Goal: Task Accomplishment & Management: Manage account settings

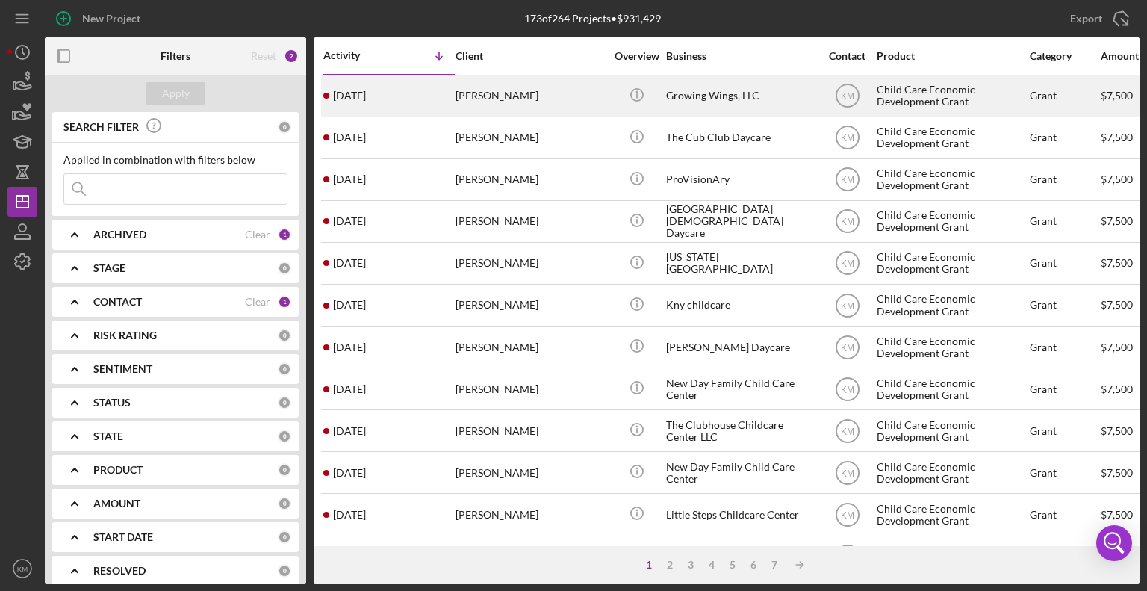
click at [443, 106] on div "3 days ago cynthia cunningham" at bounding box center [388, 96] width 131 height 40
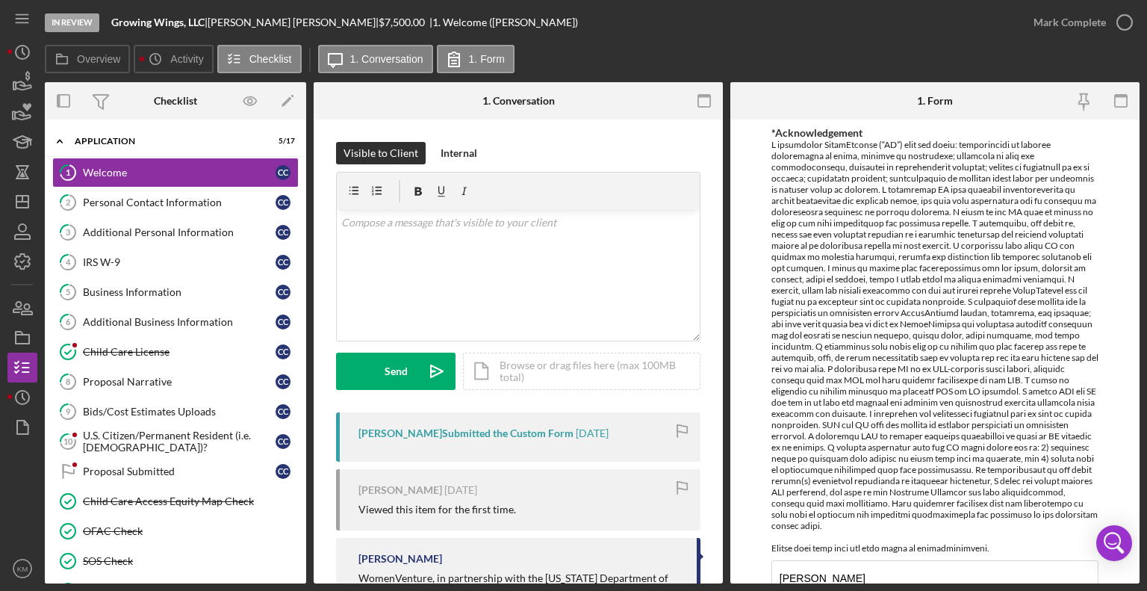
scroll to position [47, 0]
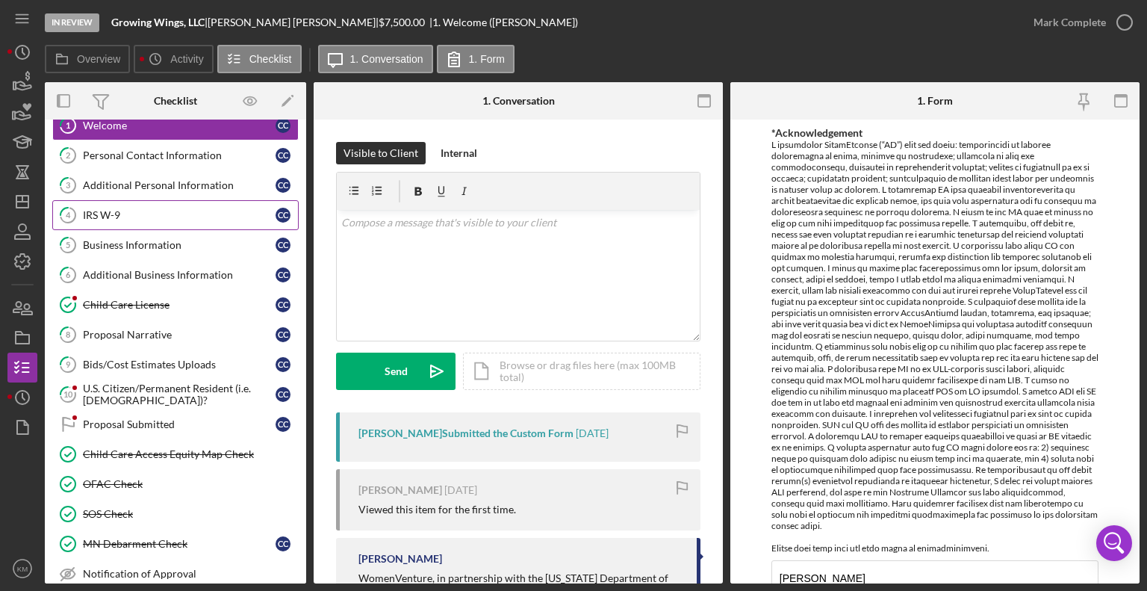
click at [164, 217] on div "IRS W-9" at bounding box center [179, 215] width 193 height 12
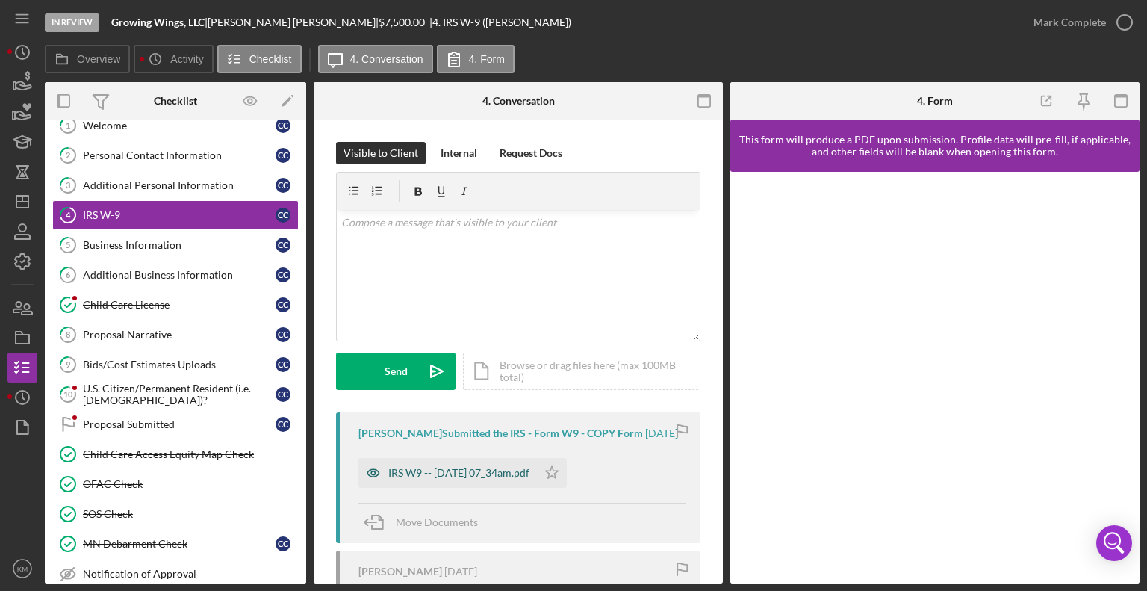
click at [428, 479] on div "IRS W9 -- 2025-07-12 07_34am.pdf" at bounding box center [458, 473] width 141 height 12
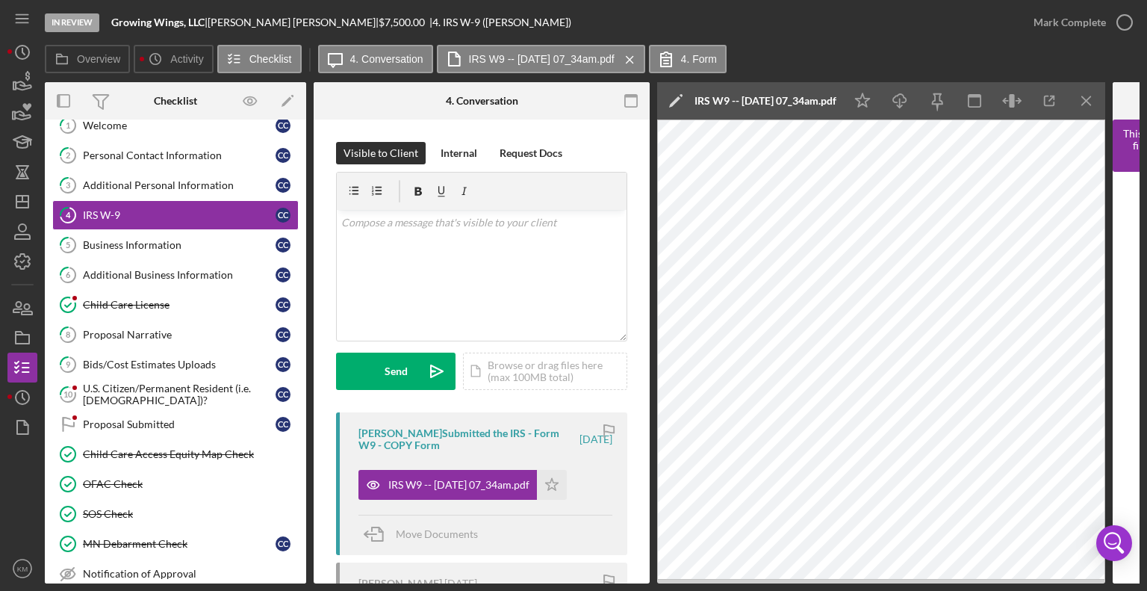
scroll to position [49, 0]
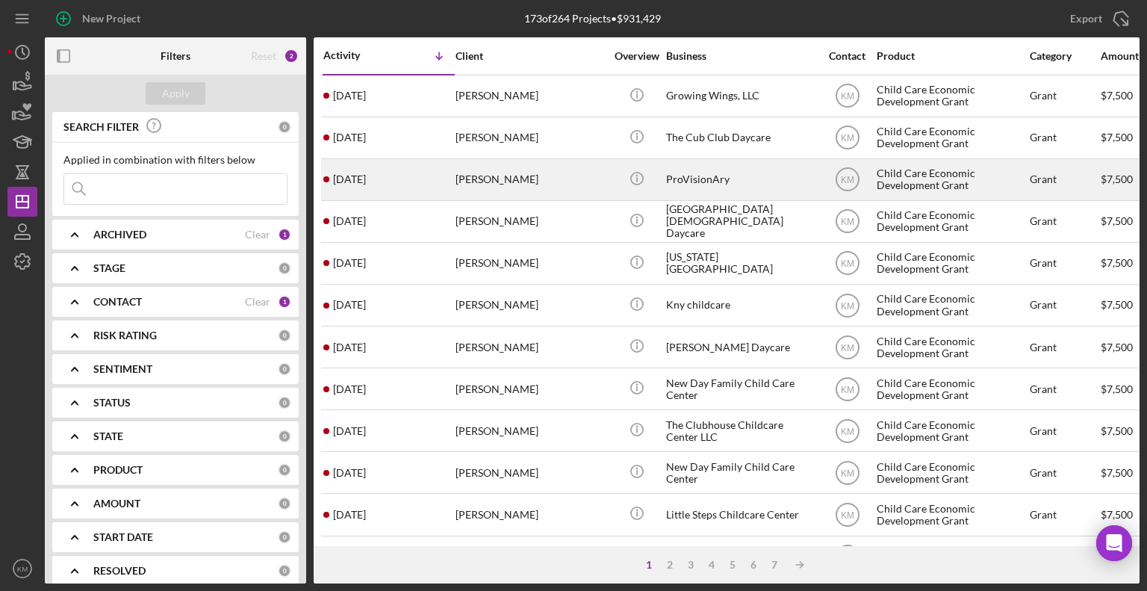
click at [429, 184] on div "[DATE] [PERSON_NAME]" at bounding box center [388, 180] width 131 height 40
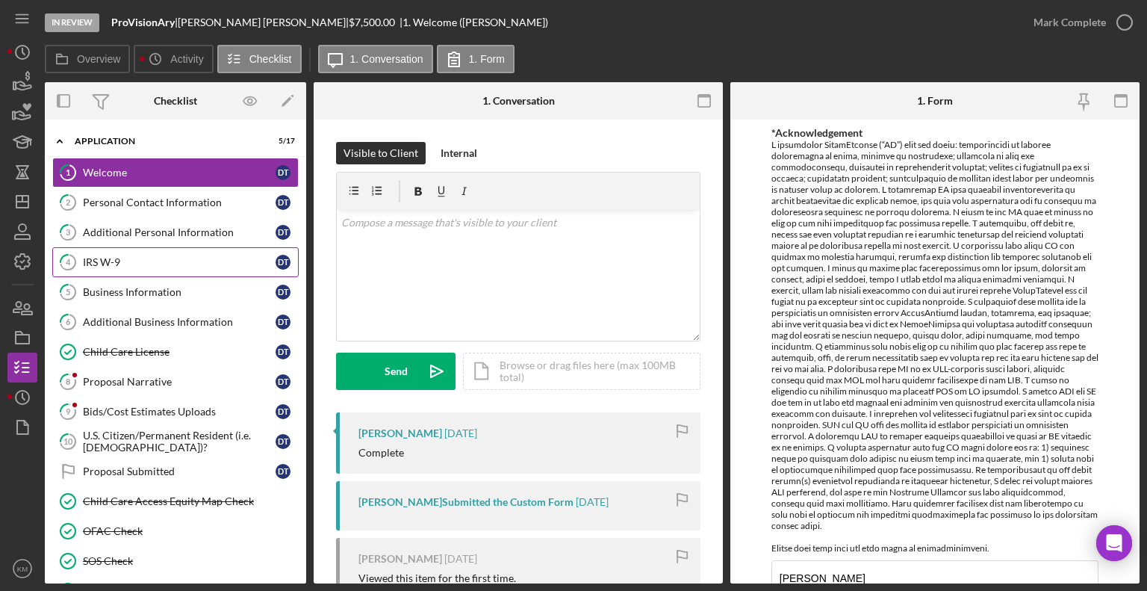
click at [145, 265] on div "IRS W-9" at bounding box center [179, 262] width 193 height 12
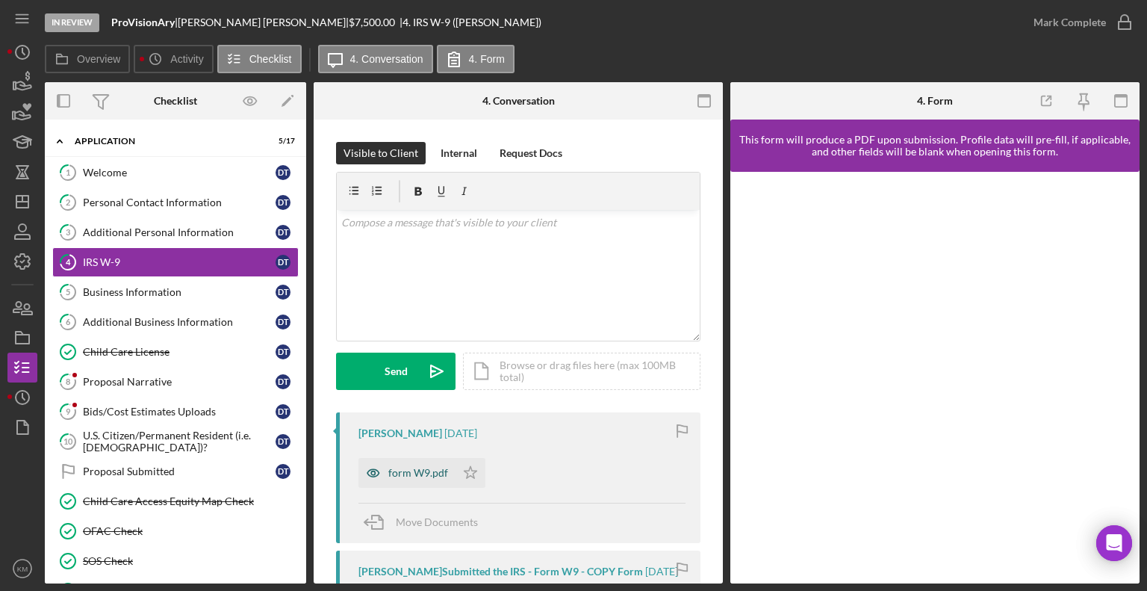
click at [441, 478] on div "form W9.pdf" at bounding box center [418, 473] width 60 height 12
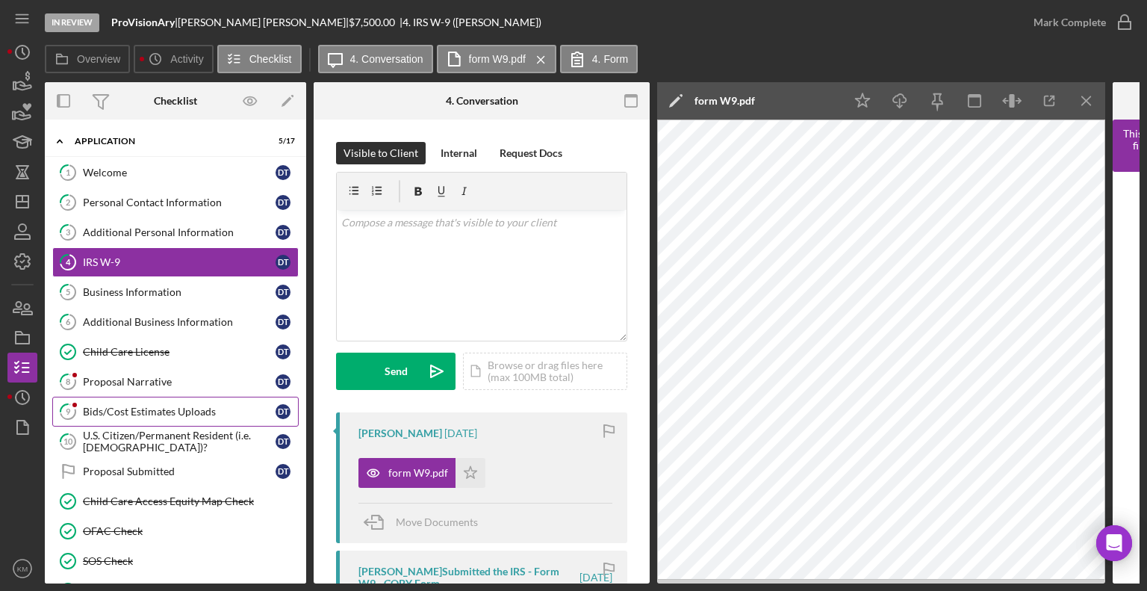
click at [155, 410] on div "Bids/Cost Estimates Uploads" at bounding box center [179, 411] width 193 height 12
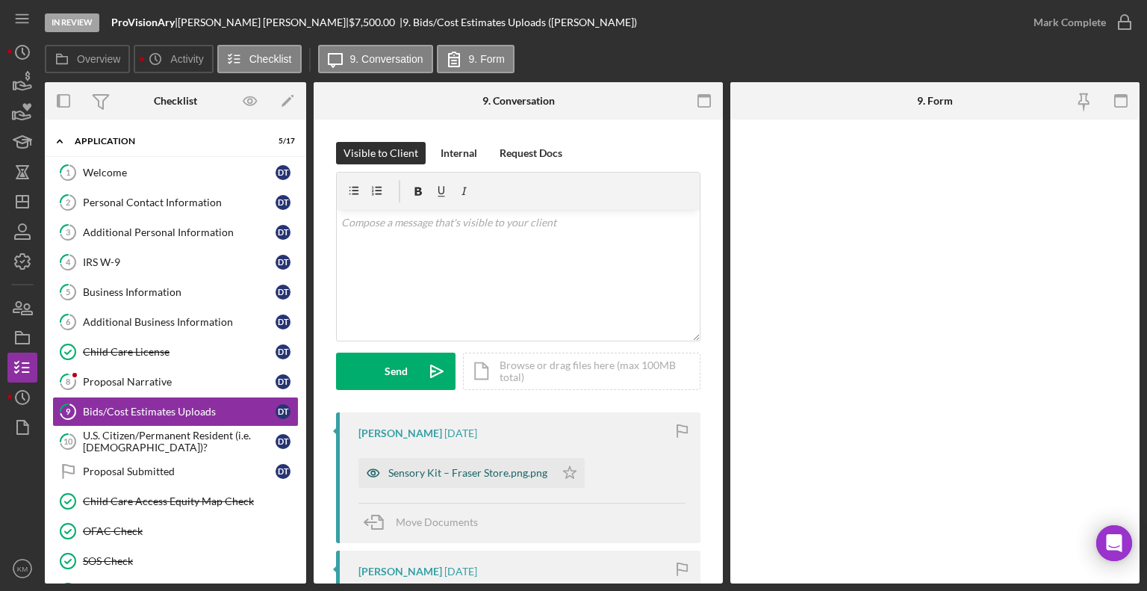
click at [460, 472] on div "Sensory Kit – Fraser Store.png.png" at bounding box center [467, 473] width 159 height 12
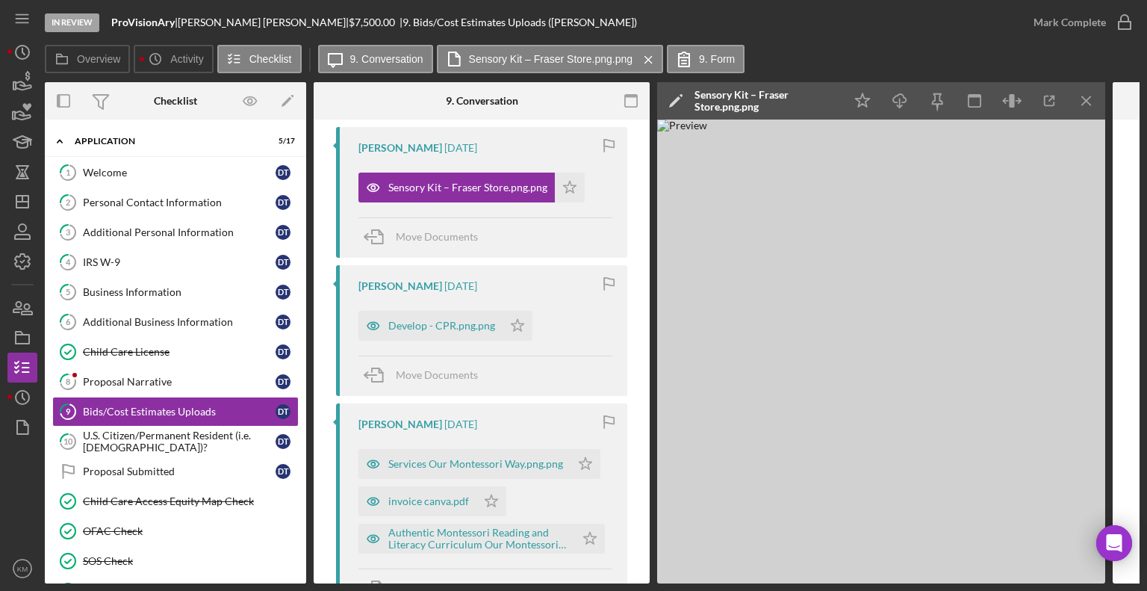
scroll to position [295, 0]
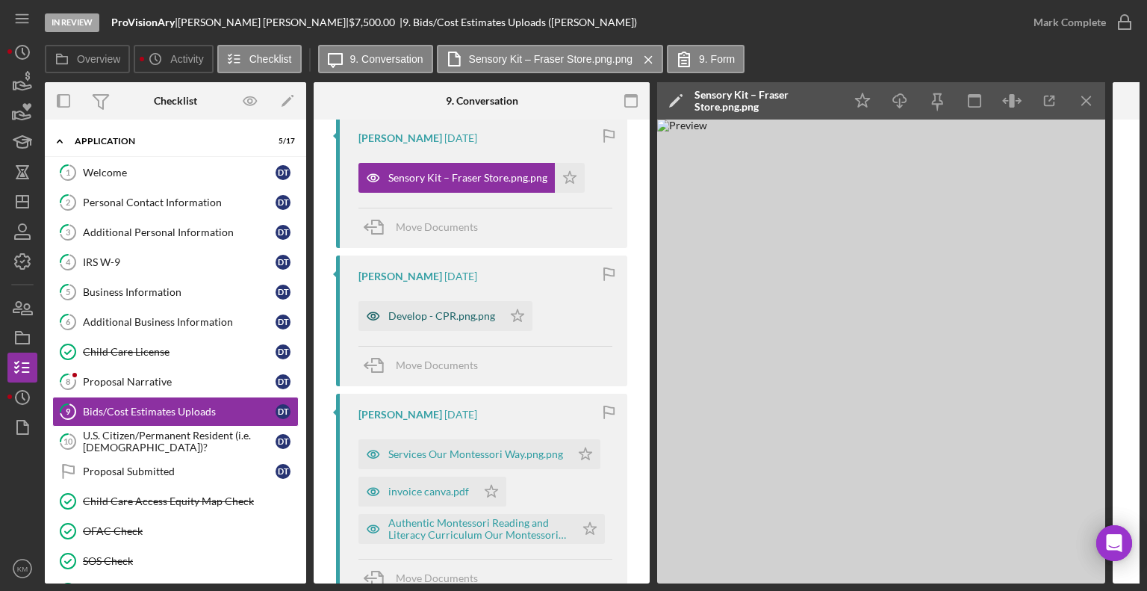
click at [464, 311] on div "Develop - CPR.png.png" at bounding box center [441, 316] width 107 height 12
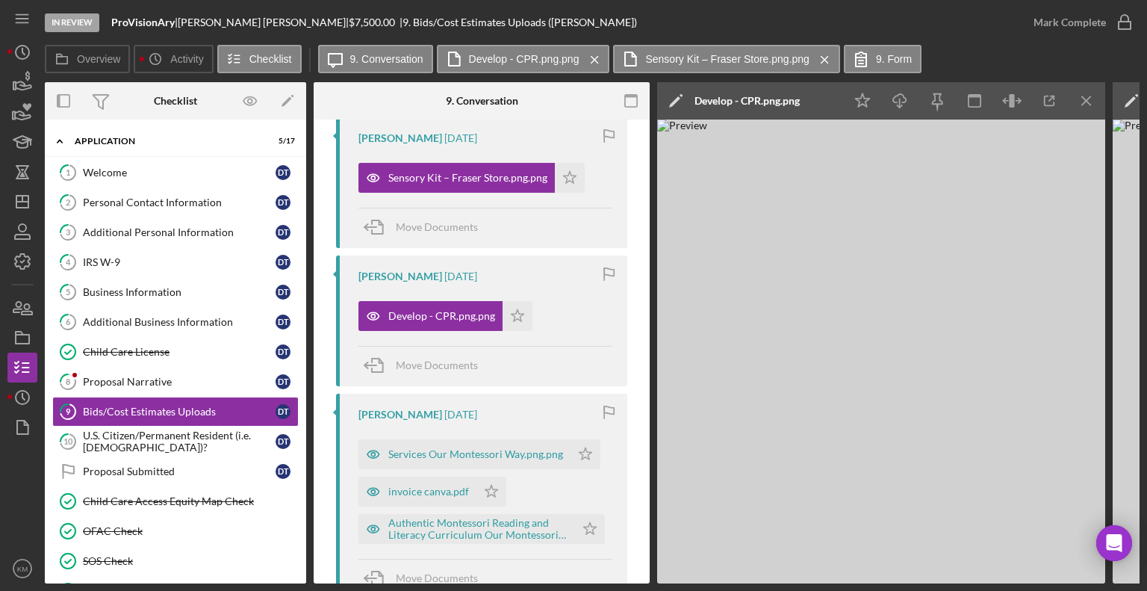
drag, startPoint x: 643, startPoint y: 264, endPoint x: 640, endPoint y: 298, distance: 34.5
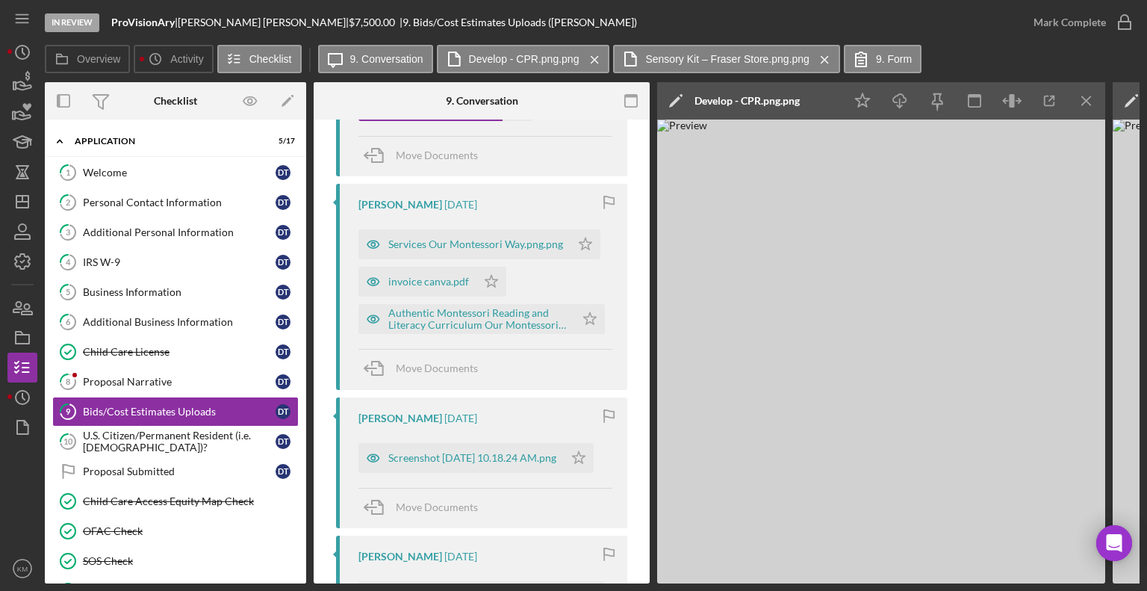
scroll to position [512, 0]
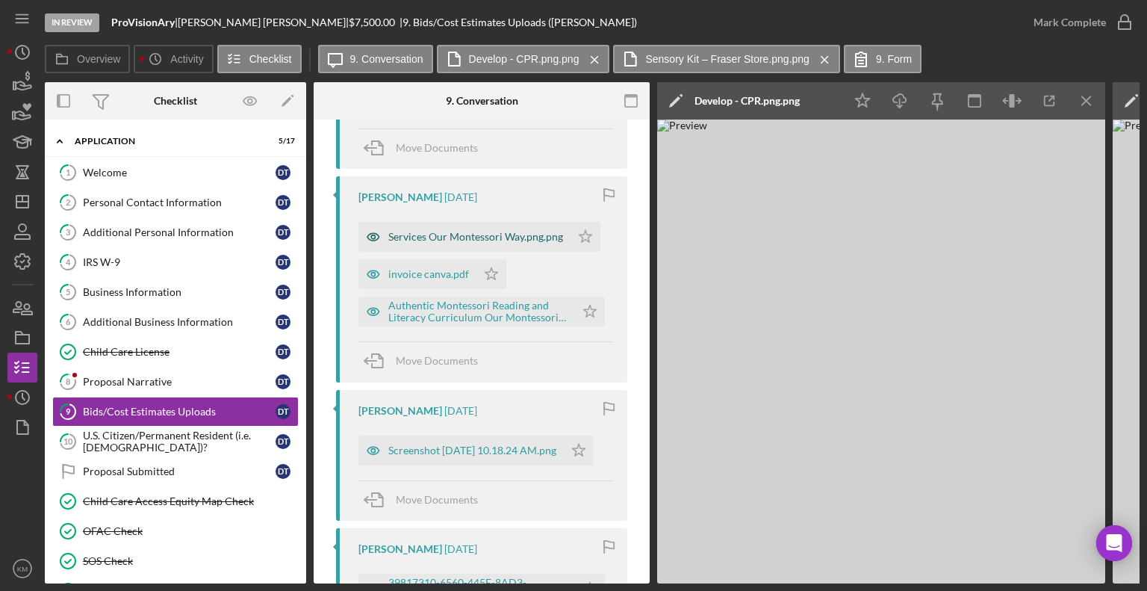
click at [549, 237] on div "Services Our Montessori Way.png.png" at bounding box center [475, 237] width 175 height 12
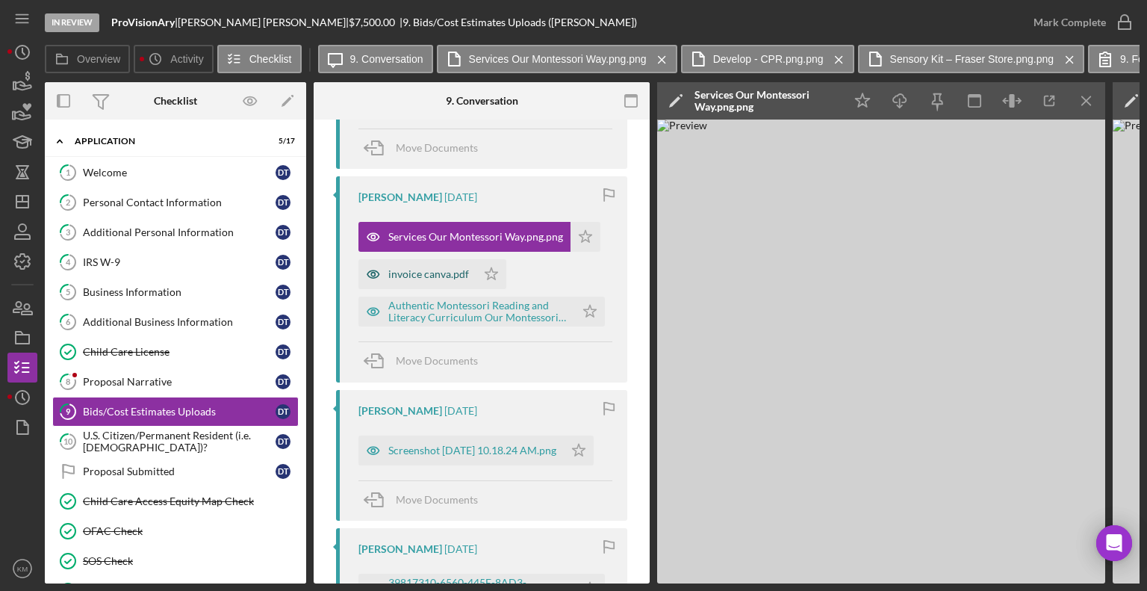
click at [434, 276] on div "invoice canva.pdf" at bounding box center [428, 274] width 81 height 12
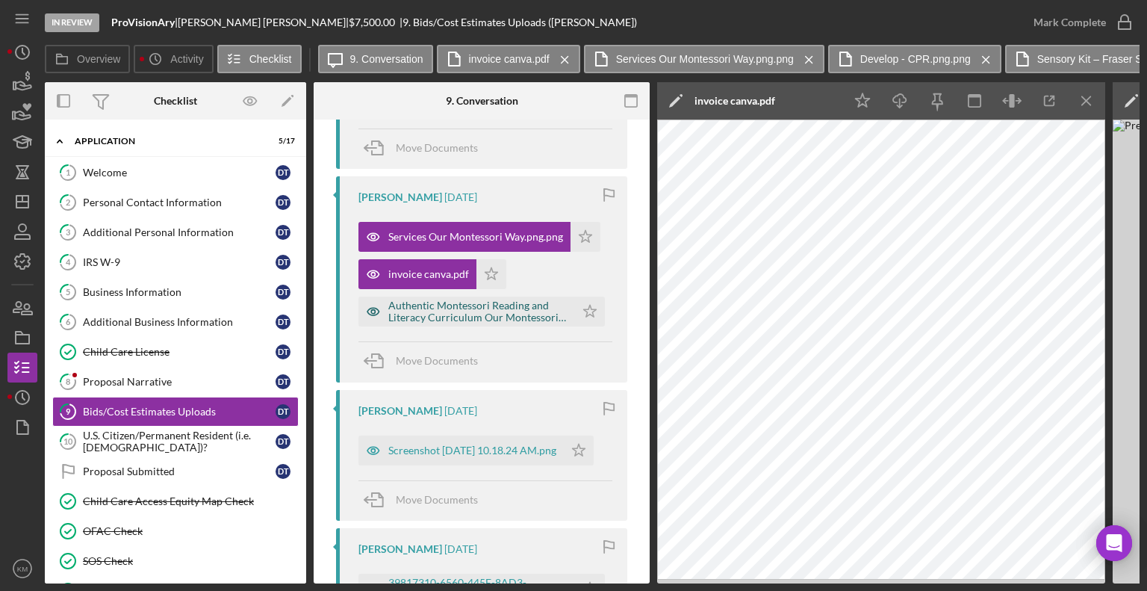
click at [435, 311] on div "Authentic Montessori Reading and Literacy Curriculum Our Montessori Way.png.png" at bounding box center [477, 311] width 179 height 24
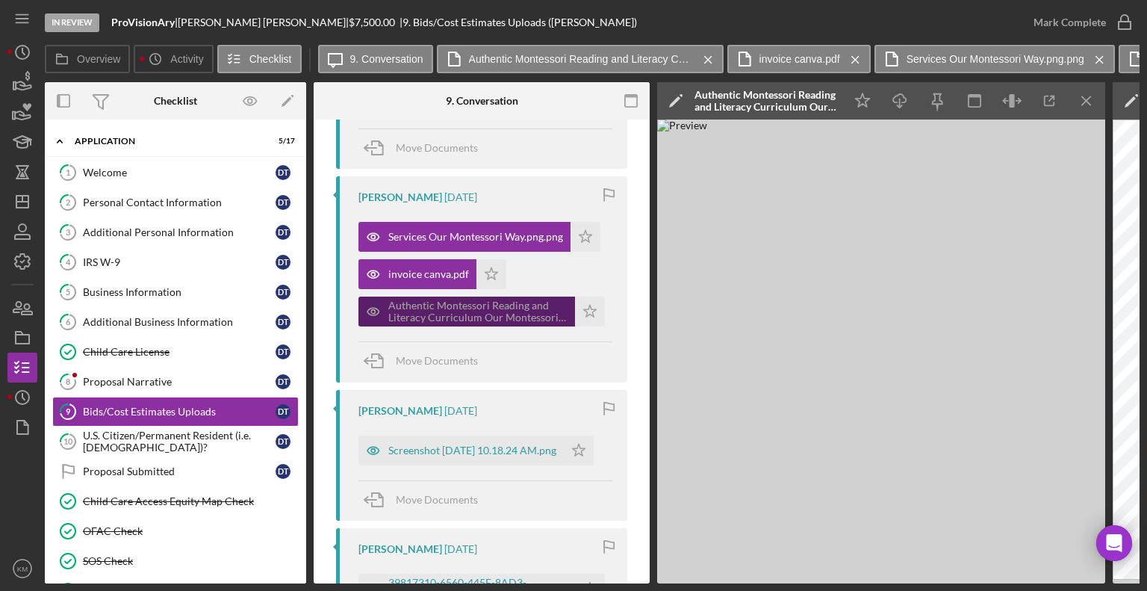
click at [435, 311] on div "Authentic Montessori Reading and Literacy Curriculum Our Montessori Way.png.png" at bounding box center [477, 311] width 179 height 24
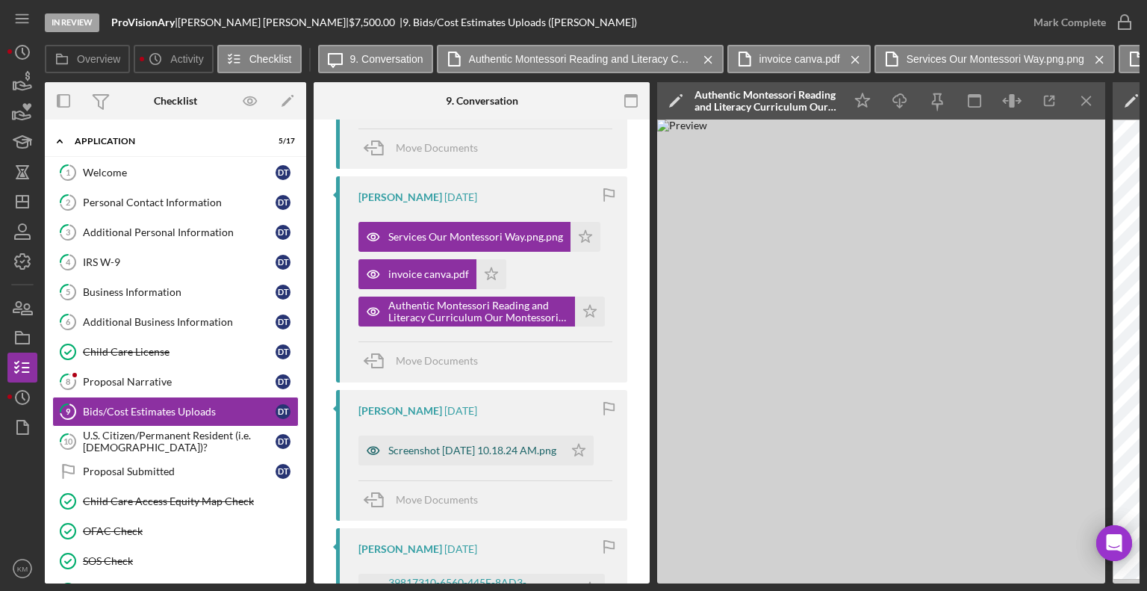
click at [438, 444] on div "Screenshot [DATE] 10.18.24 AM.png" at bounding box center [472, 450] width 168 height 12
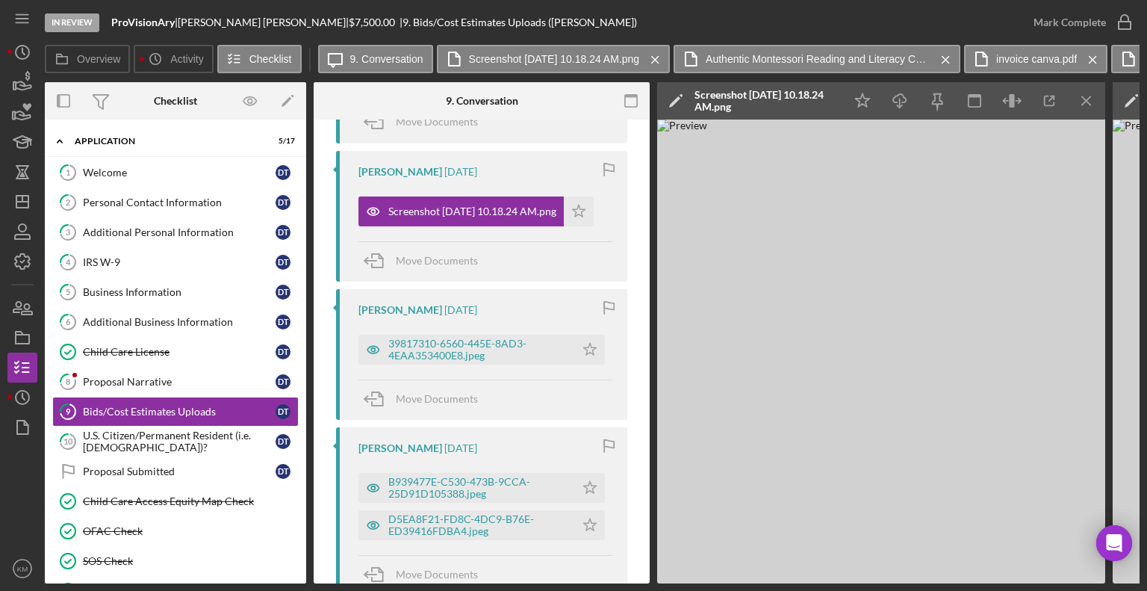
scroll to position [803, 0]
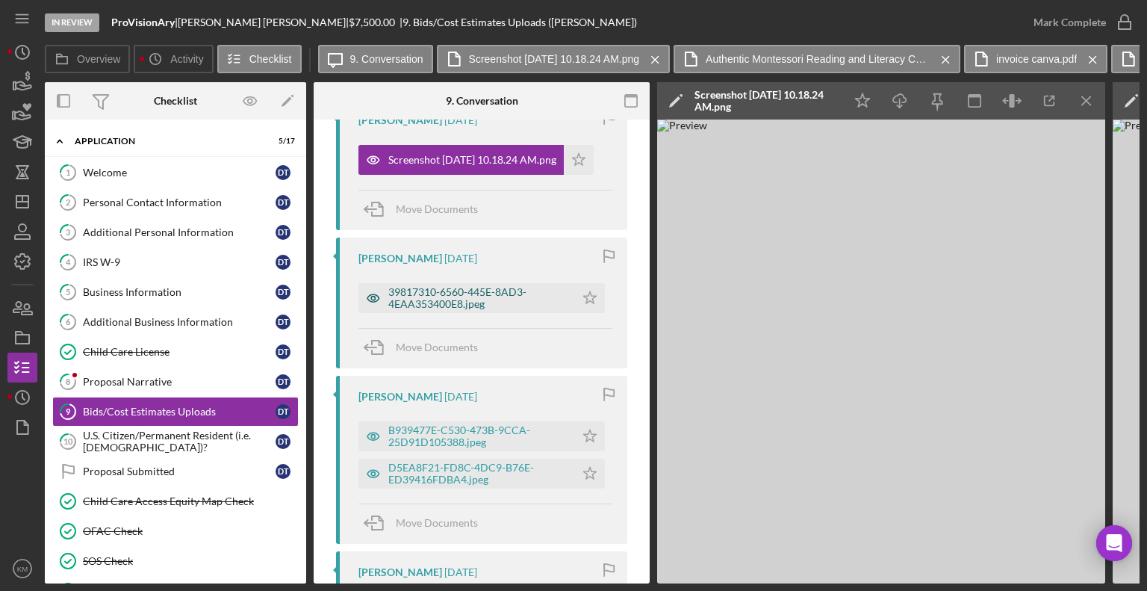
click at [455, 302] on div "39817310-6560-445E-8AD3-4EAA353400E8.jpeg" at bounding box center [477, 298] width 179 height 24
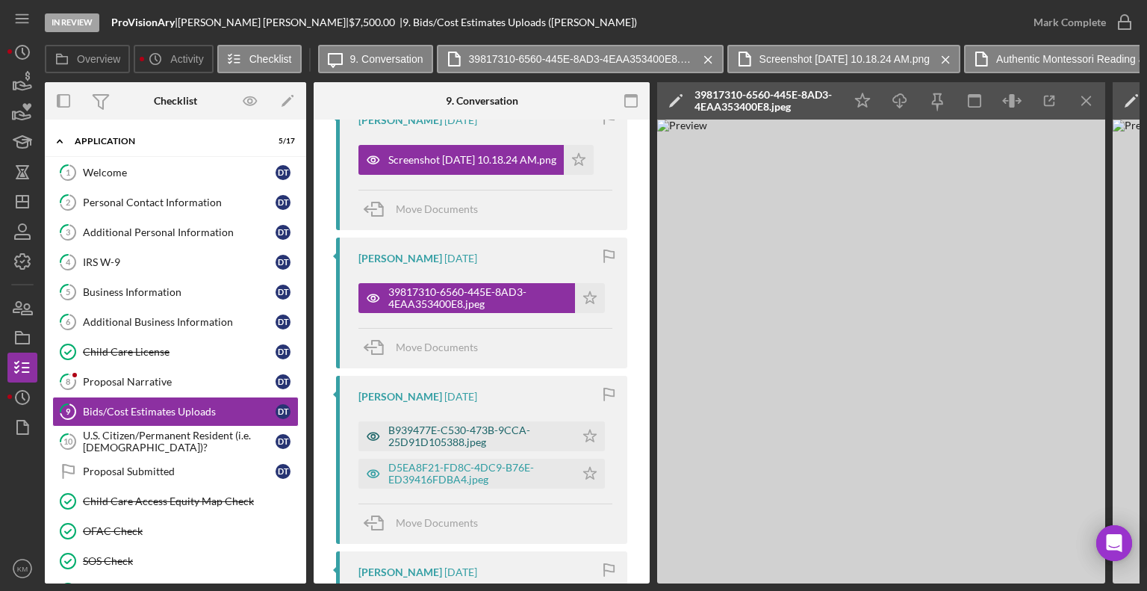
click at [465, 430] on div "B939477E-C530-473B-9CCA-25D91D105388.jpeg" at bounding box center [477, 436] width 179 height 24
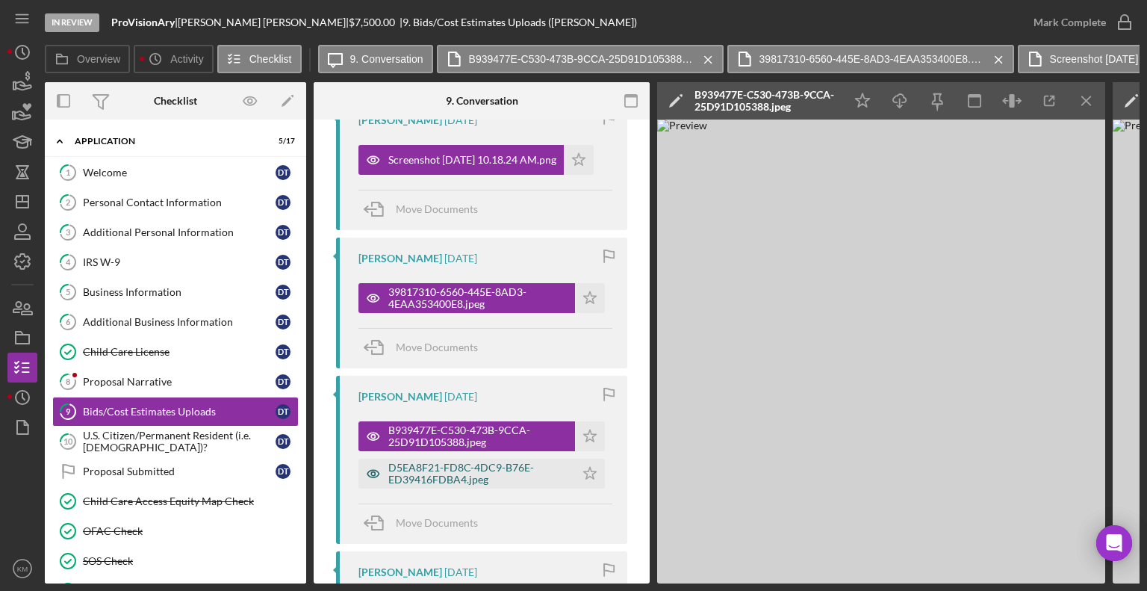
click at [446, 463] on div "D5EA8F21-FD8C-4DC9-B76E-ED39416FDBA4.jpeg" at bounding box center [477, 473] width 179 height 24
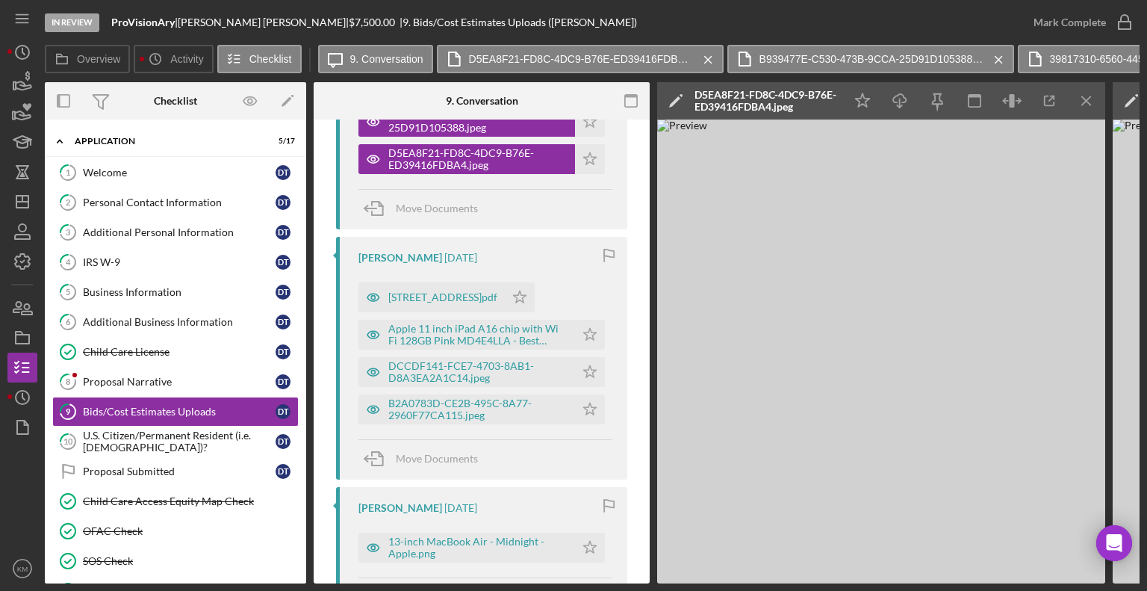
scroll to position [1119, 0]
click at [497, 293] on div "[STREET_ADDRESS]pdf" at bounding box center [442, 295] width 109 height 12
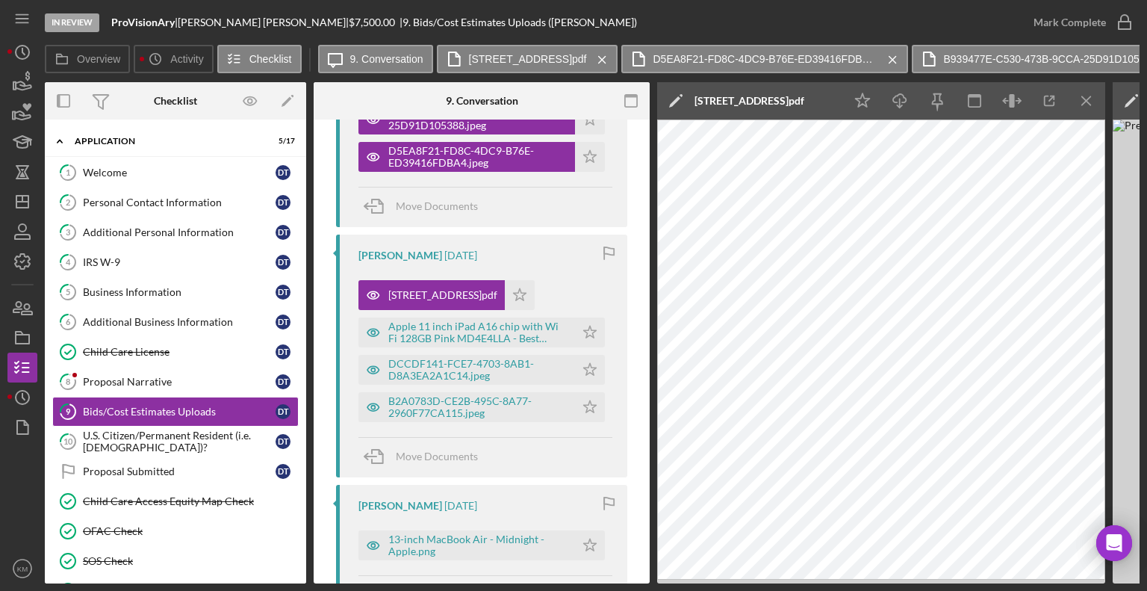
click at [461, 310] on div "Apple 11 inch iPad A16 chip with Wi Fi 128GB Pink MD4E4LLA - Best Buy.pdf Icon/…" at bounding box center [485, 328] width 254 height 37
click at [461, 326] on div "Apple 11 inch iPad A16 chip with Wi Fi 128GB Pink MD4E4LLA - Best Buy.pdf" at bounding box center [477, 332] width 179 height 24
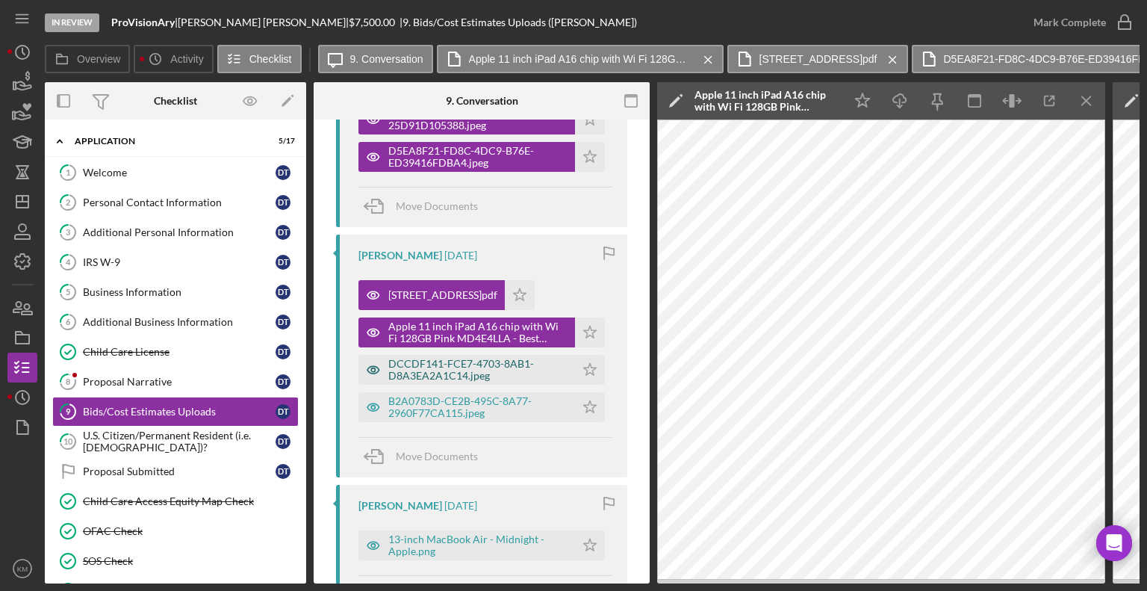
click at [447, 364] on div "DCCDF141-FCE7-4703-8AB1-D8A3EA2A1C14.jpeg" at bounding box center [477, 370] width 179 height 24
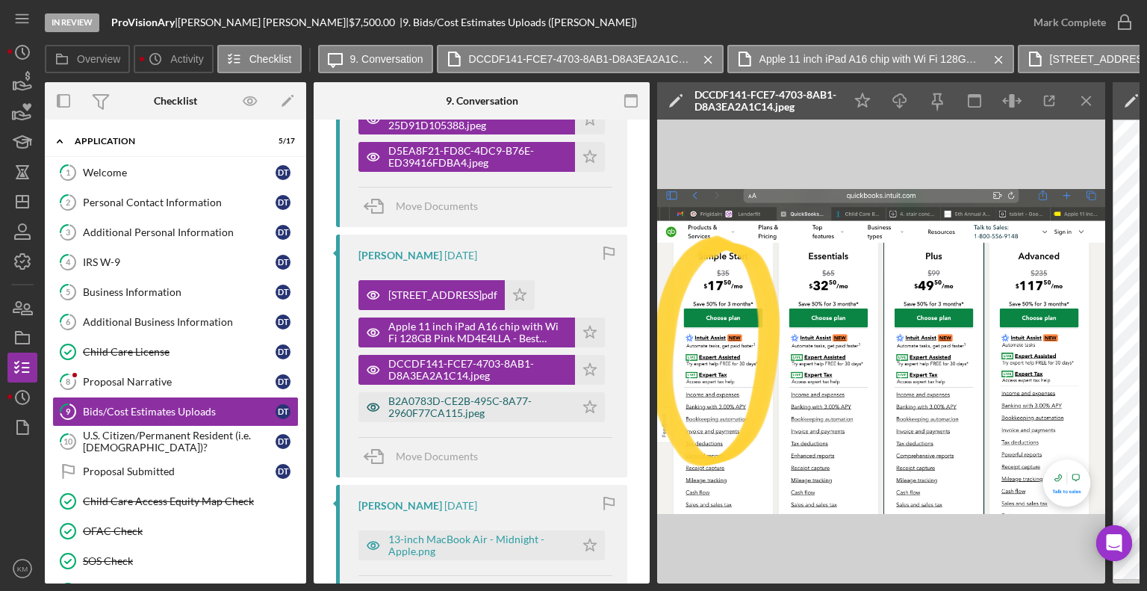
click at [443, 399] on div "B2A0783D-CE2B-495C-8A77-2960F77CA115.jpeg" at bounding box center [477, 407] width 179 height 24
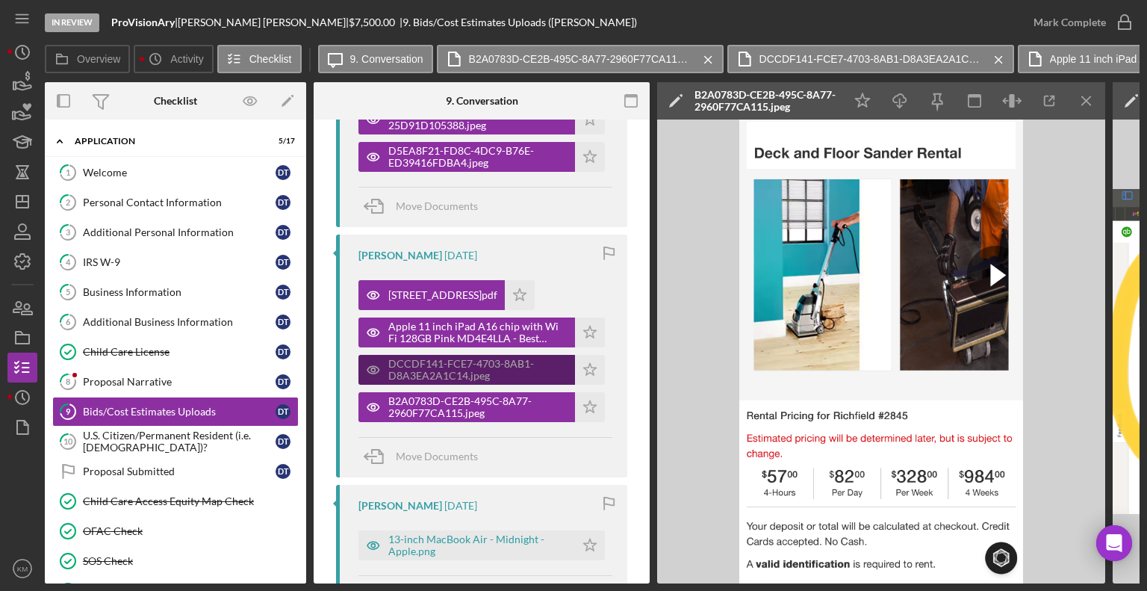
click at [505, 370] on div "DCCDF141-FCE7-4703-8AB1-D8A3EA2A1C14.jpeg" at bounding box center [477, 370] width 179 height 24
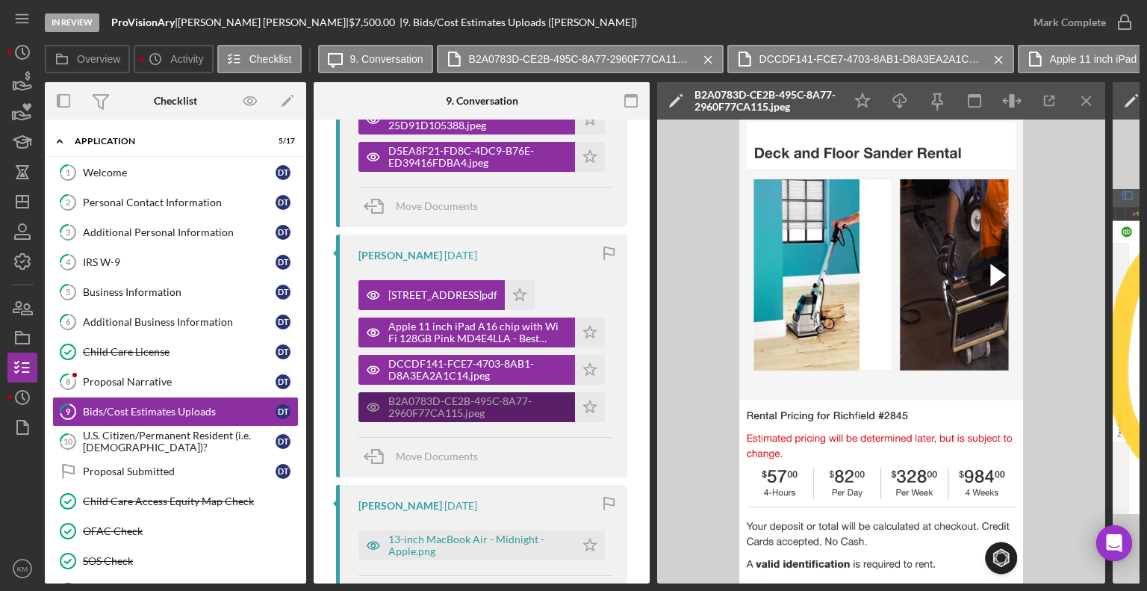
click at [502, 403] on div "B2A0783D-CE2B-495C-8A77-2960F77CA115.jpeg" at bounding box center [477, 407] width 179 height 24
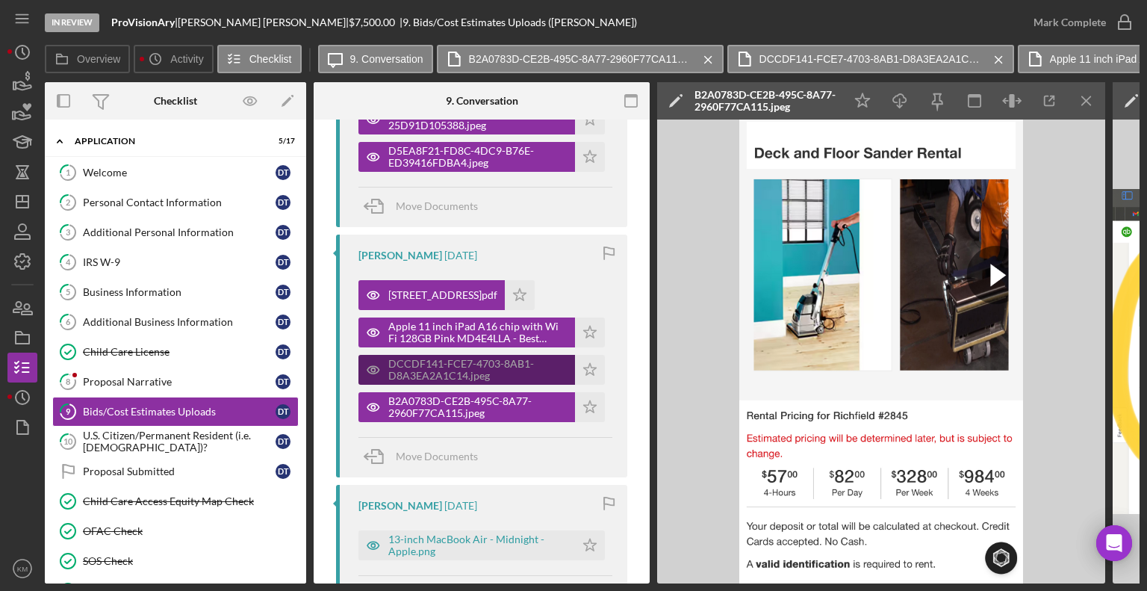
click at [486, 376] on div "DCCDF141-FCE7-4703-8AB1-D8A3EA2A1C14.jpeg" at bounding box center [477, 370] width 179 height 24
click at [491, 542] on div "13-inch MacBook Air - Midnight - Apple.png" at bounding box center [477, 545] width 179 height 24
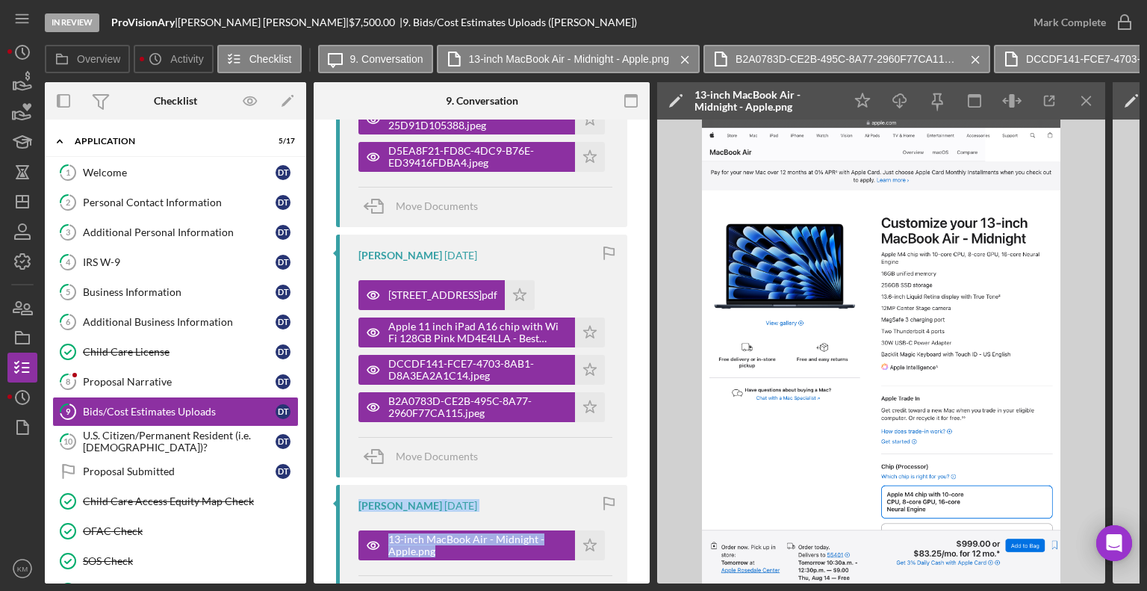
drag, startPoint x: 650, startPoint y: 461, endPoint x: 641, endPoint y: 558, distance: 96.8
click at [641, 558] on div "Overview Internal Workflow Stage In Review Icon/Dropdown Arrow Archive (can una…" at bounding box center [592, 332] width 1095 height 501
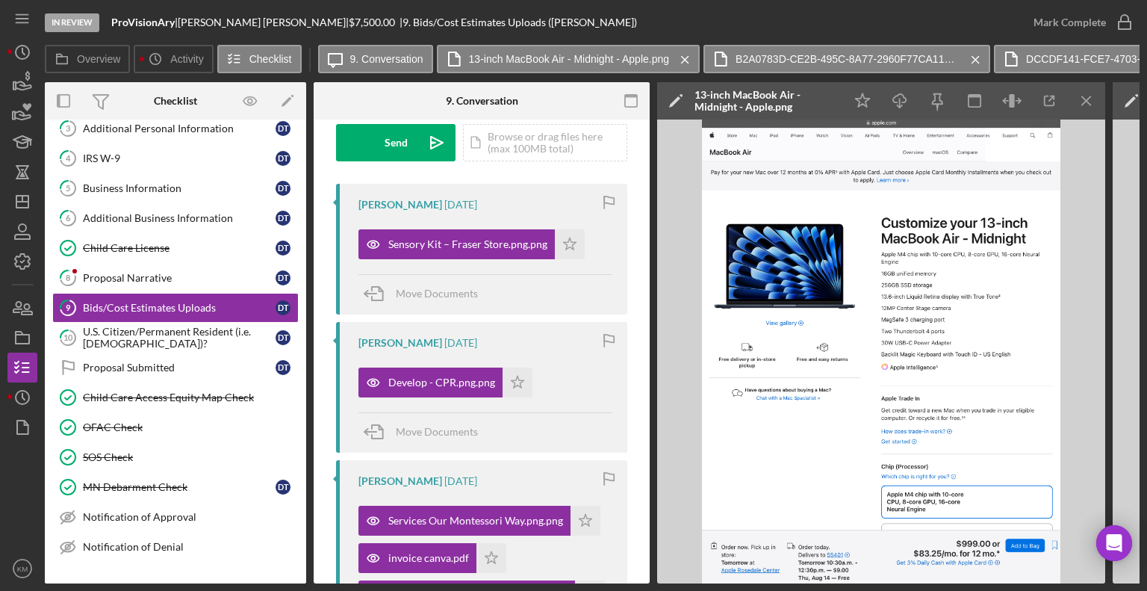
scroll to position [163, 0]
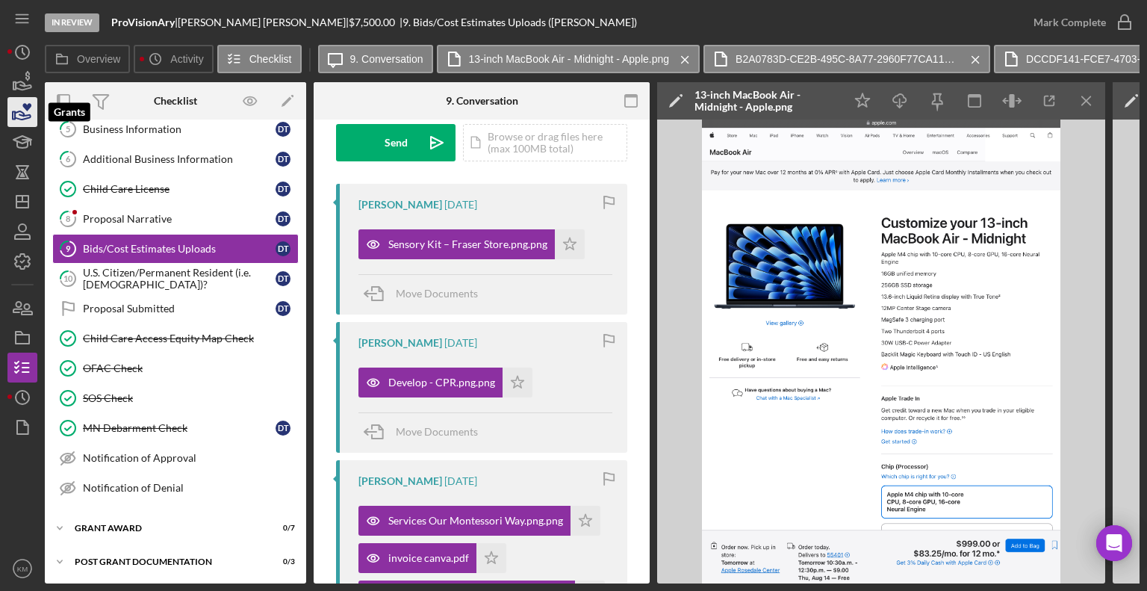
click at [33, 115] on icon "button" at bounding box center [22, 111] width 37 height 37
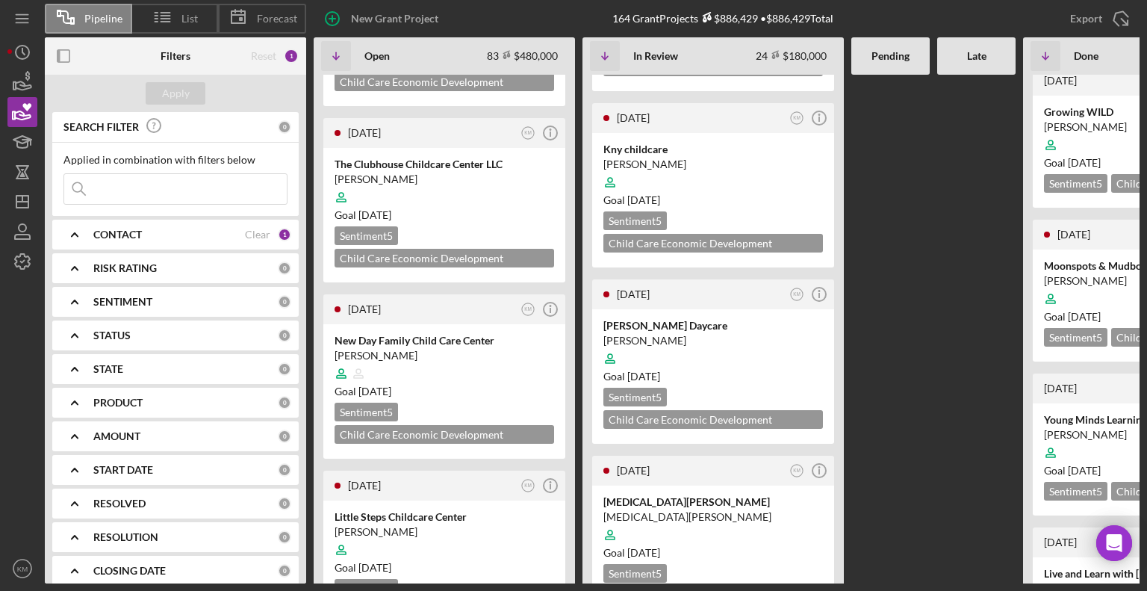
scroll to position [507, 0]
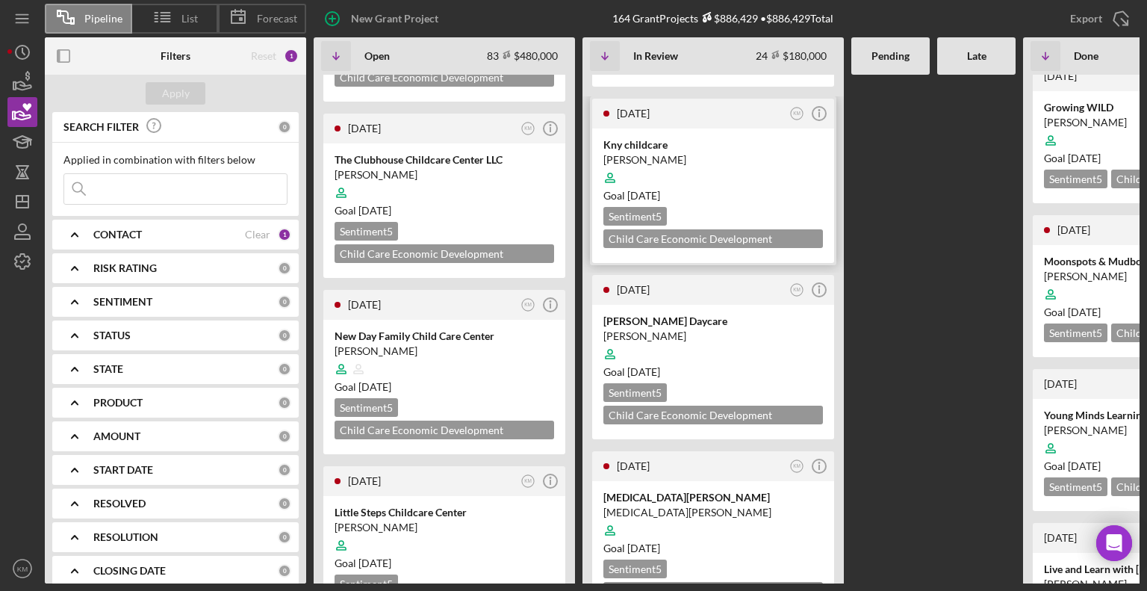
click at [660, 197] on time "[DATE]" at bounding box center [643, 195] width 33 height 13
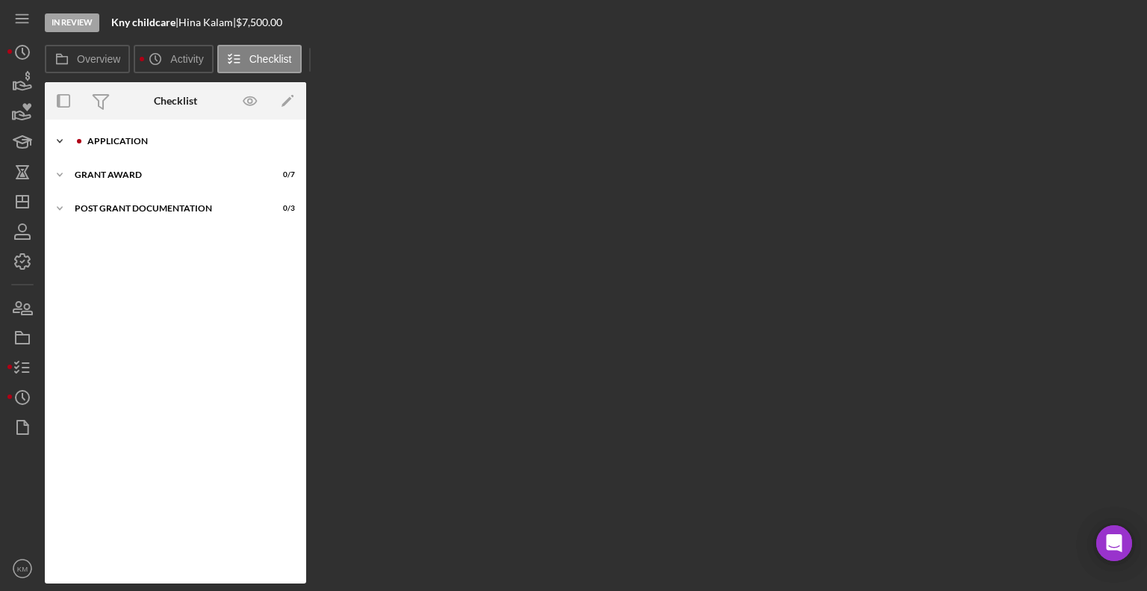
click at [58, 142] on icon "Icon/Expander" at bounding box center [60, 141] width 30 height 30
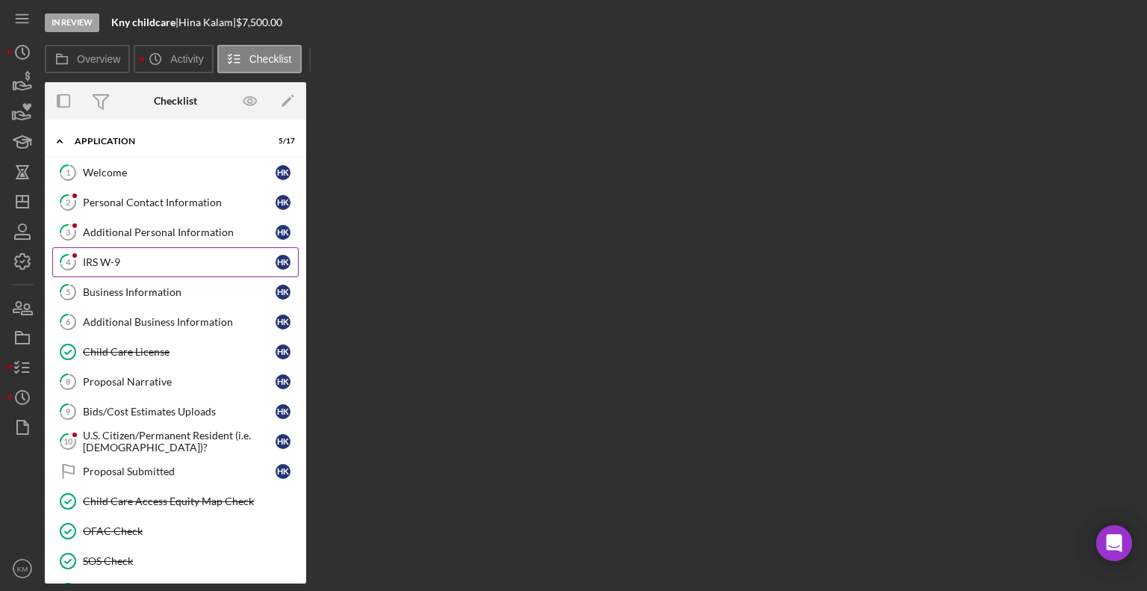
click at [93, 261] on div "IRS W-9" at bounding box center [179, 262] width 193 height 12
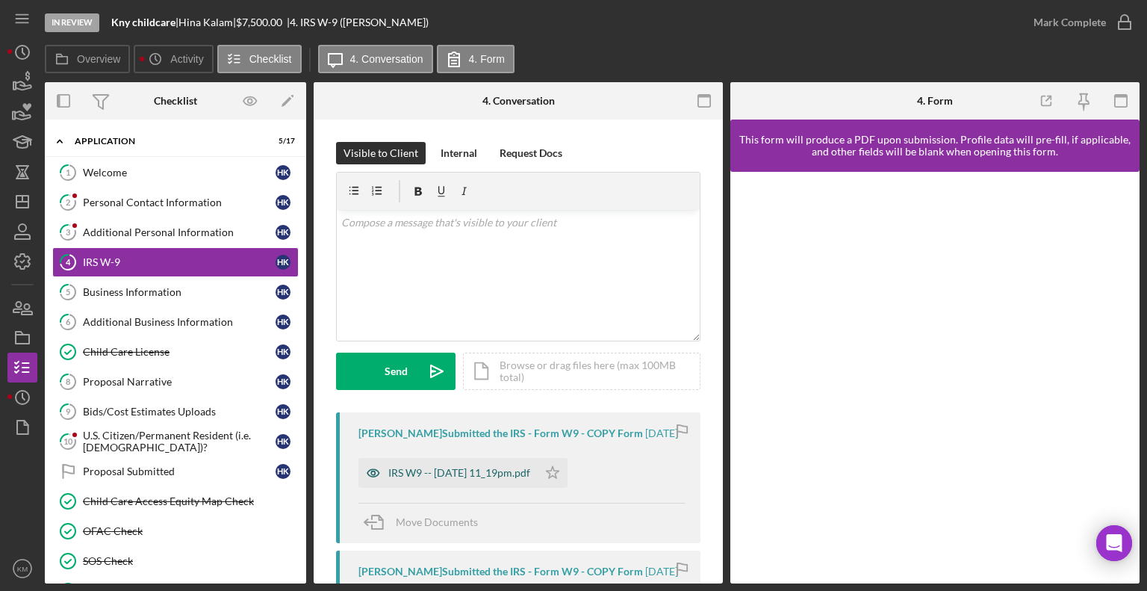
click at [444, 467] on div "IRS W9 -- [DATE] 11_19pm.pdf" at bounding box center [459, 473] width 142 height 12
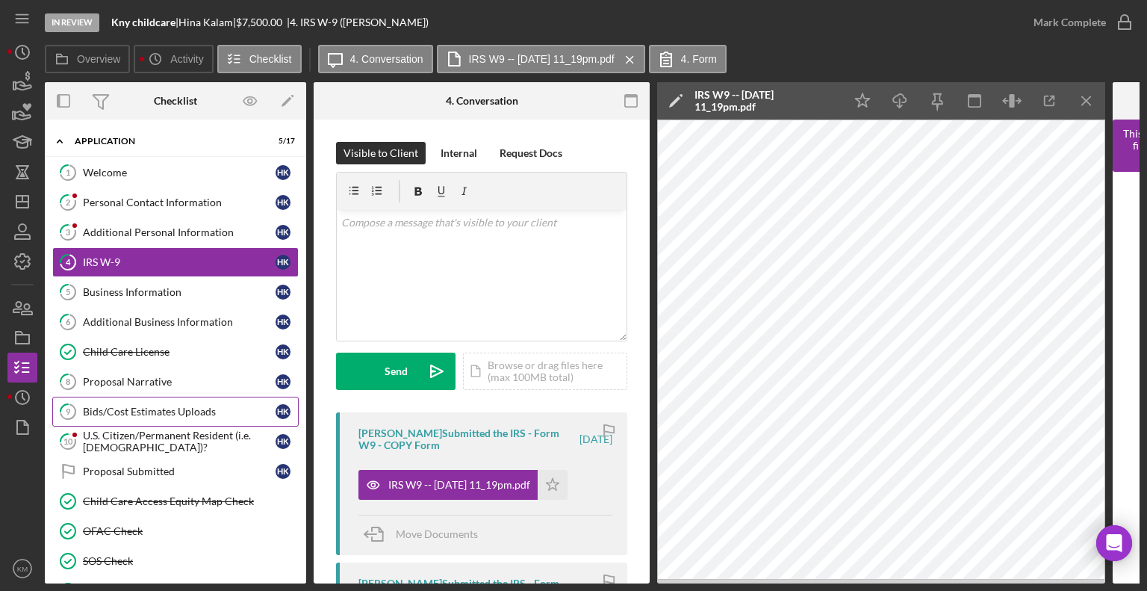
click at [161, 399] on link "9 Bids/Cost Estimates Uploads H K" at bounding box center [175, 411] width 246 height 30
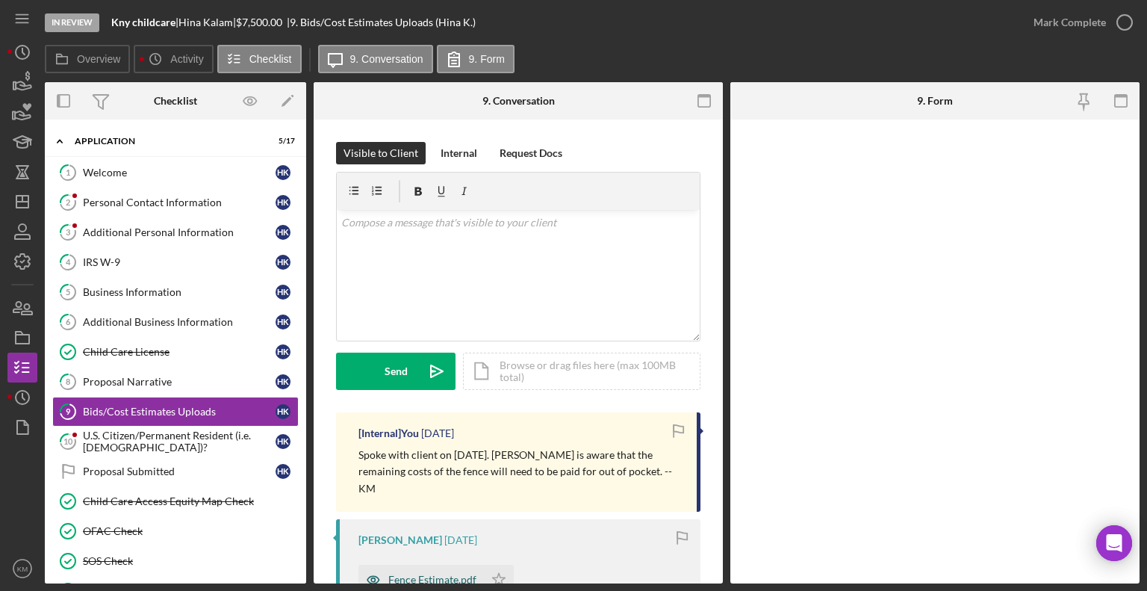
click at [454, 573] on div "Fence Estimate.pdf" at bounding box center [432, 579] width 88 height 12
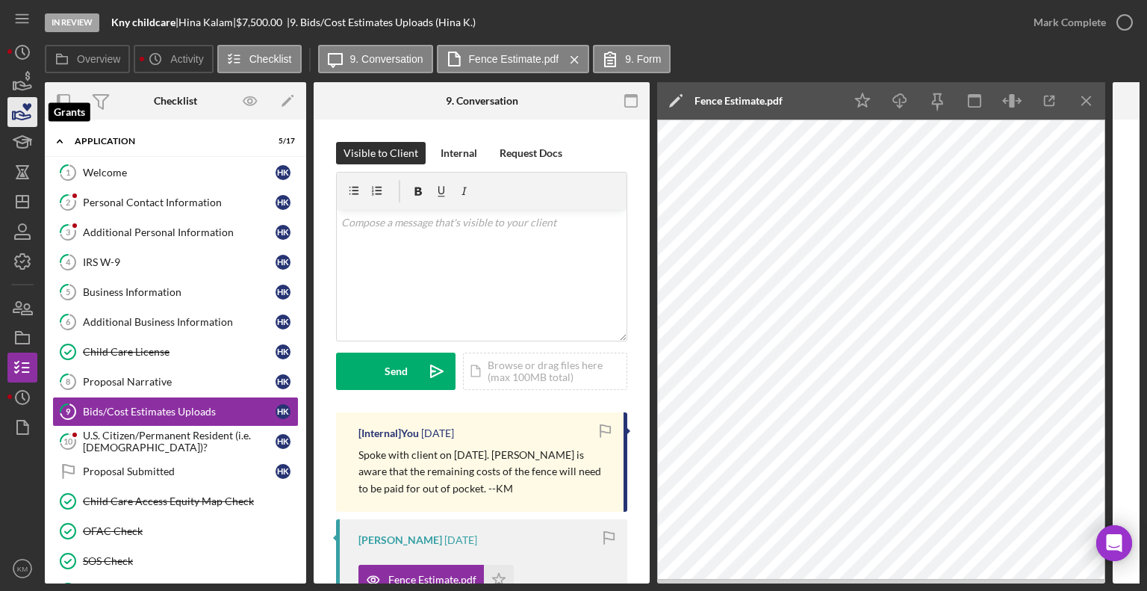
click at [31, 117] on icon "button" at bounding box center [22, 111] width 37 height 37
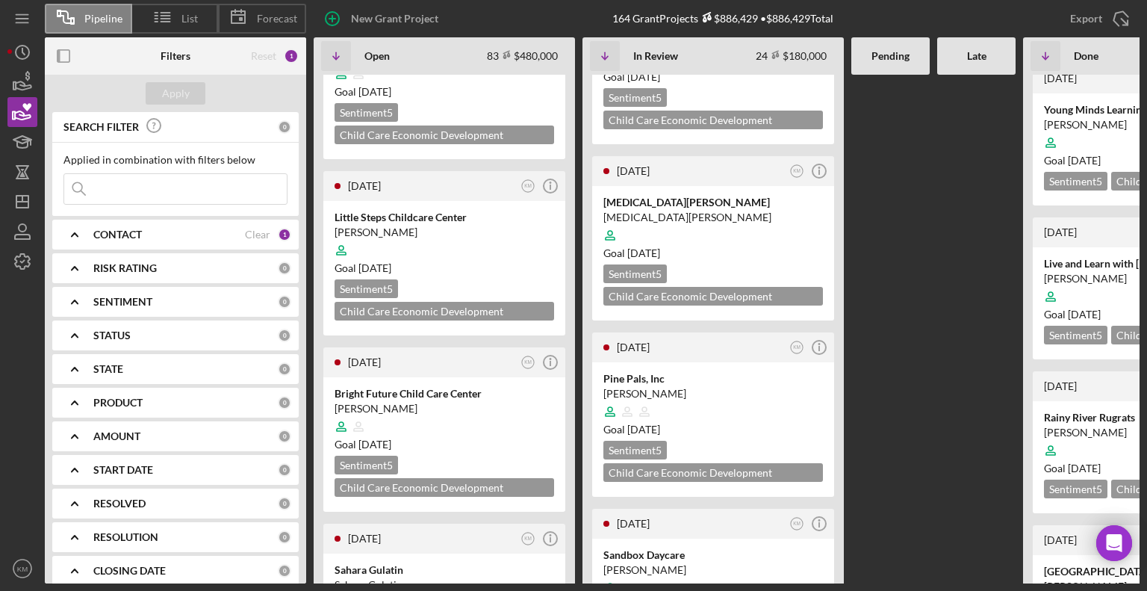
scroll to position [821, 0]
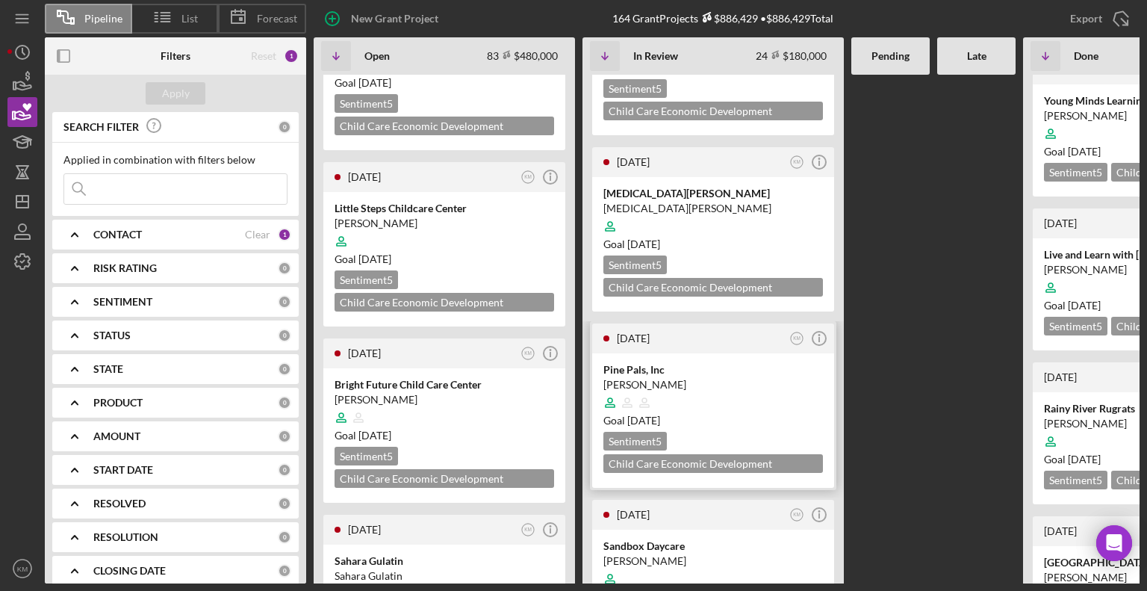
click at [742, 362] on div "Pine Pals, Inc" at bounding box center [713, 369] width 220 height 15
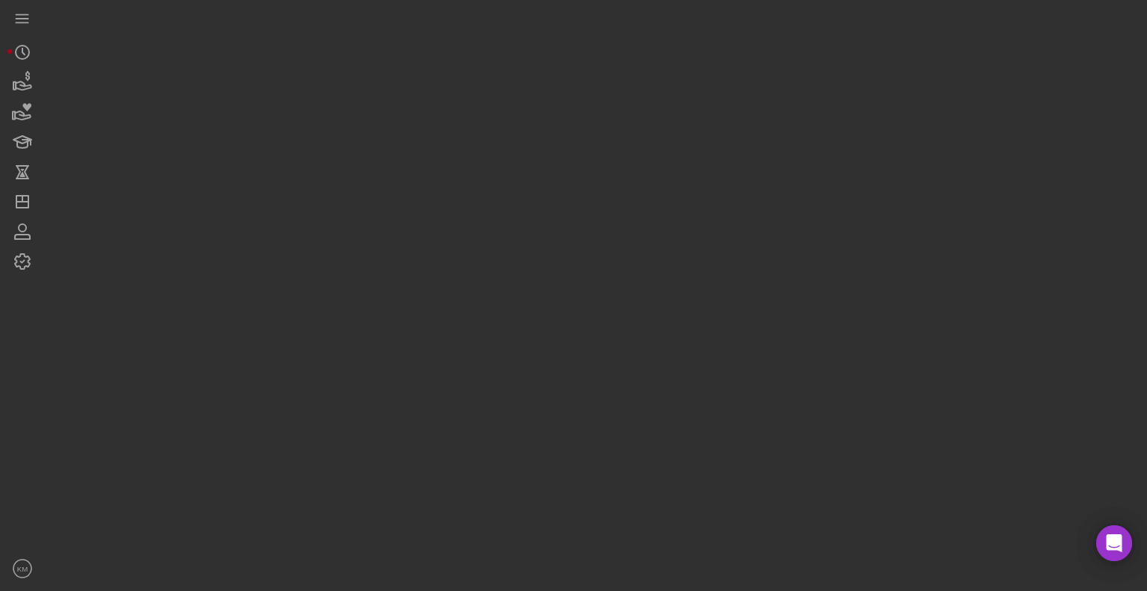
click at [698, 364] on div at bounding box center [592, 291] width 1095 height 583
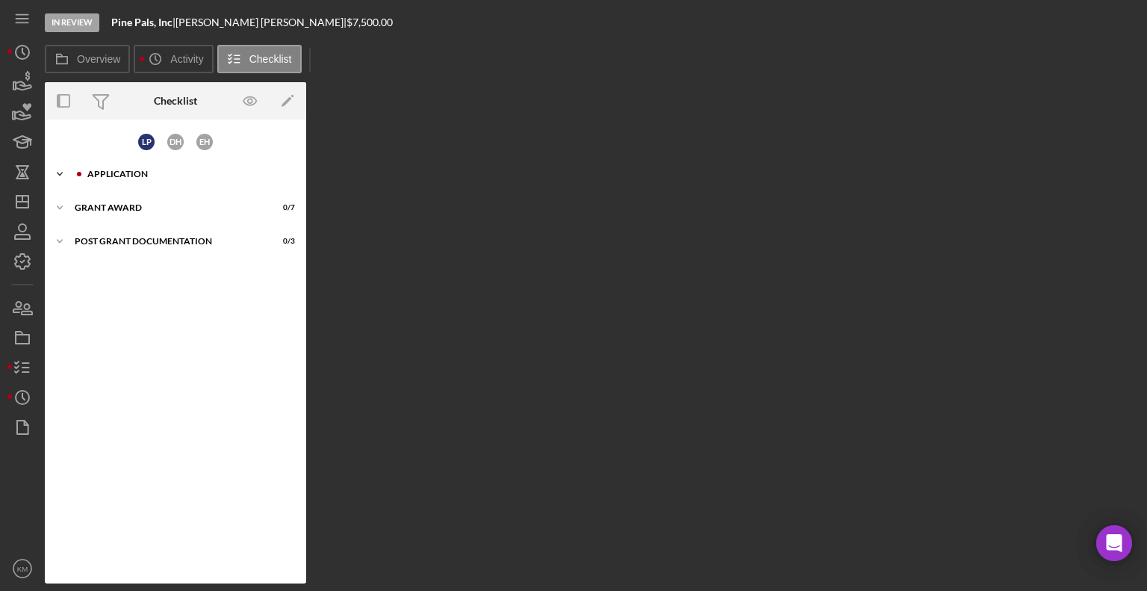
click at [69, 179] on icon "Icon/Expander" at bounding box center [60, 174] width 30 height 30
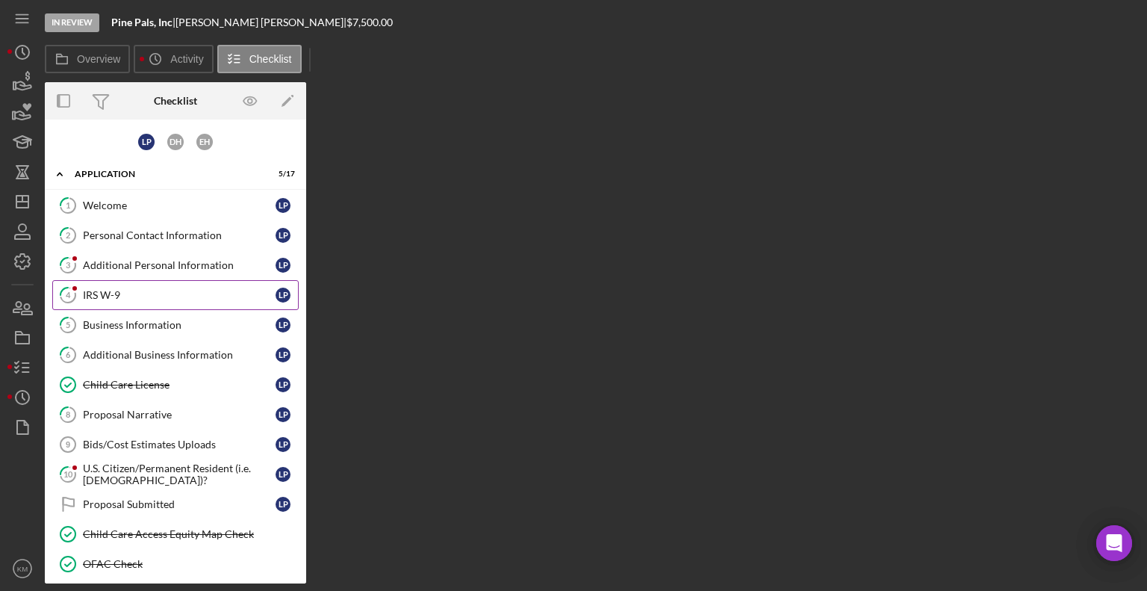
click at [120, 290] on div "IRS W-9" at bounding box center [179, 295] width 193 height 12
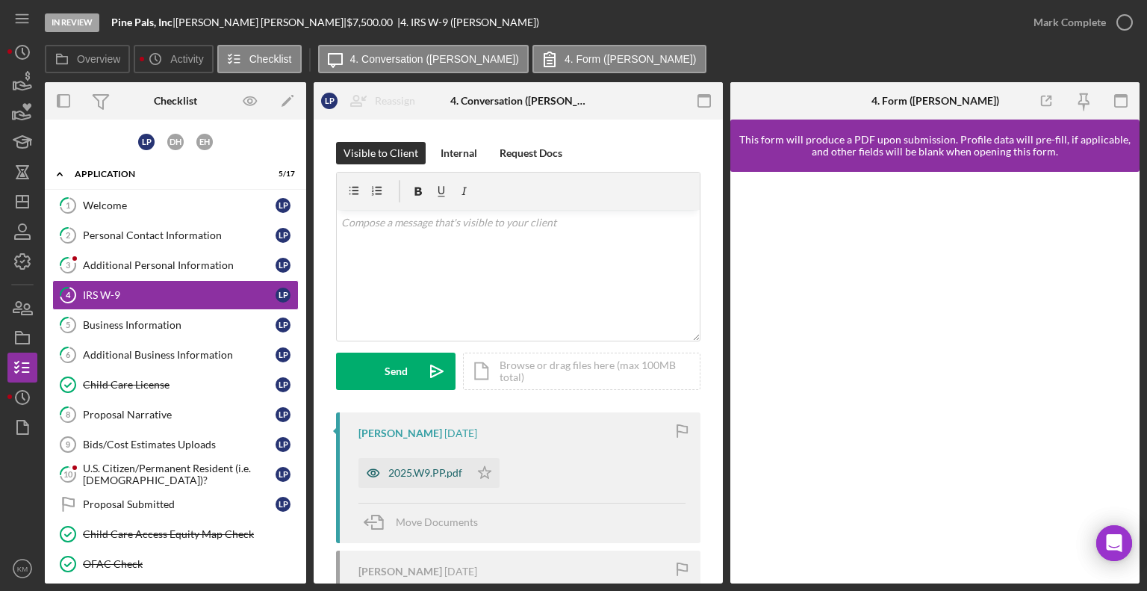
click at [456, 482] on div "2025.W9.PP.pdf" at bounding box center [413, 473] width 111 height 30
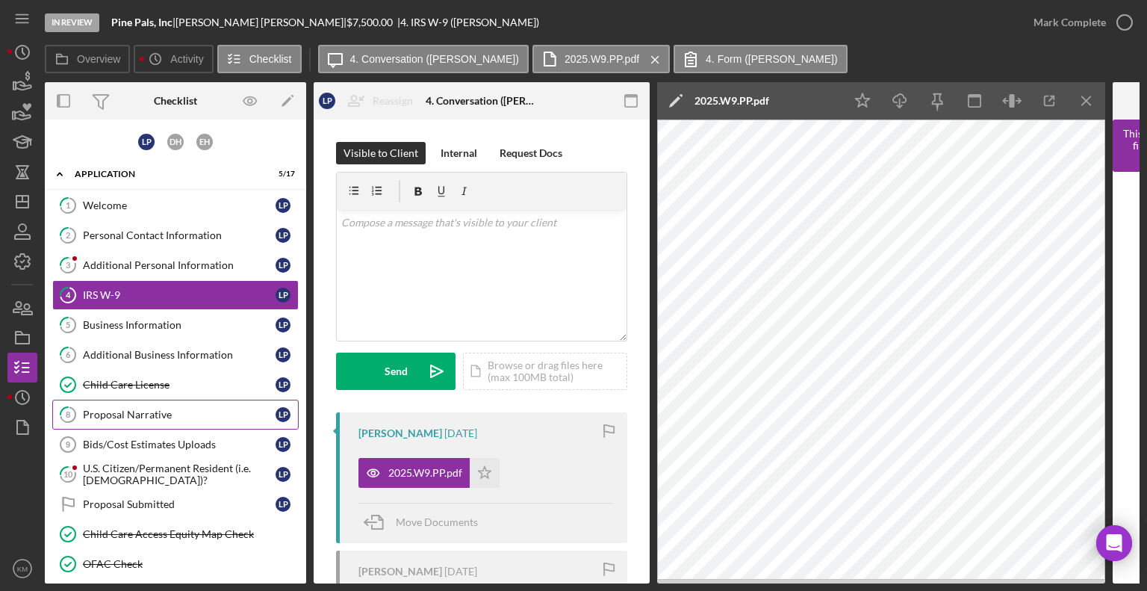
click at [147, 422] on link "8 Proposal Narrative L P" at bounding box center [175, 414] width 246 height 30
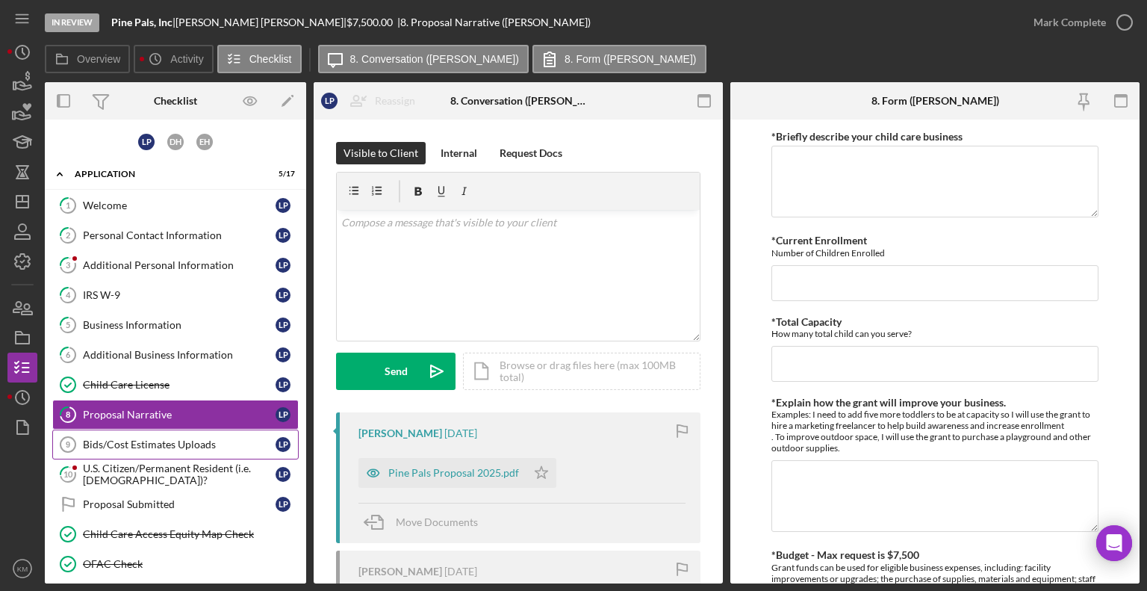
click at [187, 453] on link "Bids/Cost Estimates Uploads 9 Bids/Cost Estimates Uploads L P" at bounding box center [175, 444] width 246 height 30
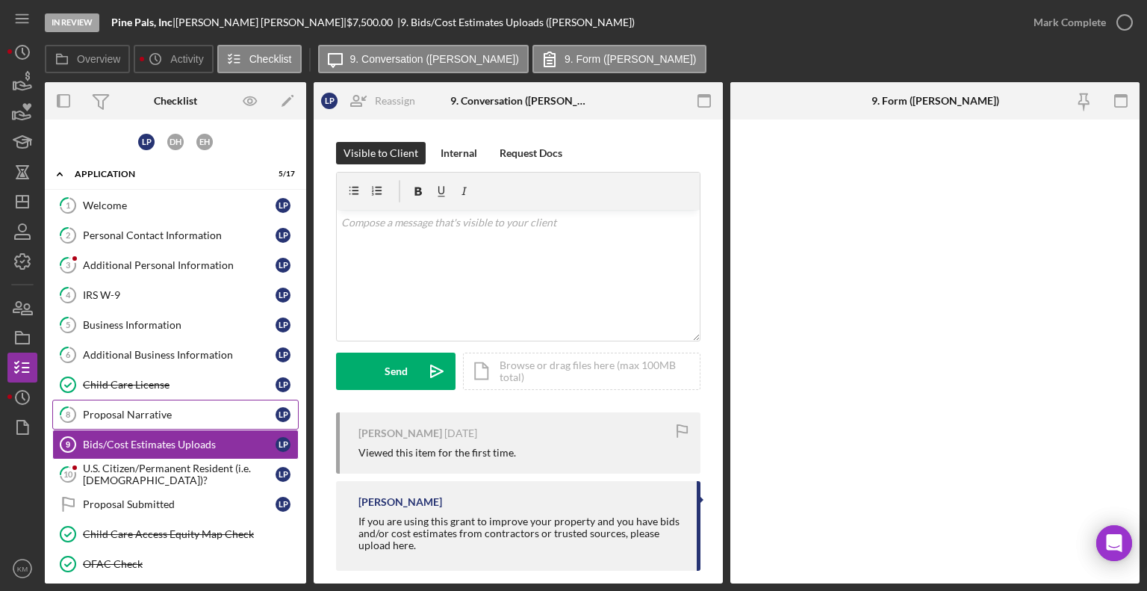
click at [170, 415] on div "Proposal Narrative" at bounding box center [179, 414] width 193 height 12
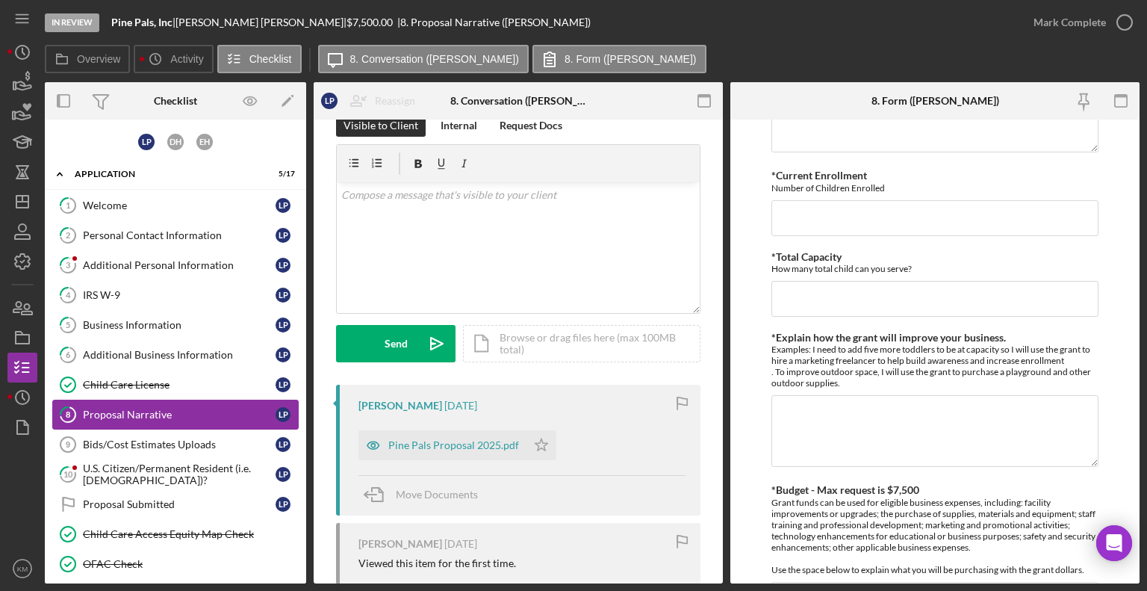
scroll to position [40, 0]
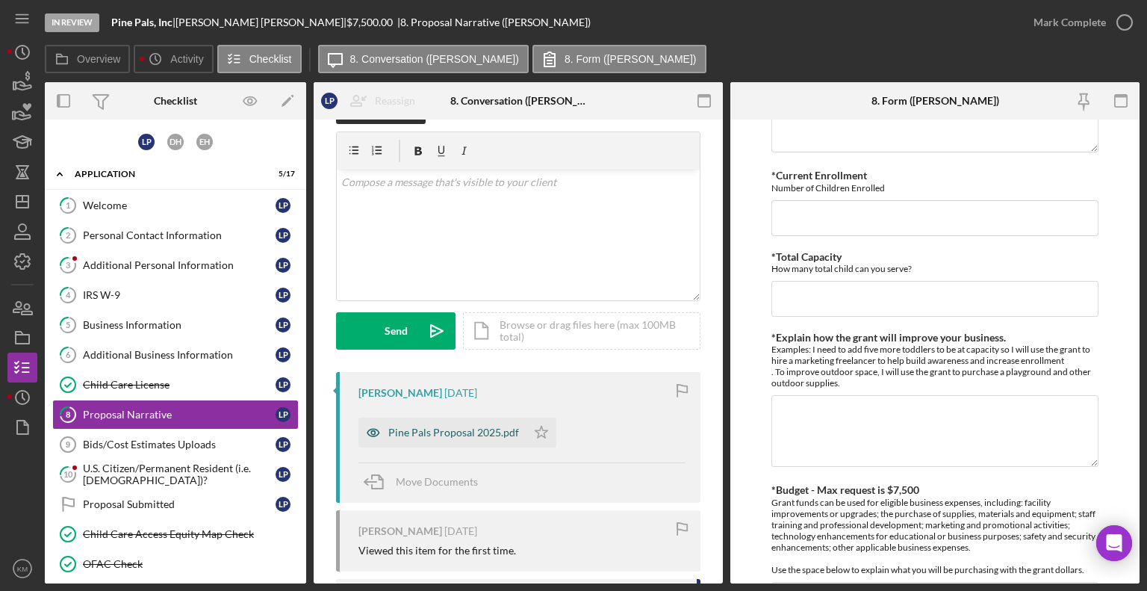
click at [490, 438] on div "Pine Pals Proposal 2025.pdf" at bounding box center [442, 432] width 168 height 30
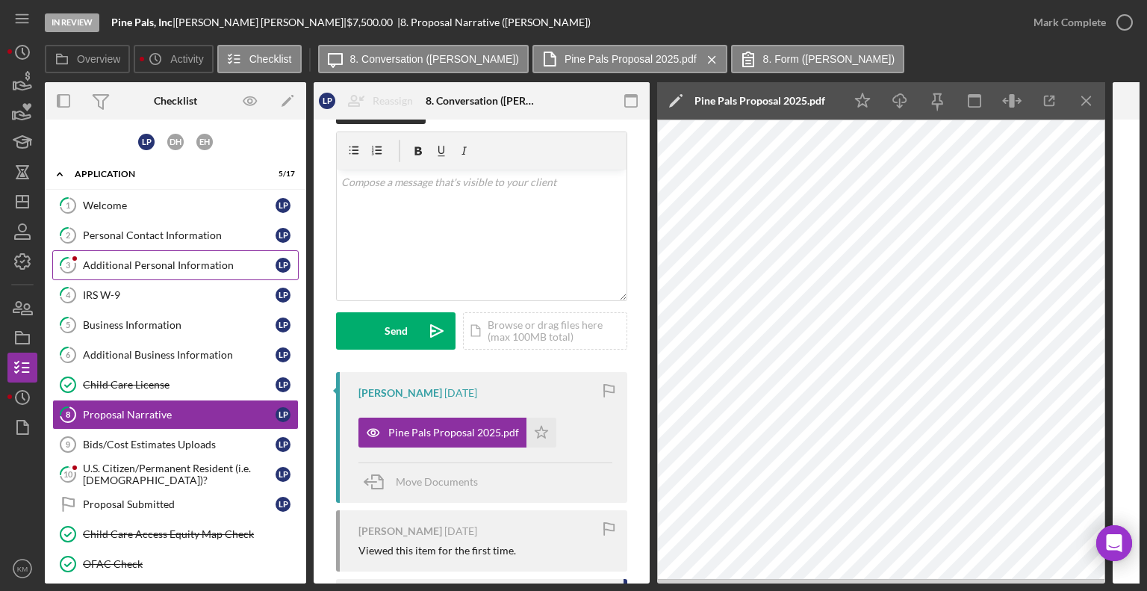
click at [158, 268] on div "Additional Personal Information" at bounding box center [179, 265] width 193 height 12
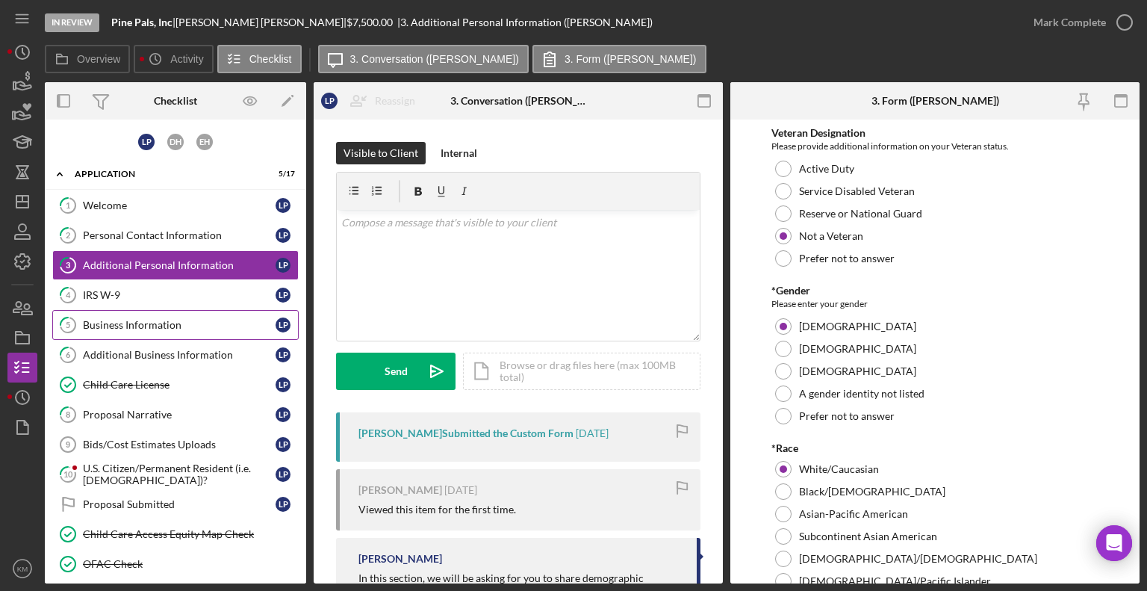
click at [140, 328] on div "Business Information" at bounding box center [179, 325] width 193 height 12
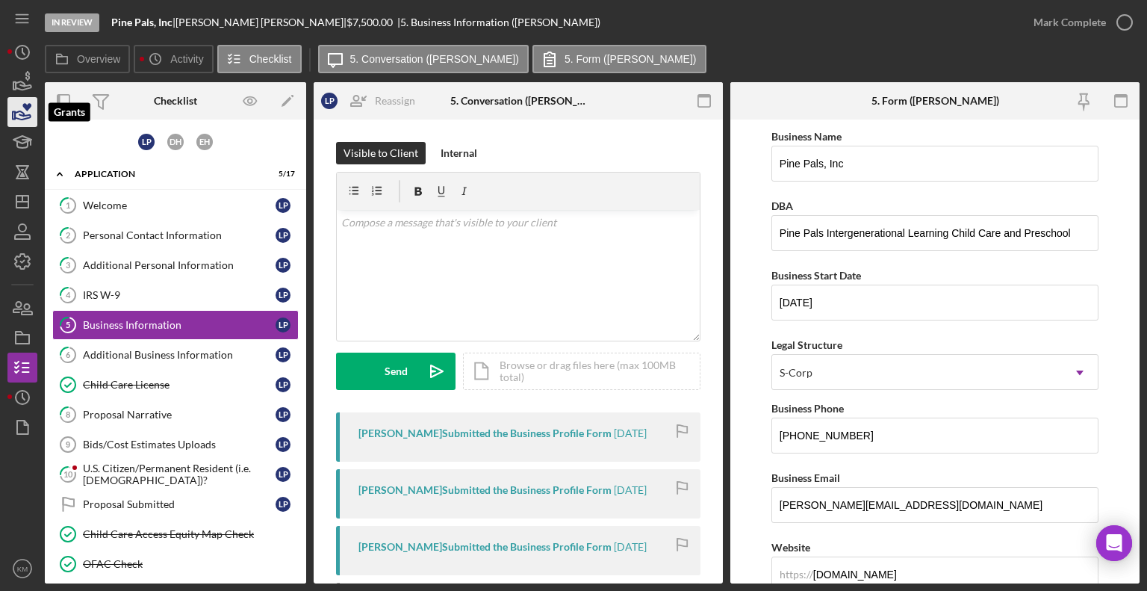
click at [13, 112] on polygon "button" at bounding box center [14, 115] width 2 height 7
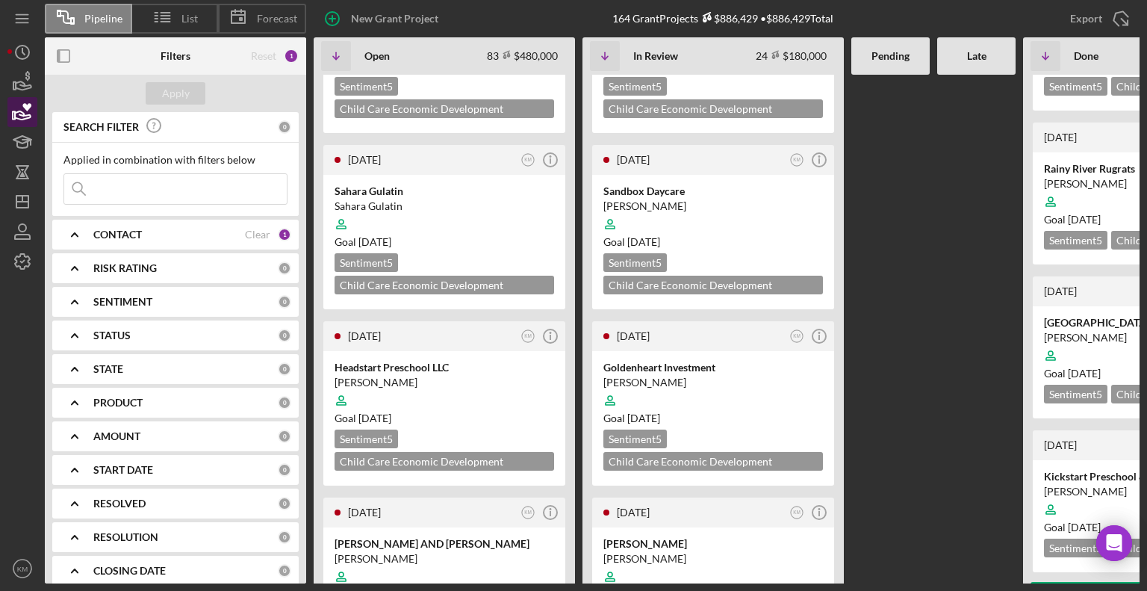
scroll to position [1230, 0]
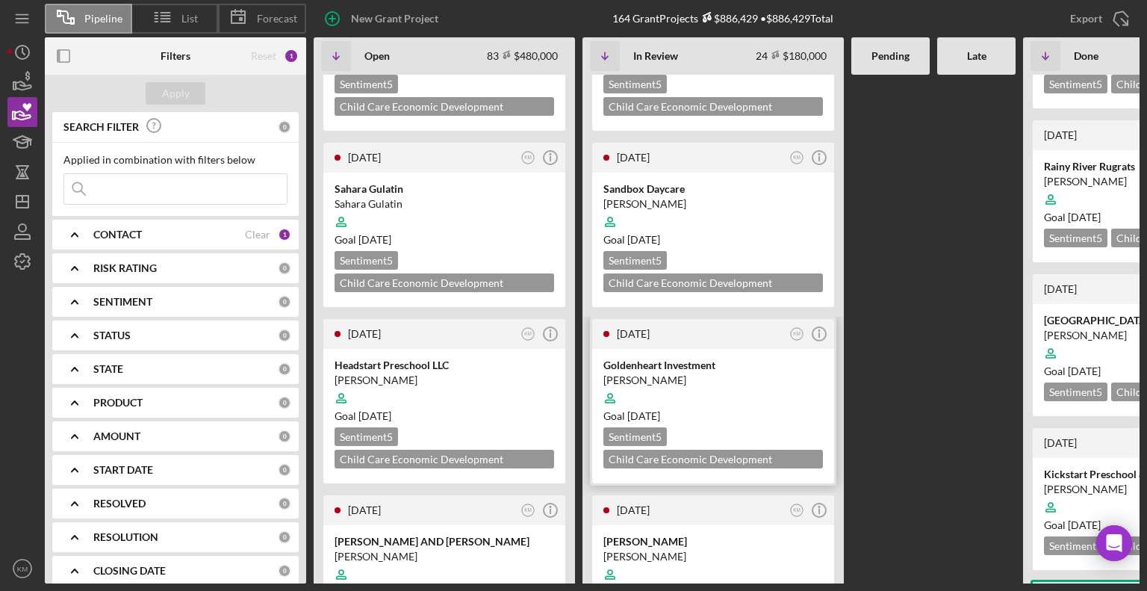
click at [744, 384] on div at bounding box center [713, 398] width 220 height 28
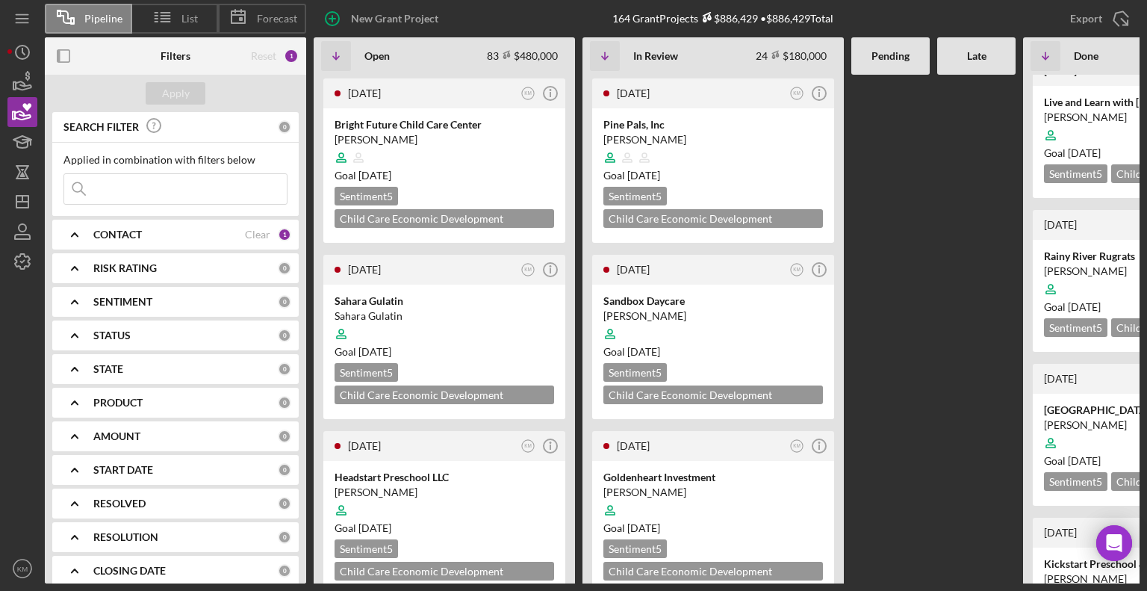
scroll to position [1111, 0]
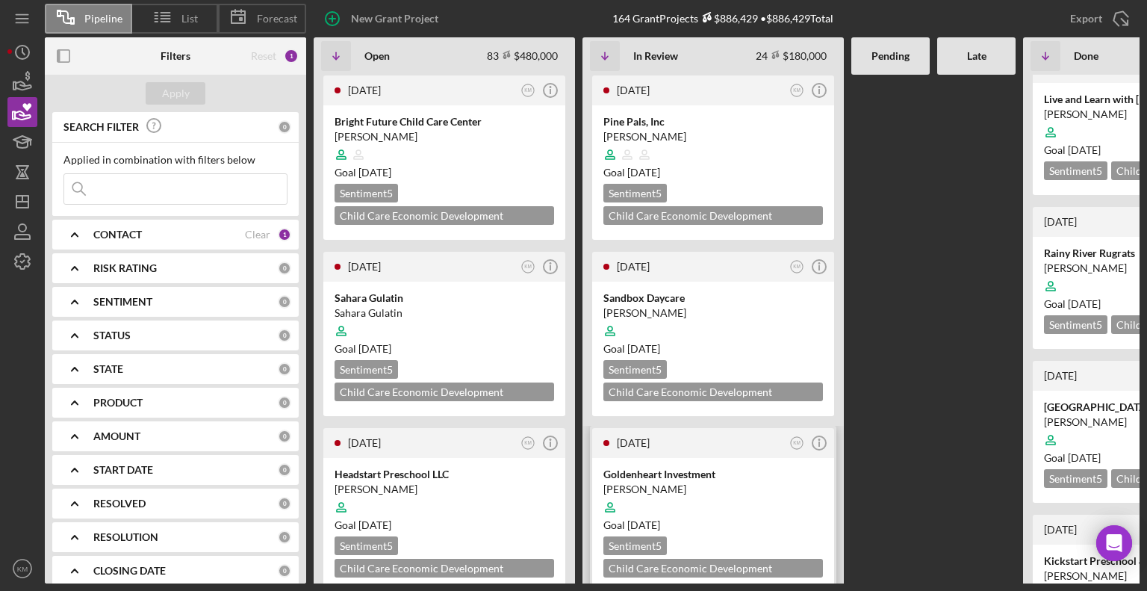
click at [717, 467] on div "Goldenheart Investment" at bounding box center [713, 474] width 220 height 15
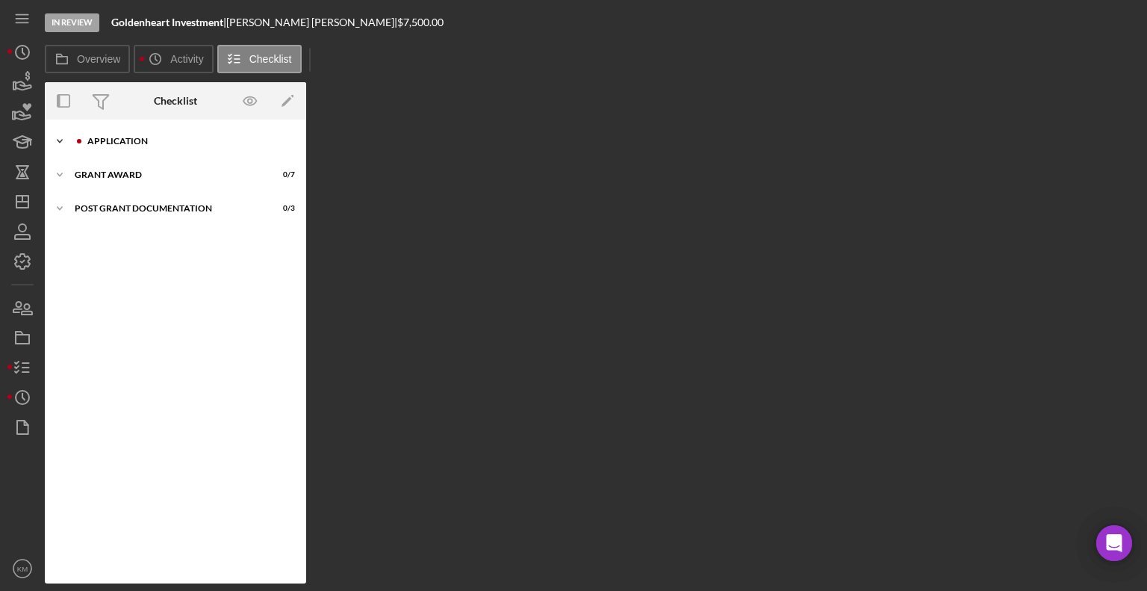
click at [60, 143] on polyline at bounding box center [59, 141] width 4 height 3
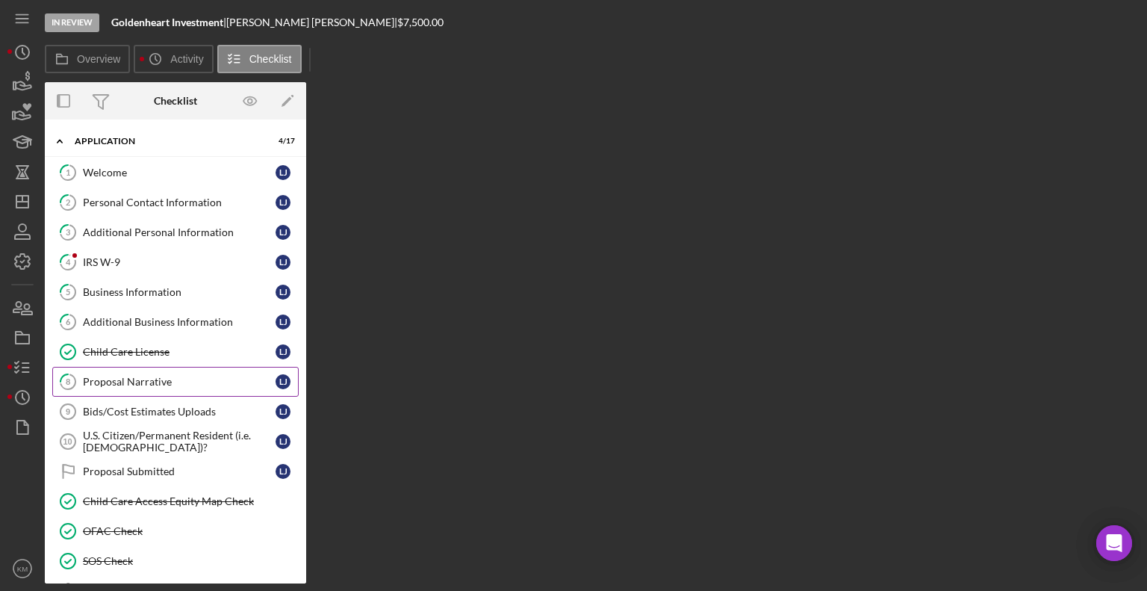
click at [164, 382] on div "Proposal Narrative" at bounding box center [179, 382] width 193 height 12
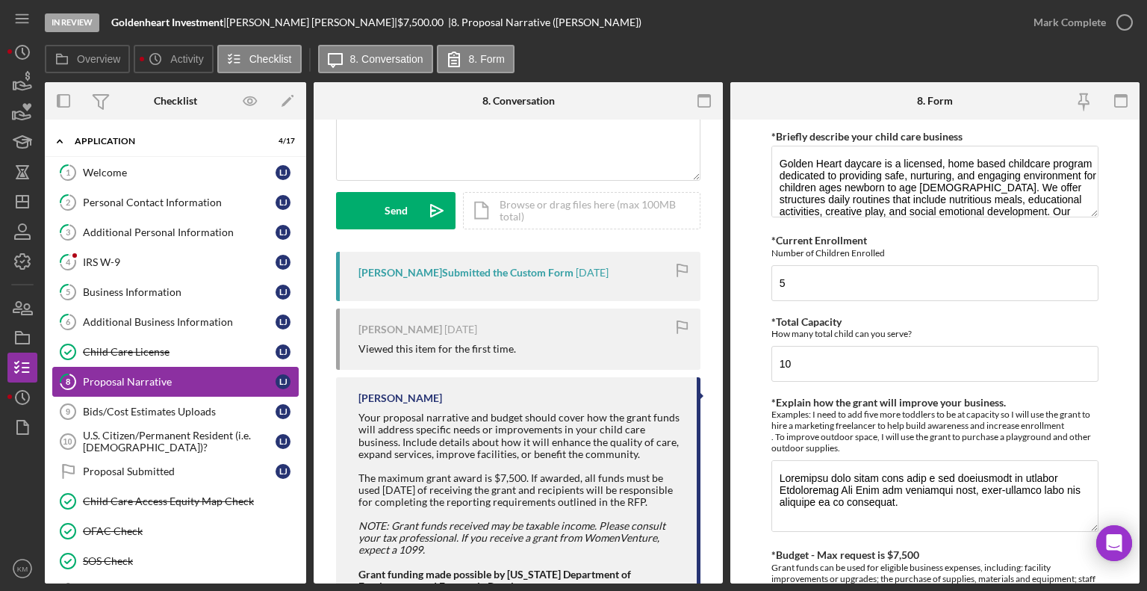
scroll to position [229, 0]
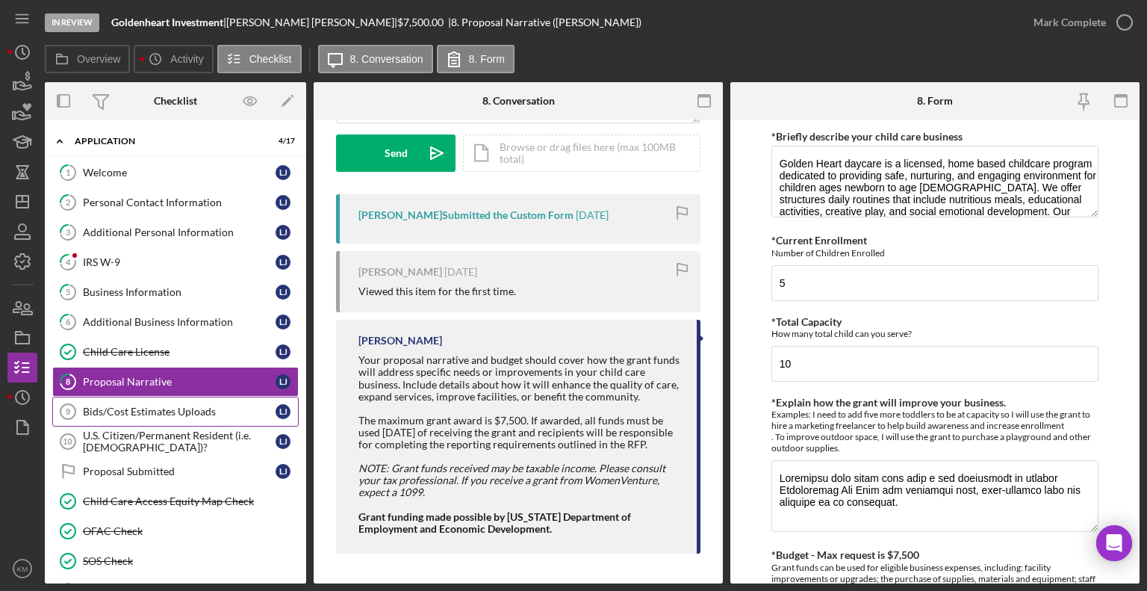
click at [219, 405] on div "Bids/Cost Estimates Uploads" at bounding box center [179, 411] width 193 height 12
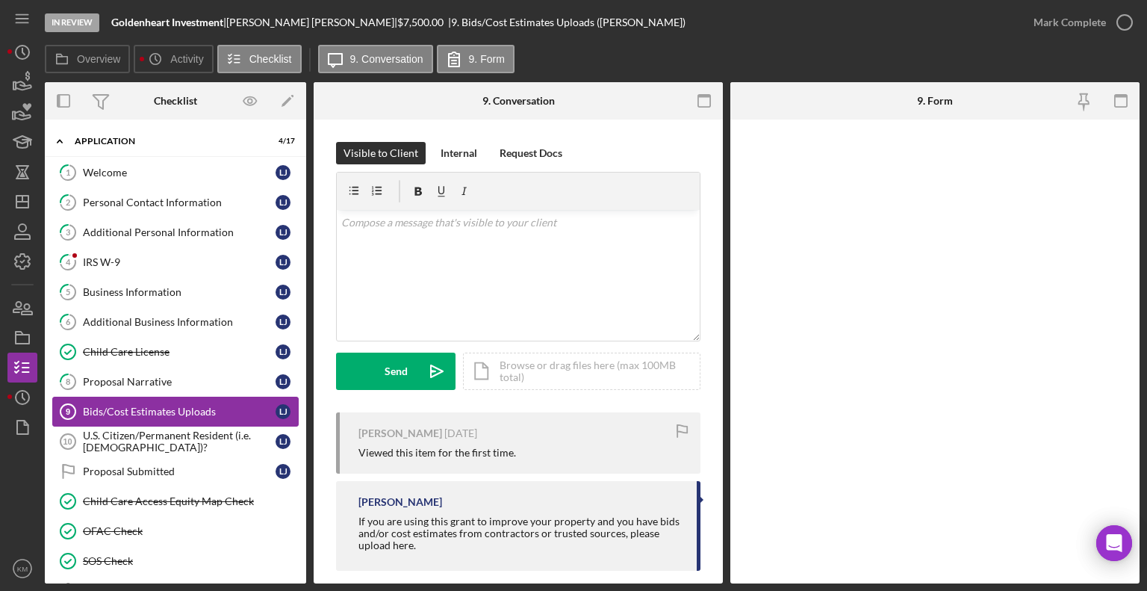
click at [125, 408] on div "Bids/Cost Estimates Uploads" at bounding box center [179, 411] width 193 height 12
click at [466, 158] on div "Internal" at bounding box center [459, 153] width 37 height 22
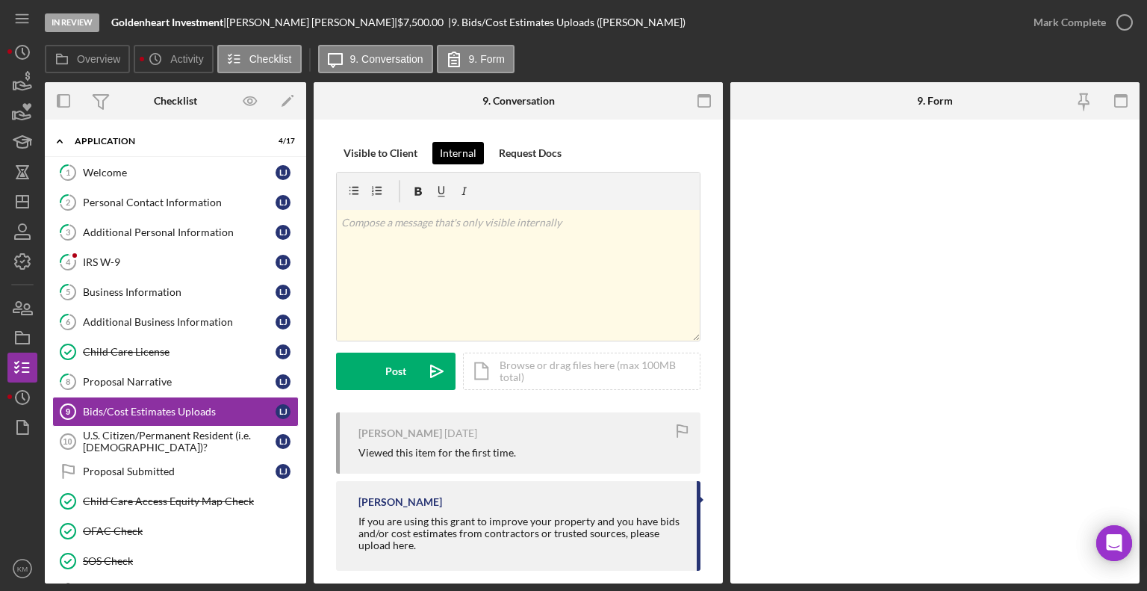
scroll to position [16, 0]
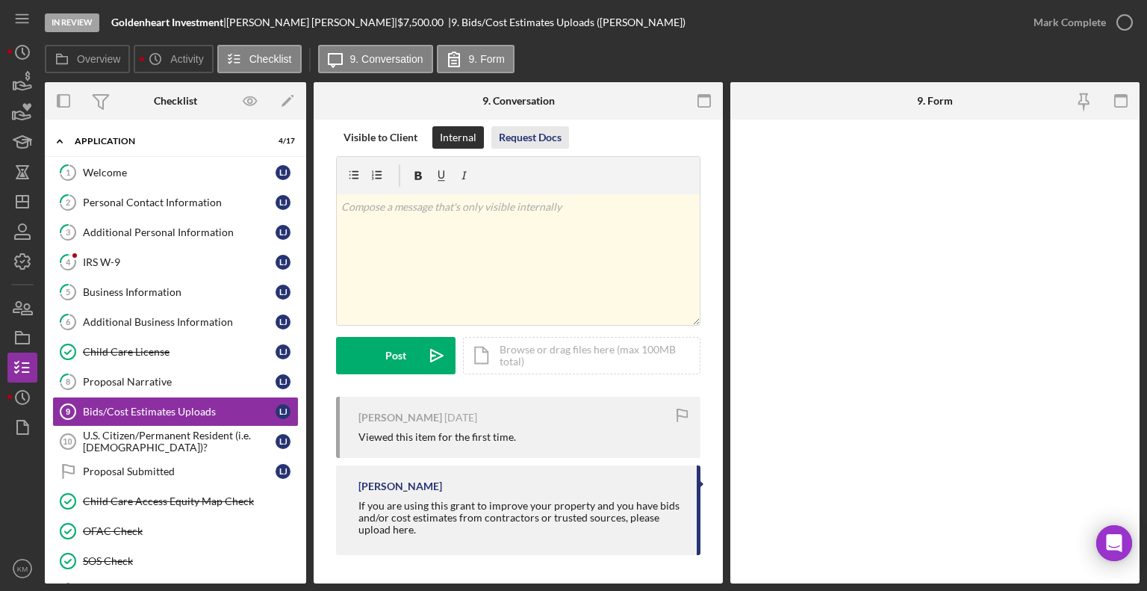
click at [535, 144] on div "Request Docs" at bounding box center [530, 137] width 63 height 22
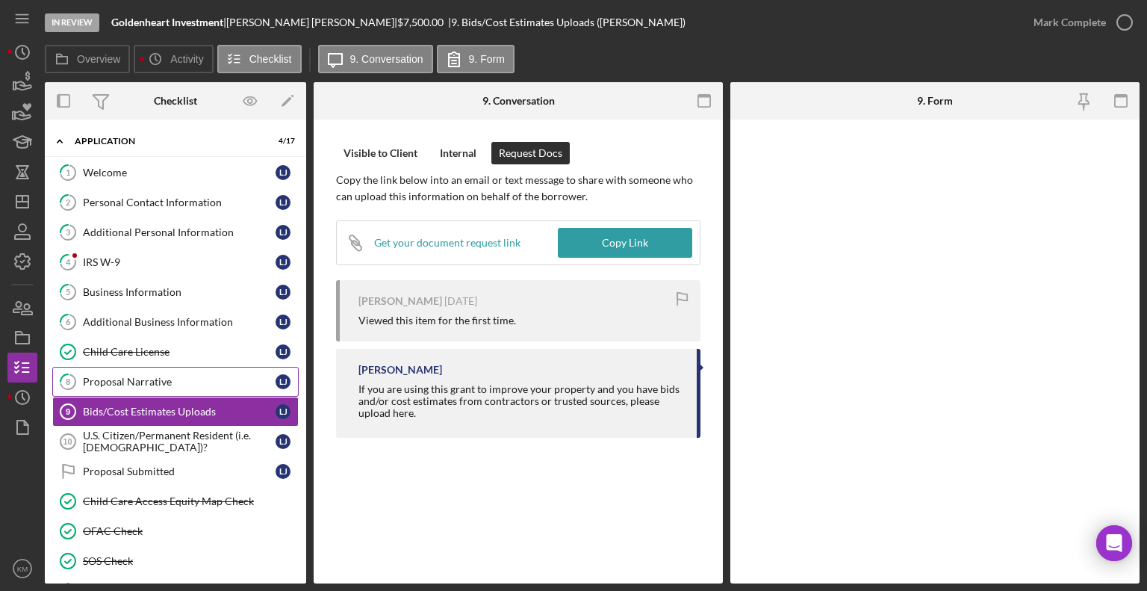
click at [193, 385] on link "8 Proposal Narrative [PERSON_NAME]" at bounding box center [175, 382] width 246 height 30
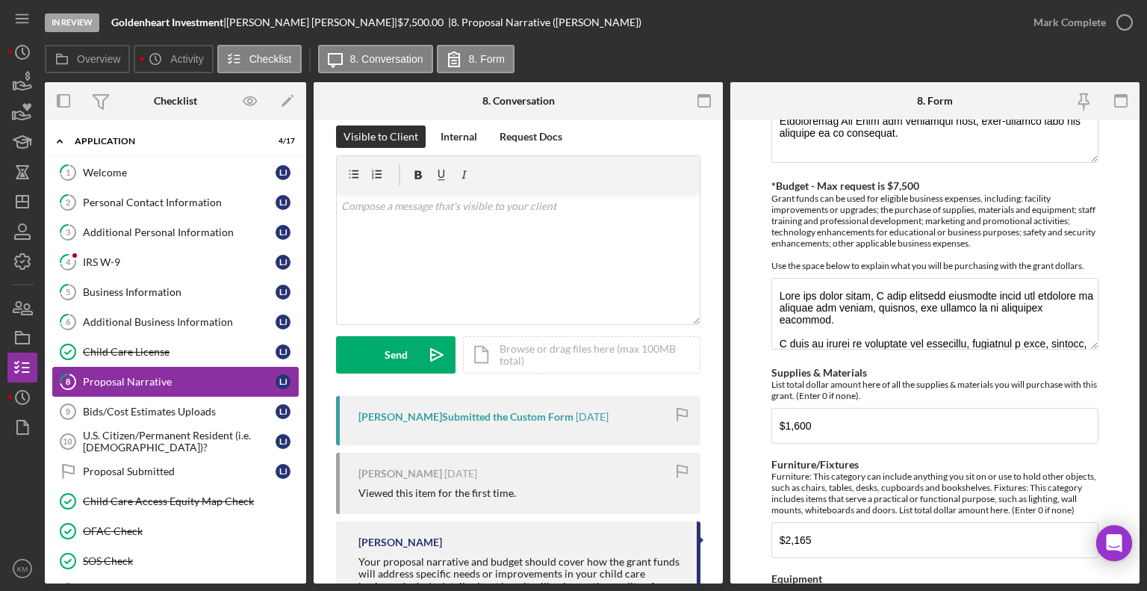
scroll to position [10, 0]
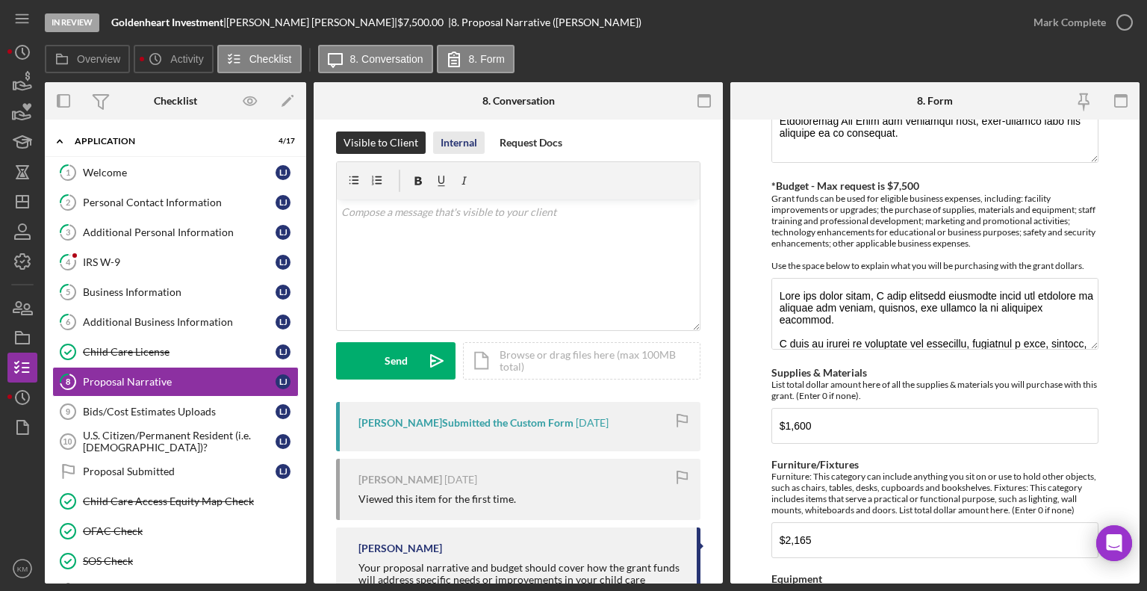
click at [452, 149] on div "Internal" at bounding box center [459, 142] width 37 height 22
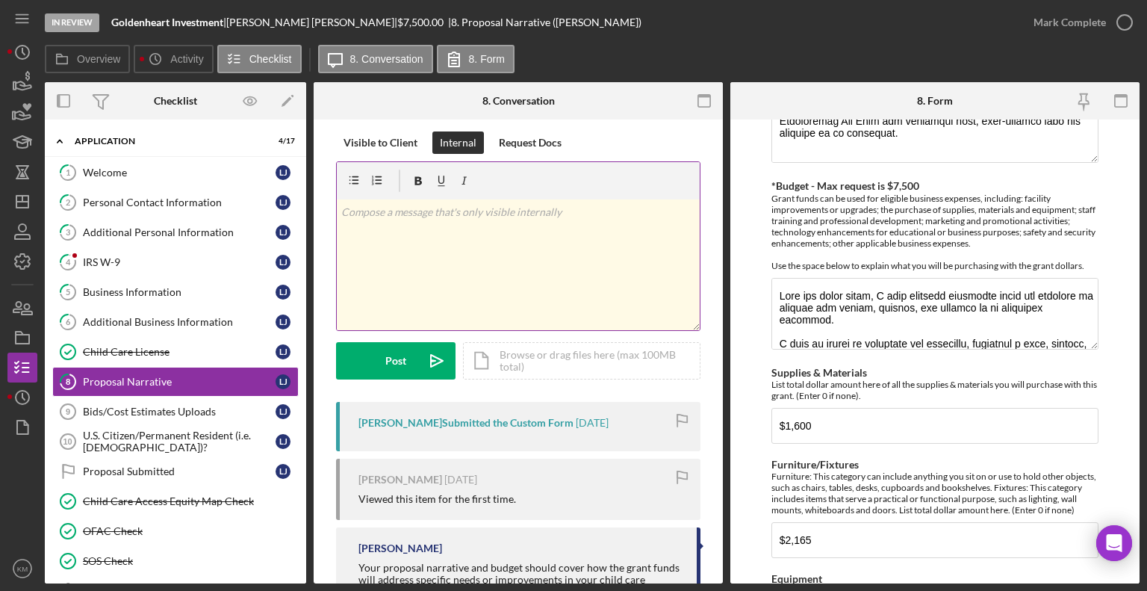
click at [546, 164] on div at bounding box center [518, 180] width 363 height 37
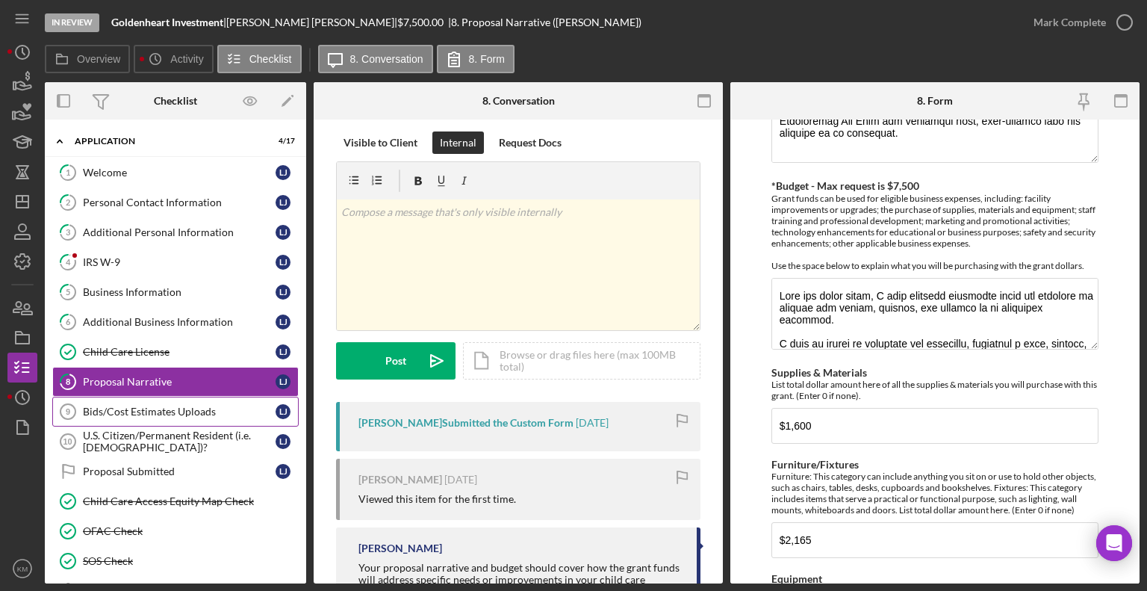
click at [204, 414] on link "Bids/Cost Estimates Uploads 9 Bids/Cost Estimates Uploads [PERSON_NAME]" at bounding box center [175, 411] width 246 height 30
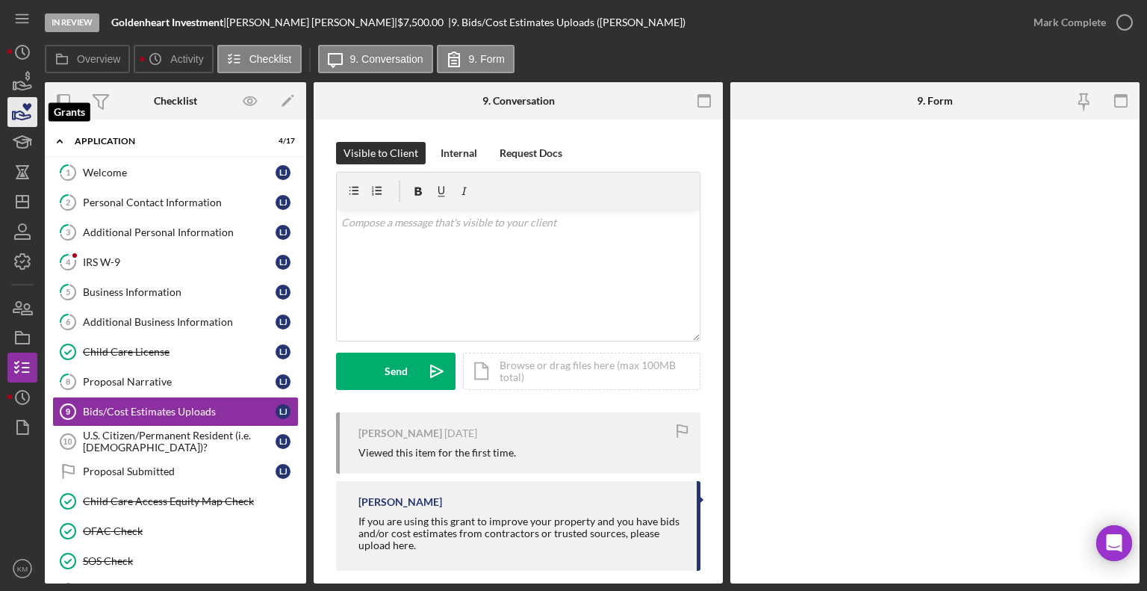
click at [19, 107] on icon "button" at bounding box center [22, 111] width 37 height 37
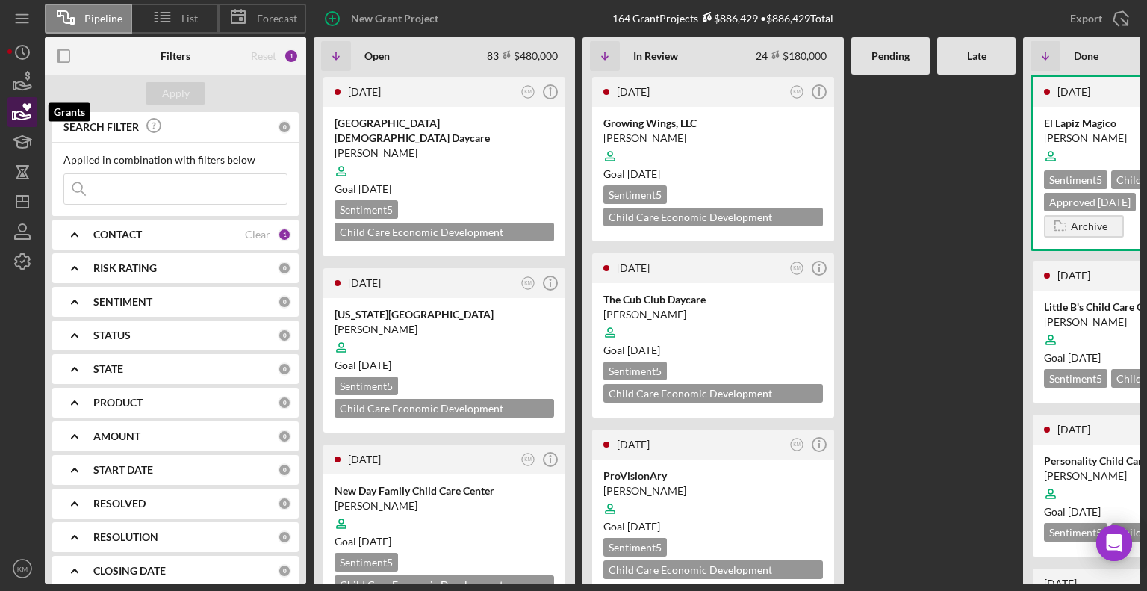
click at [27, 117] on icon "button" at bounding box center [23, 115] width 16 height 8
click at [24, 119] on icon "button" at bounding box center [22, 111] width 37 height 37
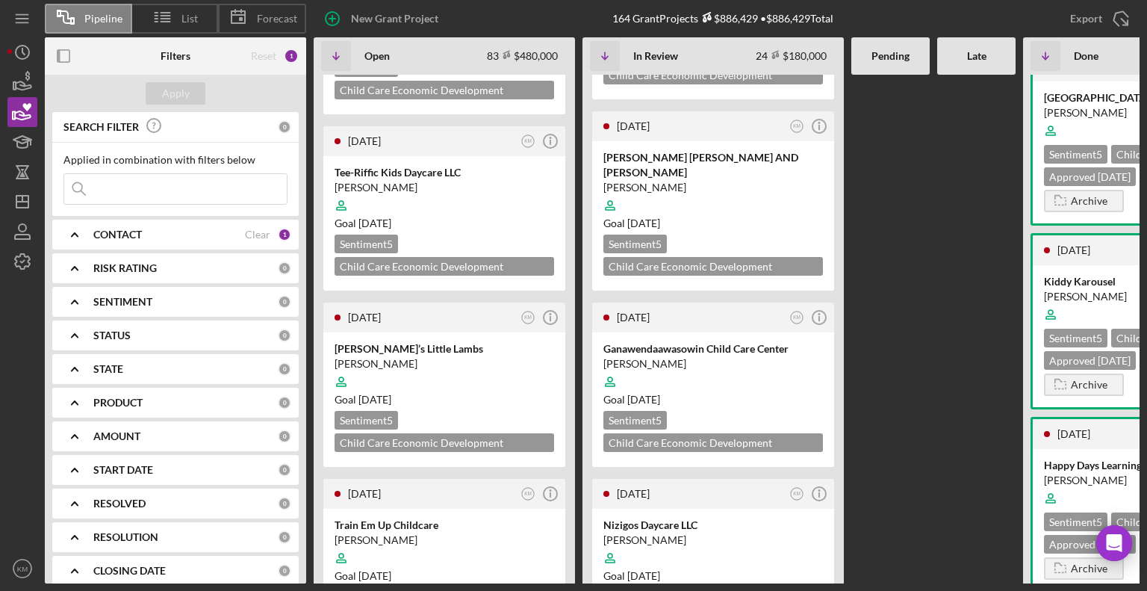
scroll to position [1974, 0]
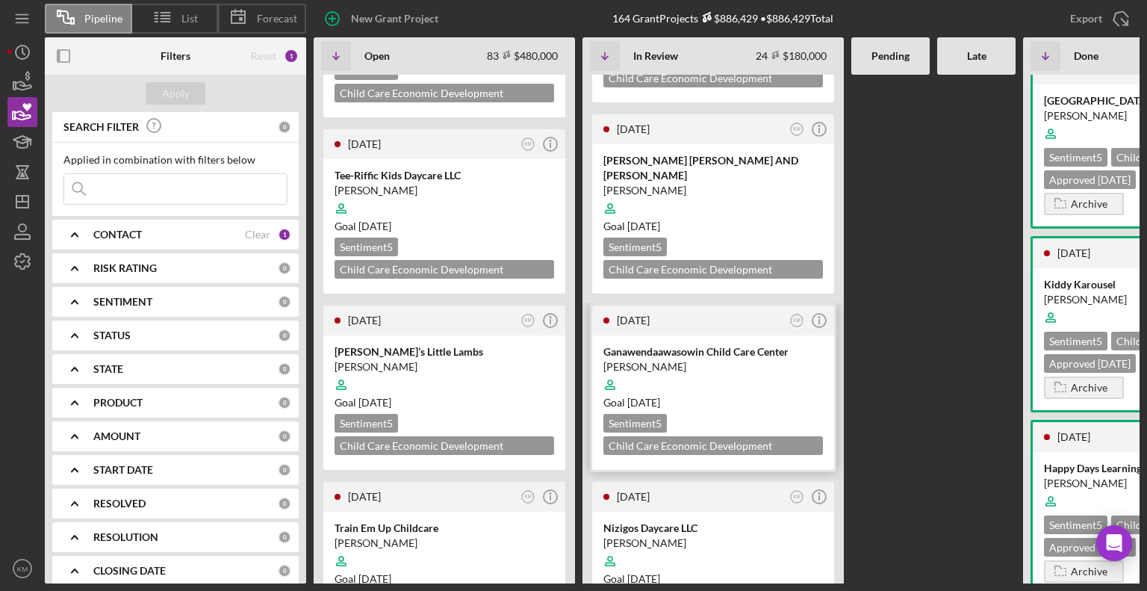
click at [720, 395] on div "Goal [DATE]" at bounding box center [713, 402] width 220 height 15
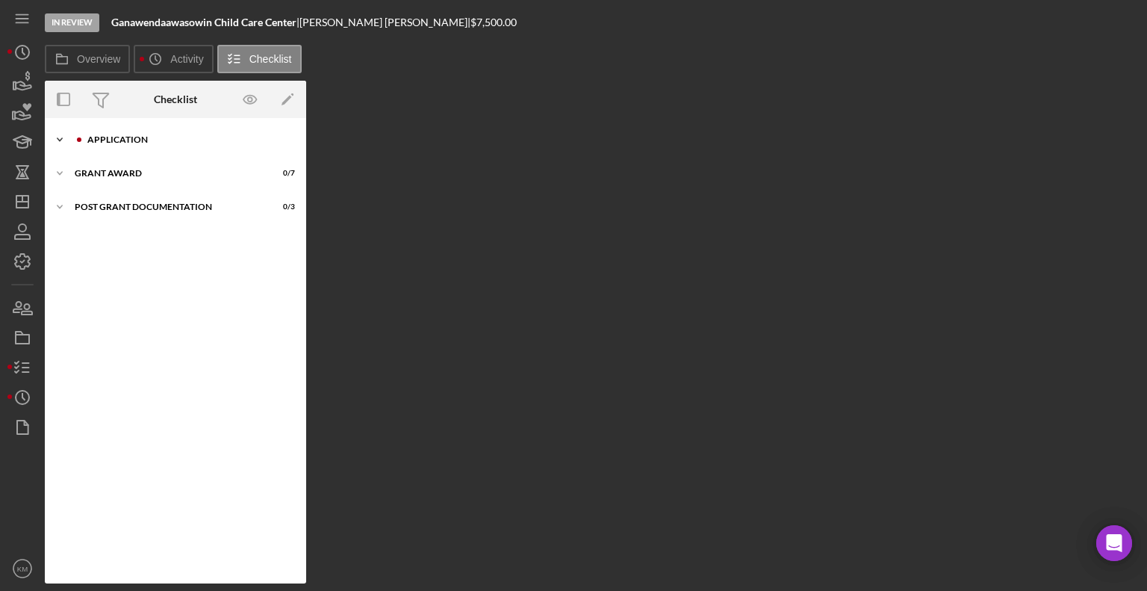
click at [63, 135] on icon "Icon/Expander" at bounding box center [60, 140] width 30 height 30
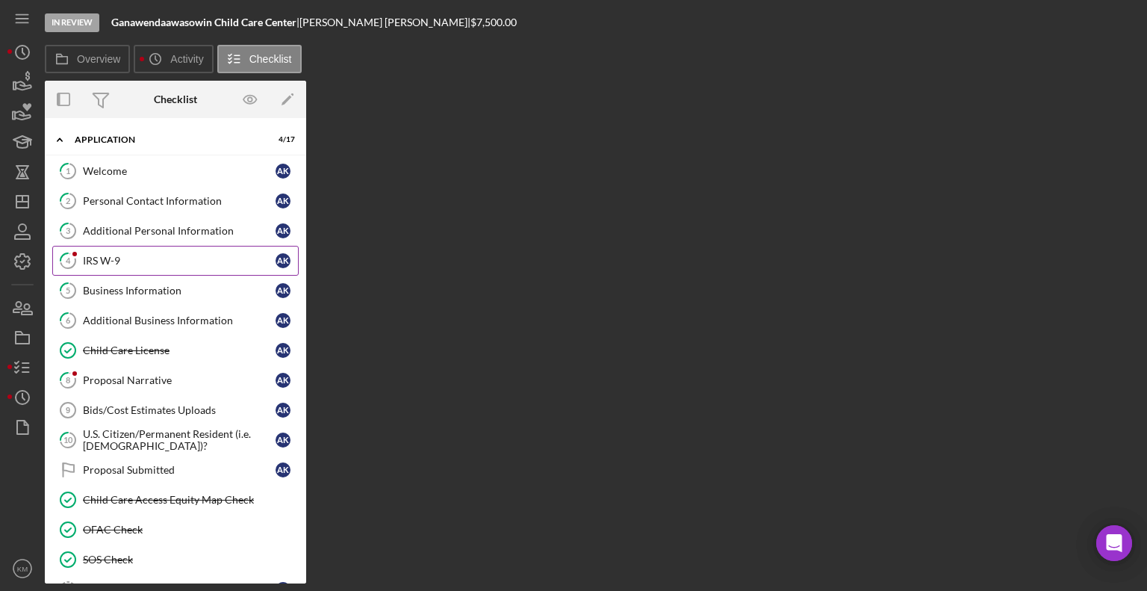
click at [138, 260] on div "IRS W-9" at bounding box center [179, 261] width 193 height 12
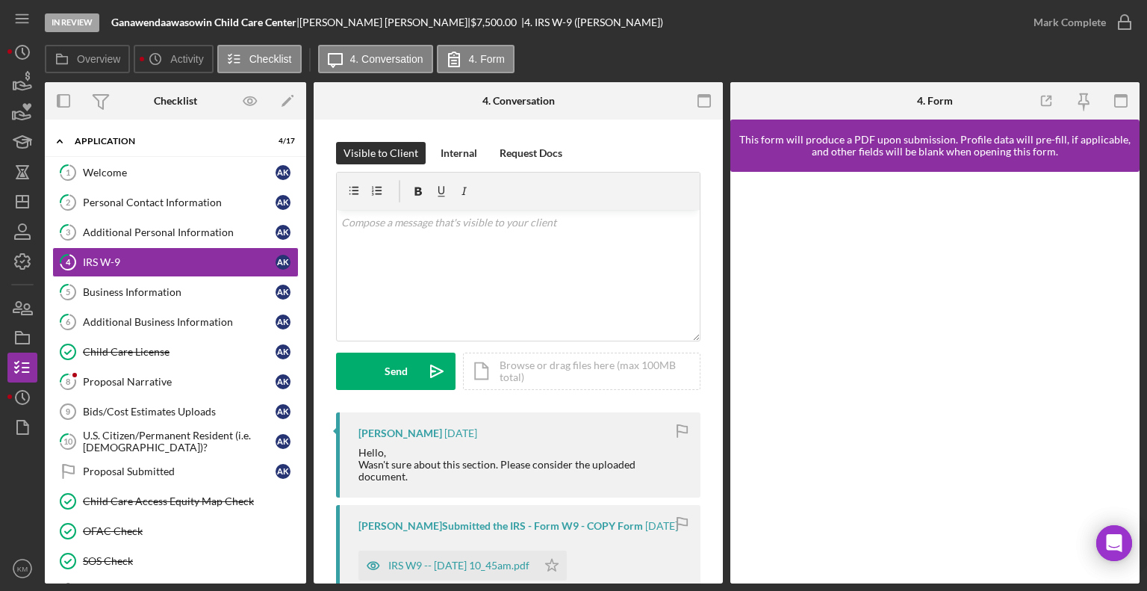
click at [550, 523] on div "[PERSON_NAME] Submitted the IRS - Form W9 - COPY Form" at bounding box center [500, 526] width 284 height 12
click at [586, 531] on div "[PERSON_NAME] Submitted the IRS - Form W9 - COPY Form" at bounding box center [500, 526] width 284 height 12
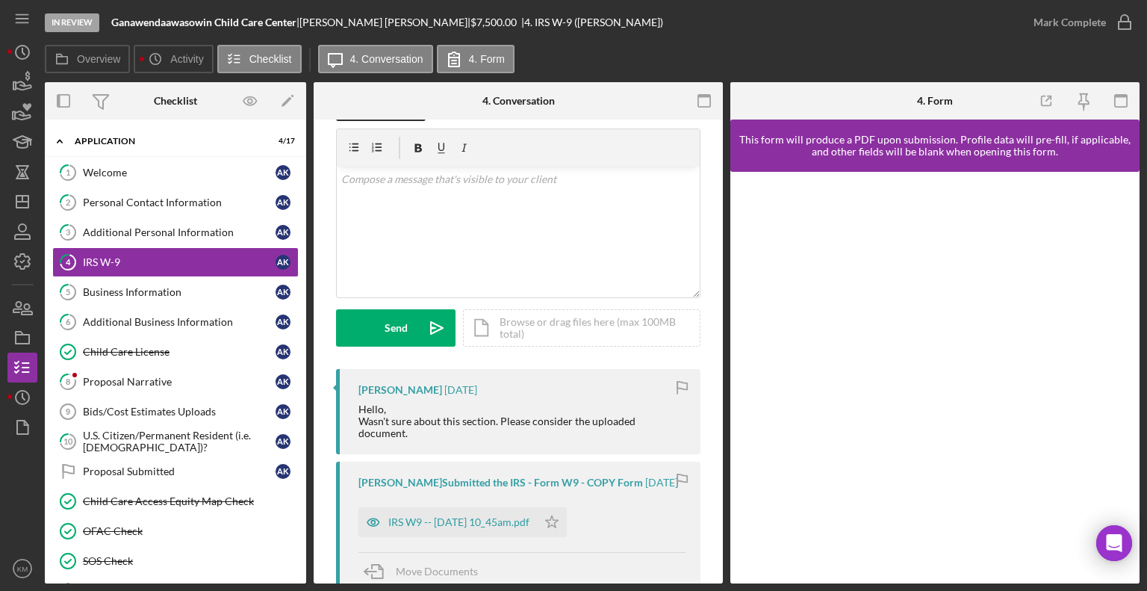
scroll to position [56, 0]
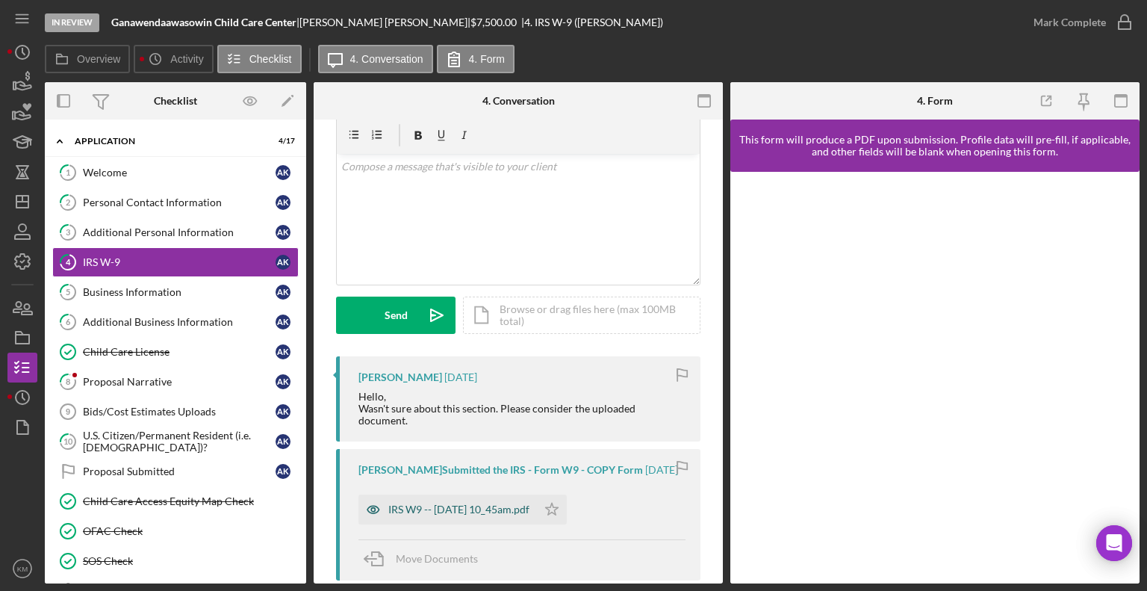
click at [529, 515] on div "IRS W9 -- [DATE] 10_45am.pdf" at bounding box center [458, 509] width 141 height 12
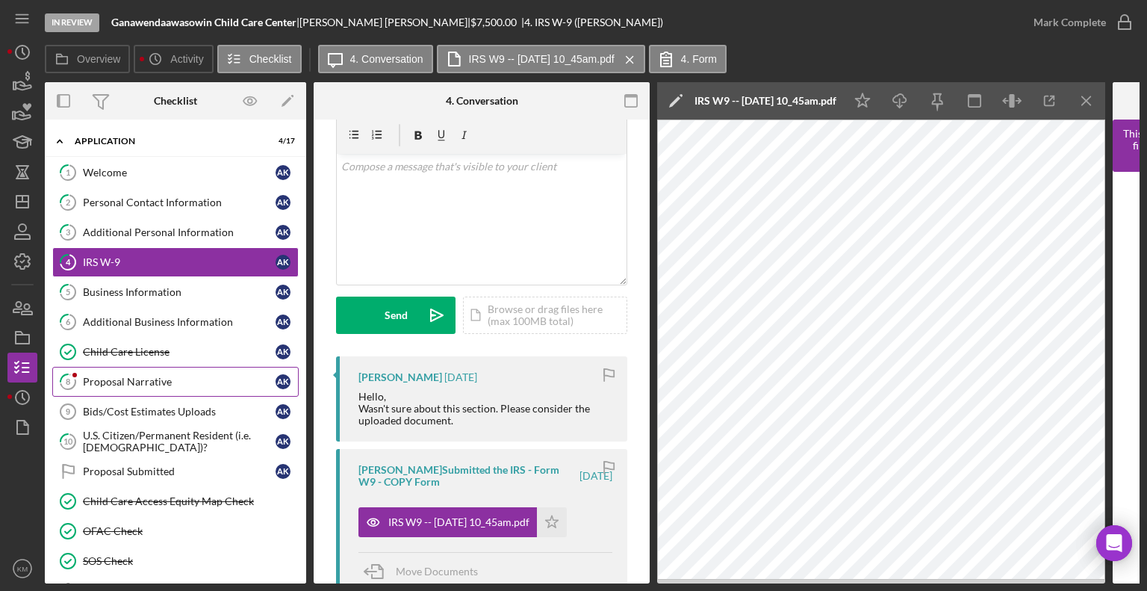
click at [102, 385] on link "8 Proposal Narrative A K" at bounding box center [175, 382] width 246 height 30
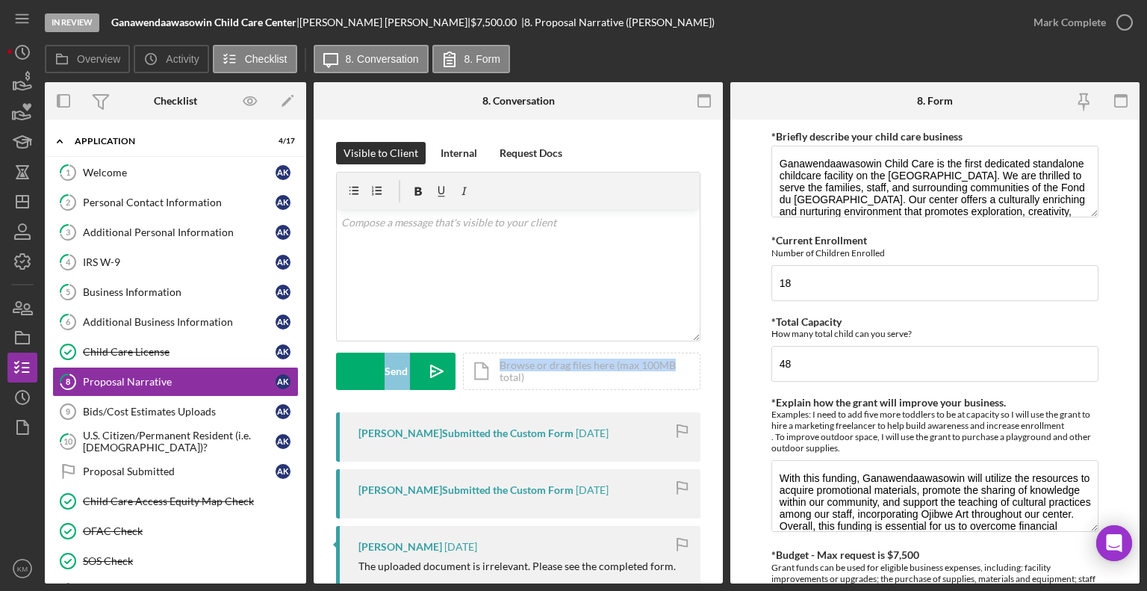
drag, startPoint x: 717, startPoint y: 319, endPoint x: 711, endPoint y: 363, distance: 44.5
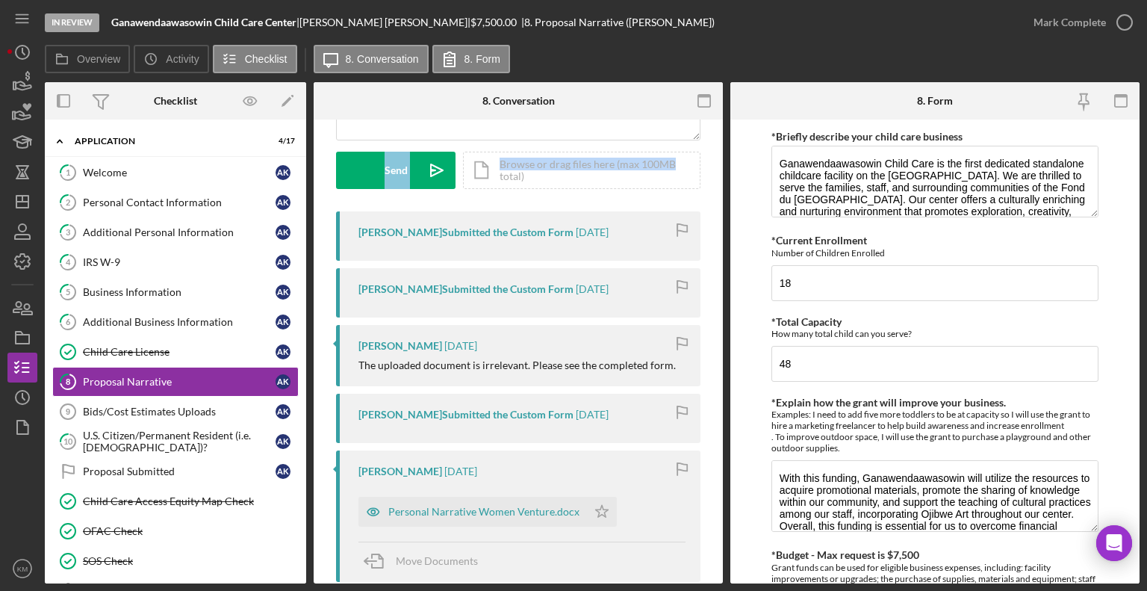
scroll to position [200, 0]
click at [557, 517] on div "Personal Narrative Women Venture.docx" at bounding box center [472, 512] width 228 height 30
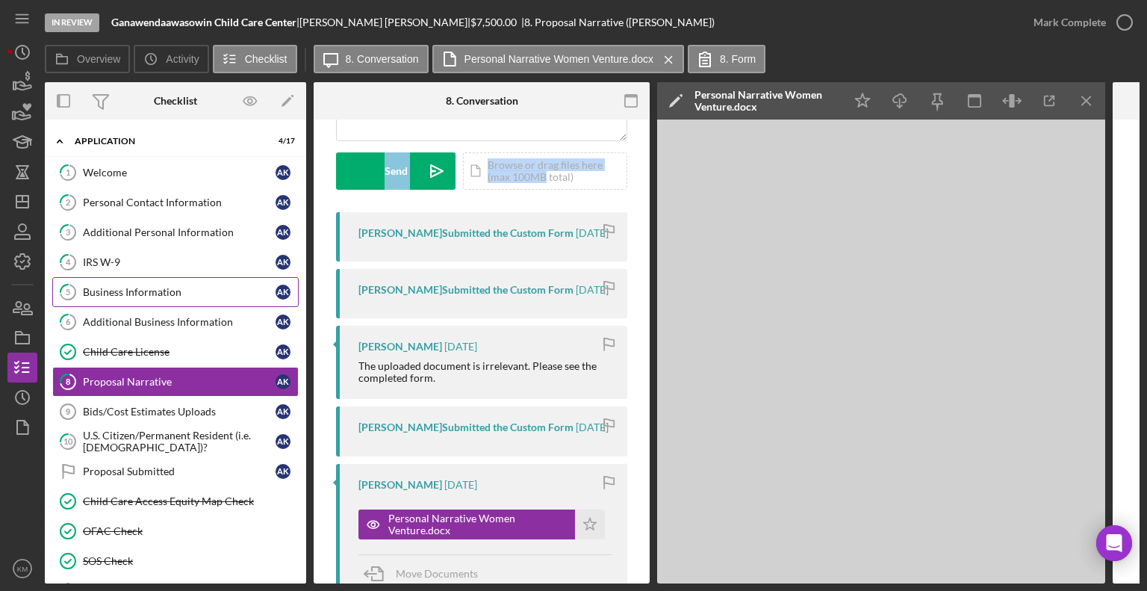
click at [158, 293] on div "Business Information" at bounding box center [179, 292] width 193 height 12
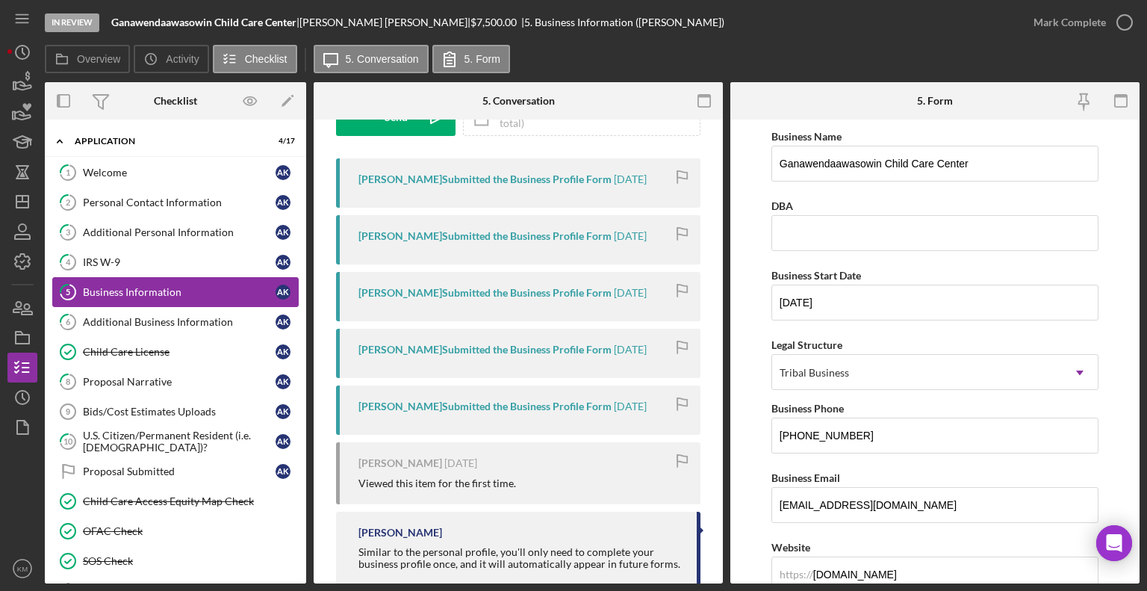
scroll to position [251, 0]
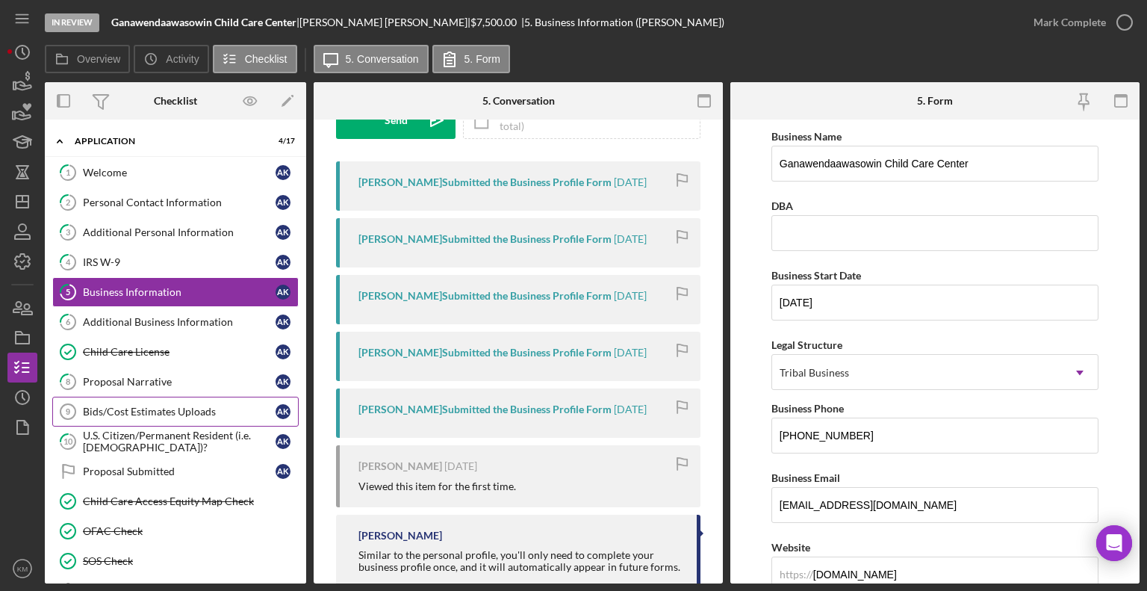
click at [116, 399] on link "Bids/Cost Estimates Uploads 9 Bids/Cost Estimates Uploads A K" at bounding box center [175, 411] width 246 height 30
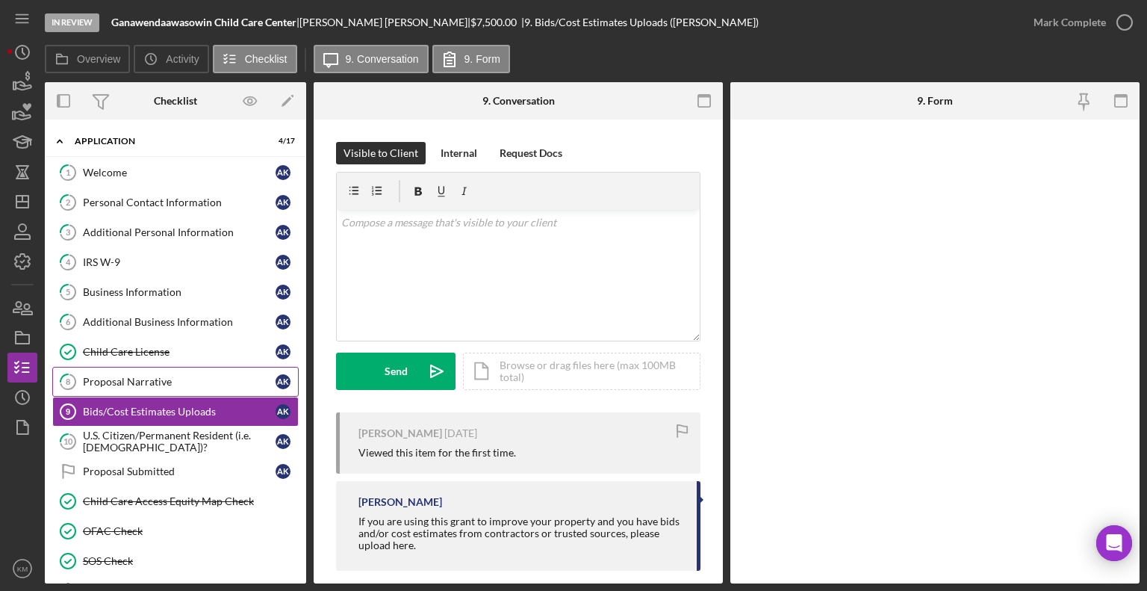
click at [211, 371] on link "8 Proposal Narrative A K" at bounding box center [175, 382] width 246 height 30
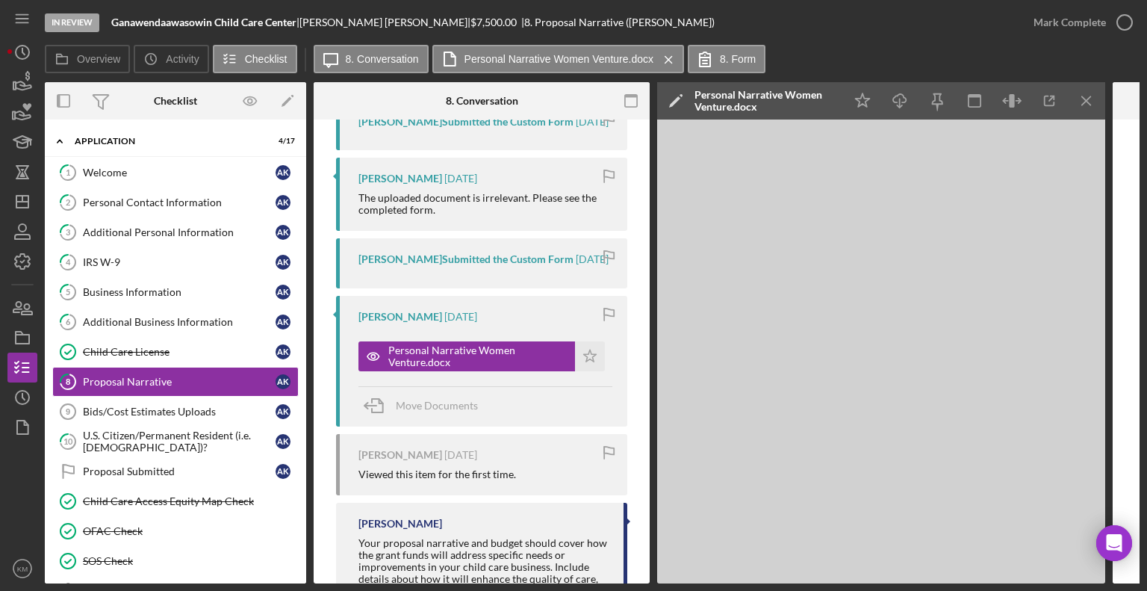
scroll to position [373, 0]
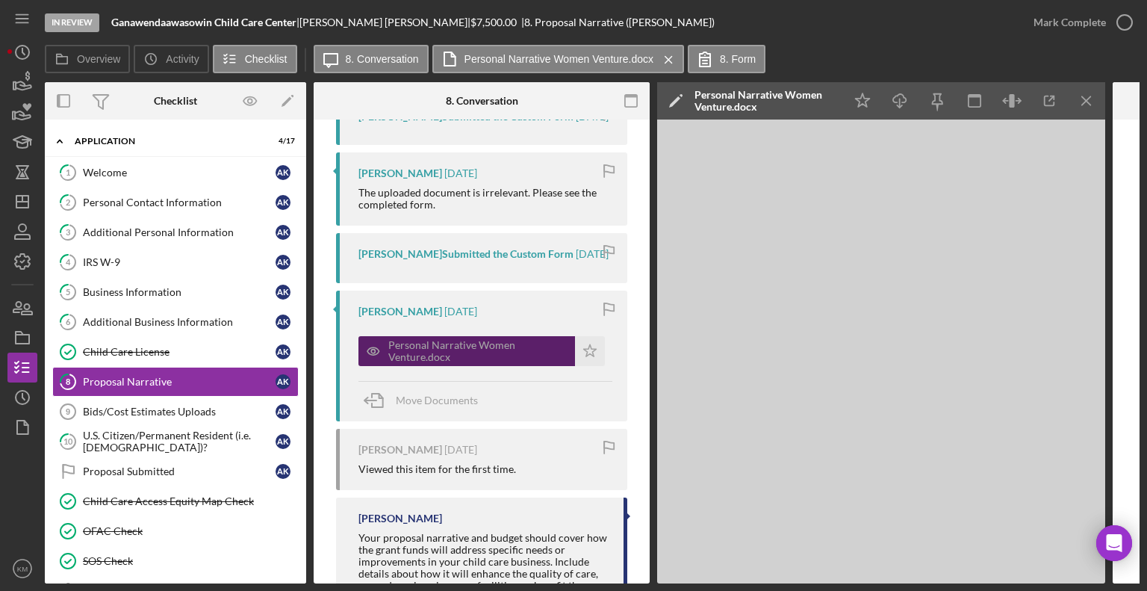
click at [517, 363] on div "Personal Narrative Women Venture.docx" at bounding box center [477, 351] width 179 height 24
click at [459, 363] on div "Personal Narrative Women Venture.docx" at bounding box center [477, 351] width 179 height 24
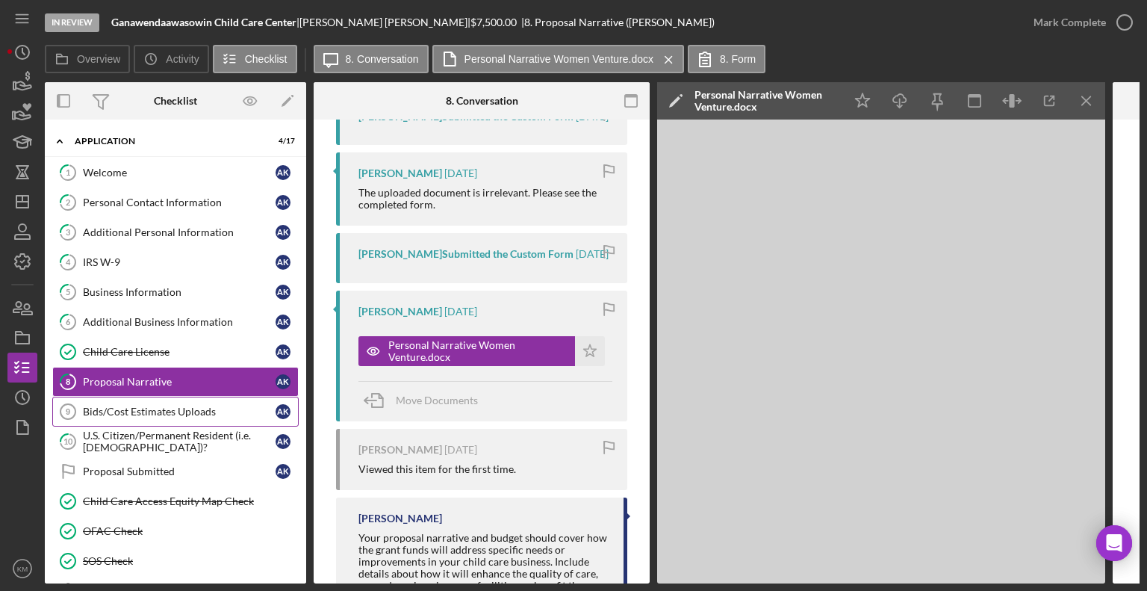
click at [143, 402] on link "Bids/Cost Estimates Uploads 9 Bids/Cost Estimates Uploads A K" at bounding box center [175, 411] width 246 height 30
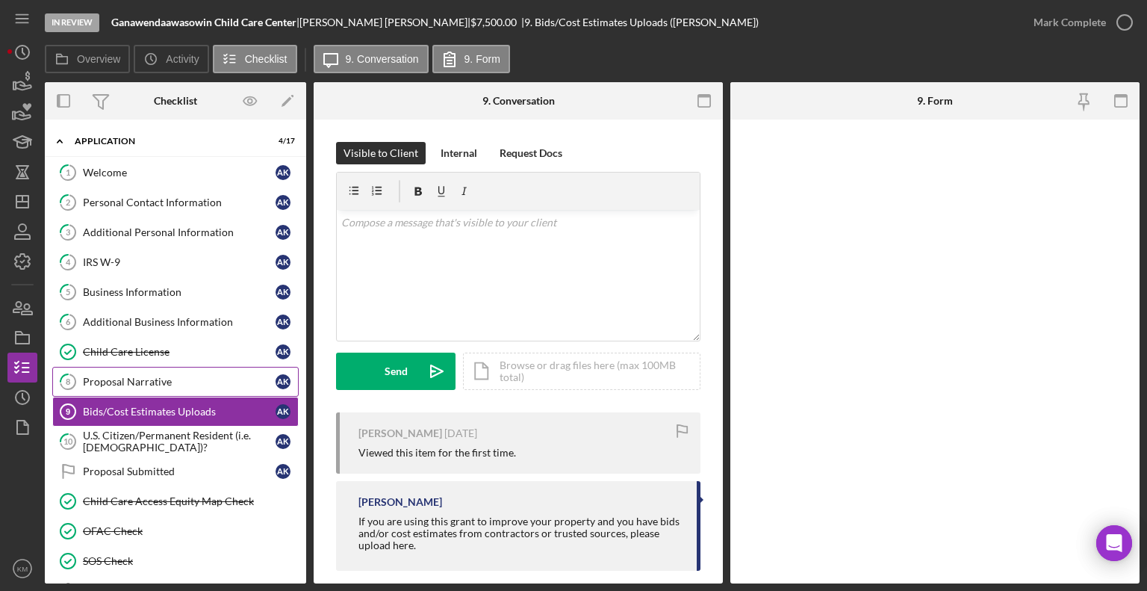
click at [164, 378] on div "Proposal Narrative" at bounding box center [179, 382] width 193 height 12
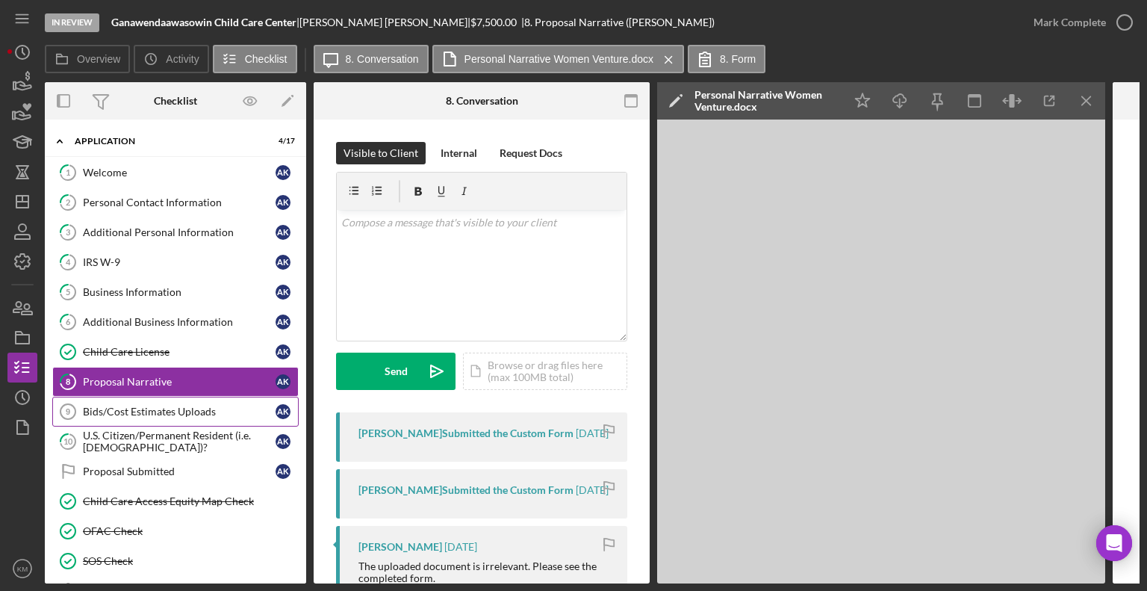
click at [210, 407] on div "Bids/Cost Estimates Uploads" at bounding box center [179, 411] width 193 height 12
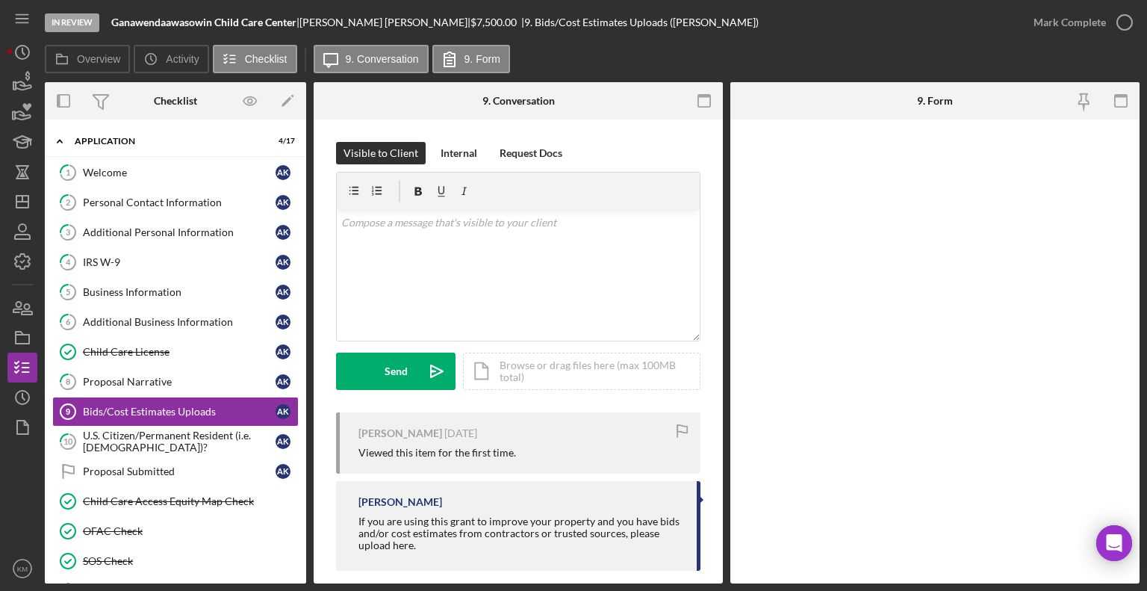
scroll to position [16, 0]
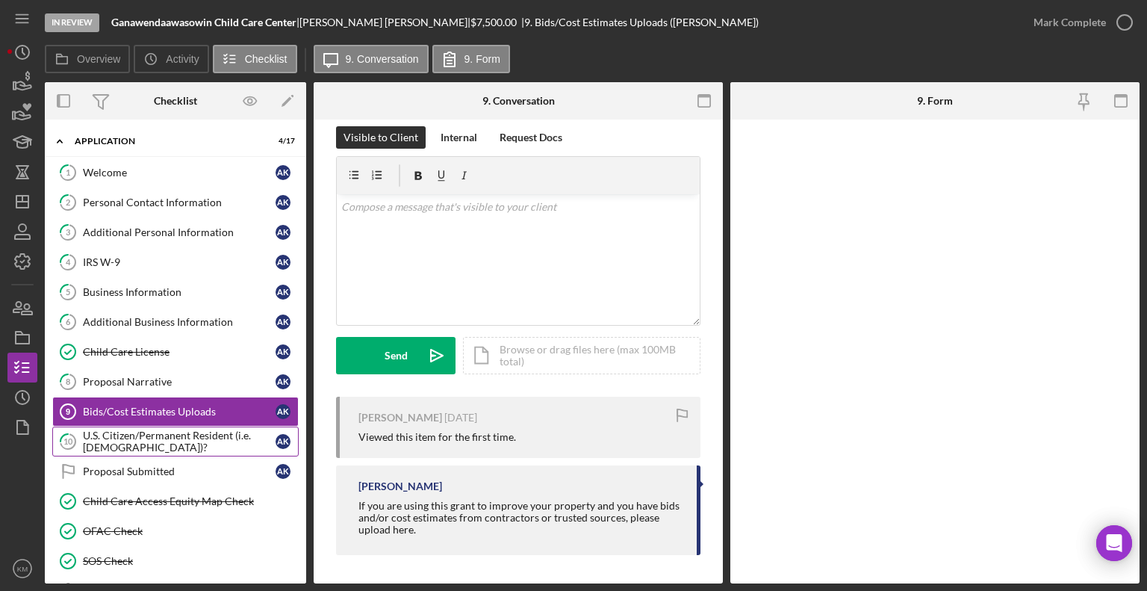
click at [212, 429] on div "U.S. Citizen/Permanent Resident (i.e. [DEMOGRAPHIC_DATA])?" at bounding box center [179, 441] width 193 height 24
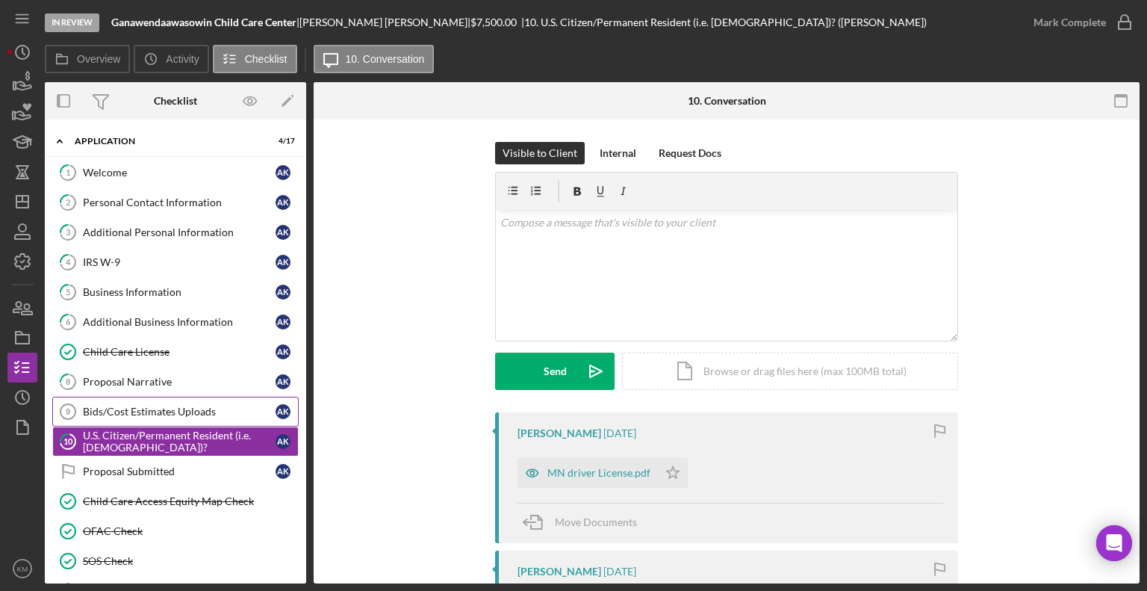
click at [191, 407] on div "Bids/Cost Estimates Uploads" at bounding box center [179, 411] width 193 height 12
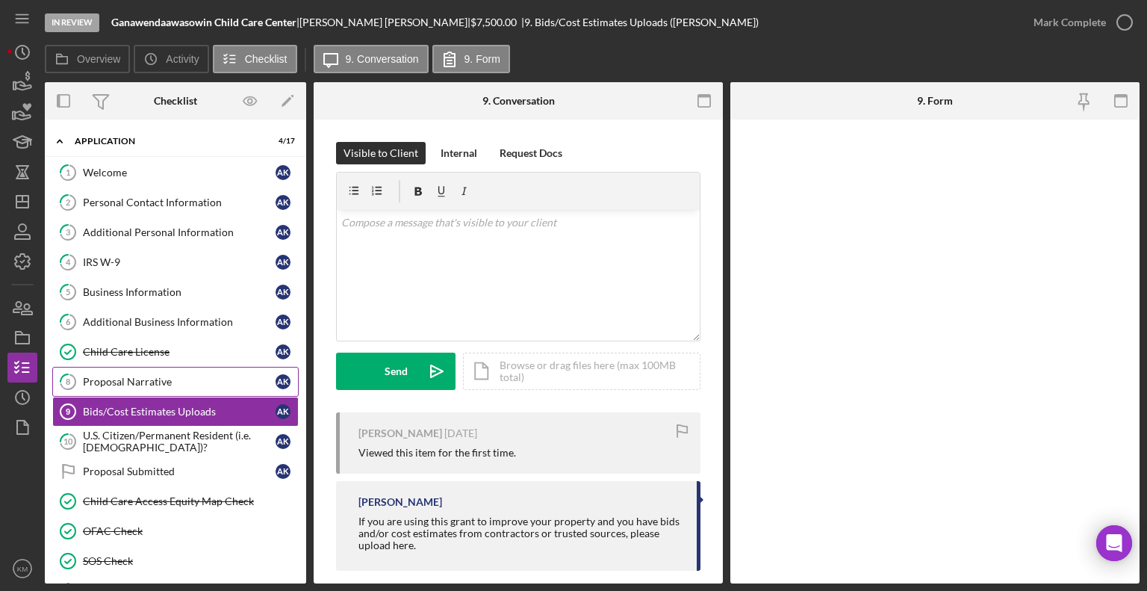
click at [176, 383] on div "Proposal Narrative" at bounding box center [179, 382] width 193 height 12
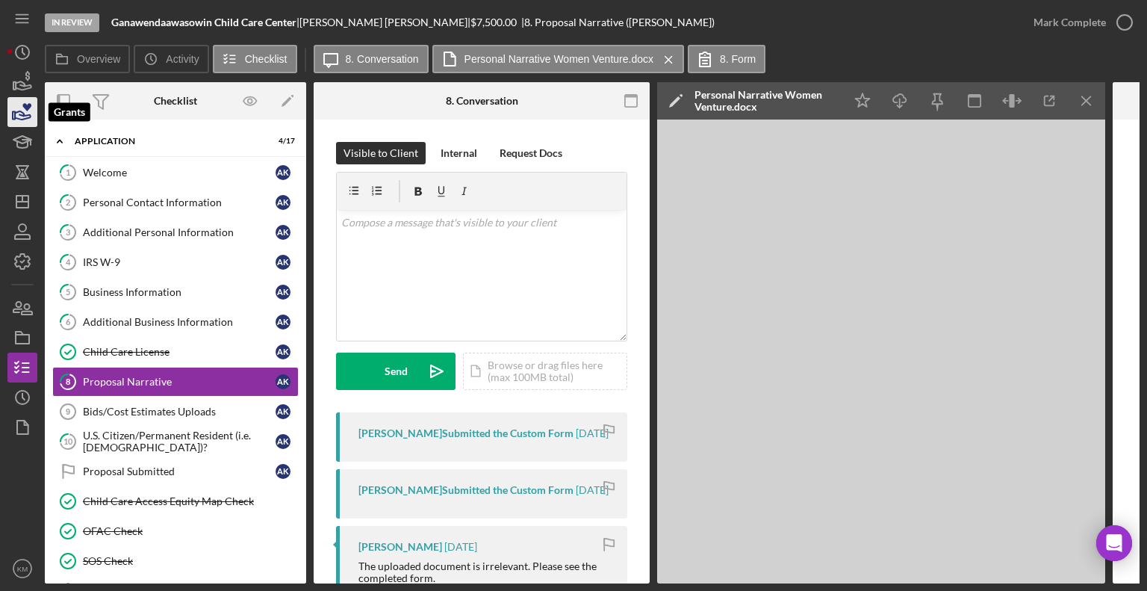
click at [15, 108] on icon "button" at bounding box center [22, 111] width 37 height 37
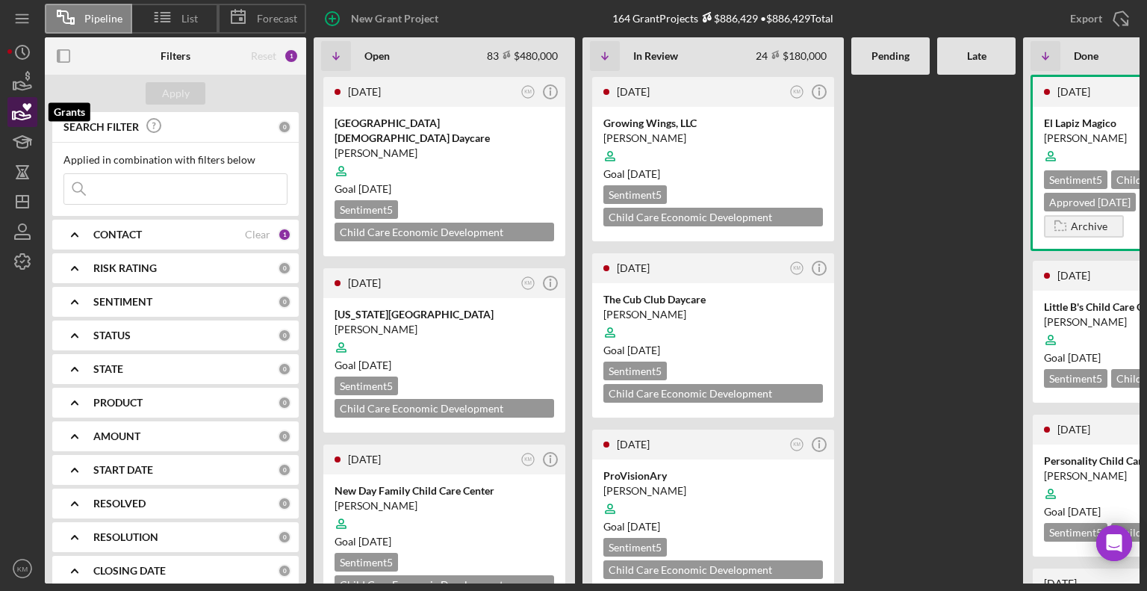
click at [18, 119] on icon "button" at bounding box center [23, 115] width 16 height 8
click at [19, 119] on icon "button" at bounding box center [23, 115] width 16 height 8
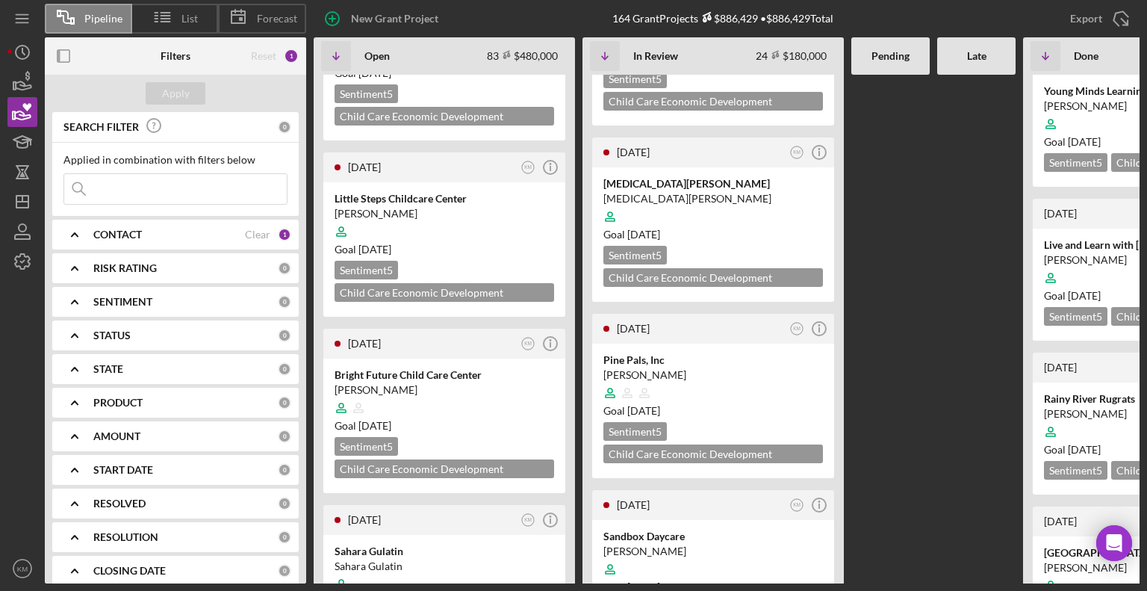
scroll to position [838, 0]
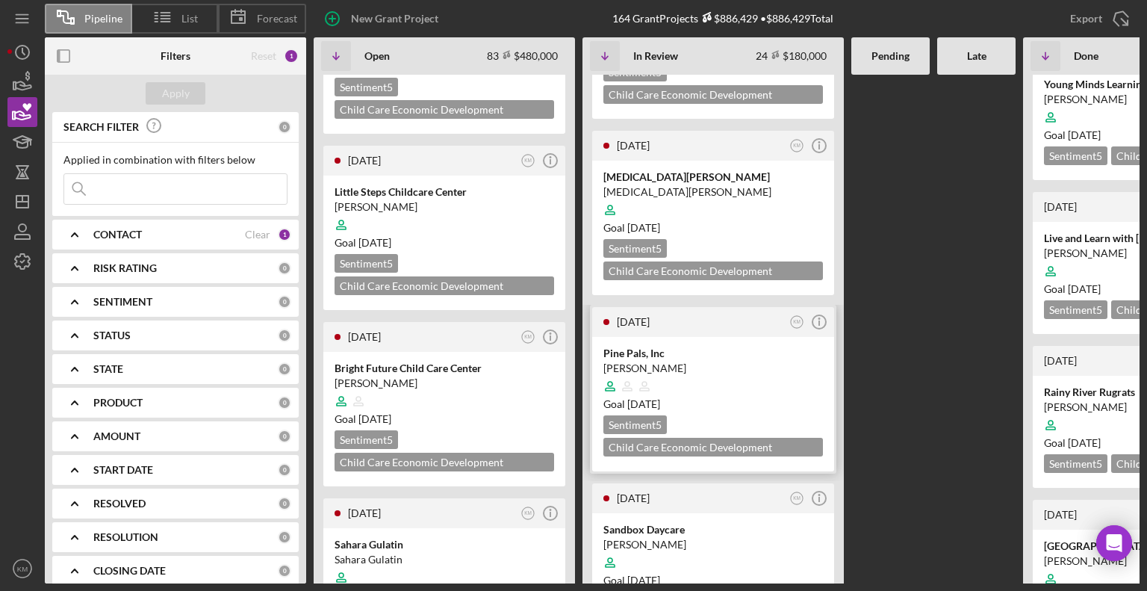
click at [726, 361] on div "[PERSON_NAME]" at bounding box center [713, 368] width 220 height 15
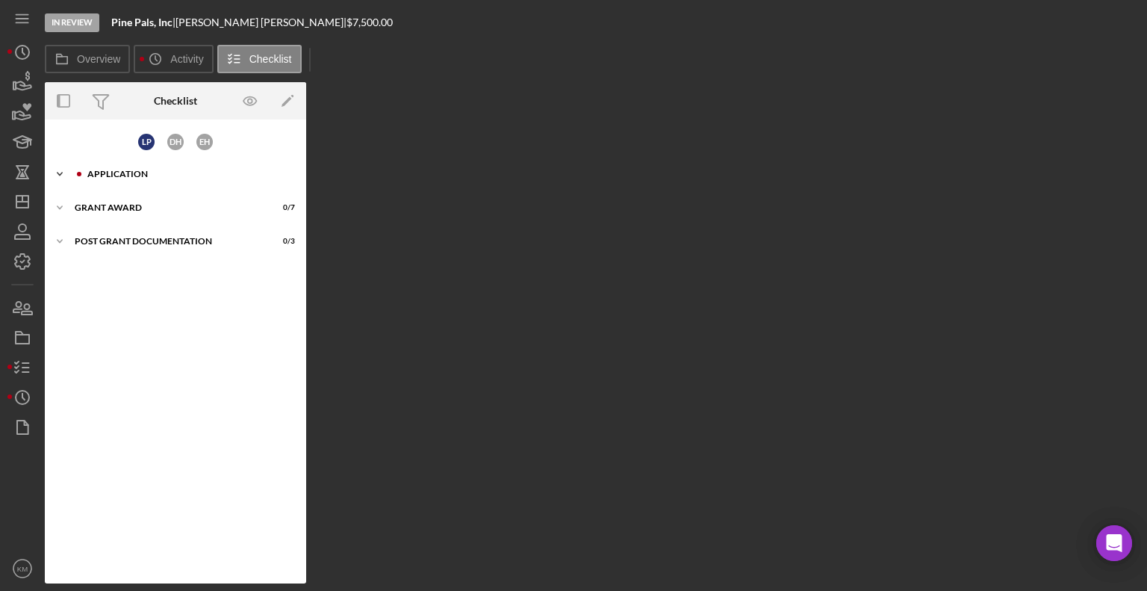
click at [90, 177] on div "Icon/Expander Application 5 / 17" at bounding box center [175, 174] width 261 height 30
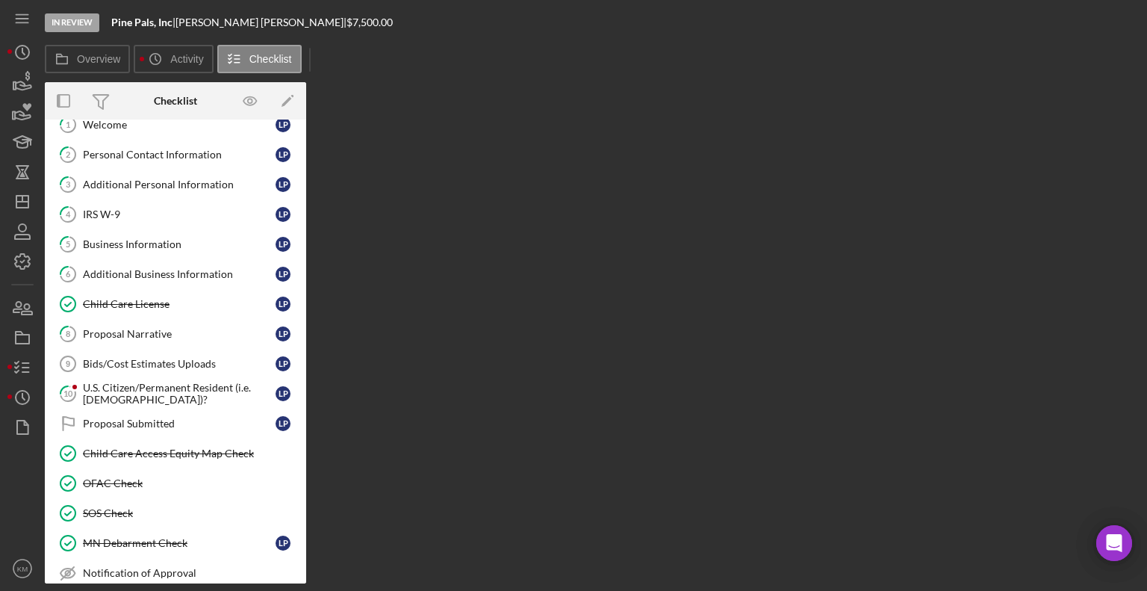
scroll to position [81, 0]
click at [177, 364] on div "Bids/Cost Estimates Uploads" at bounding box center [179, 363] width 193 height 12
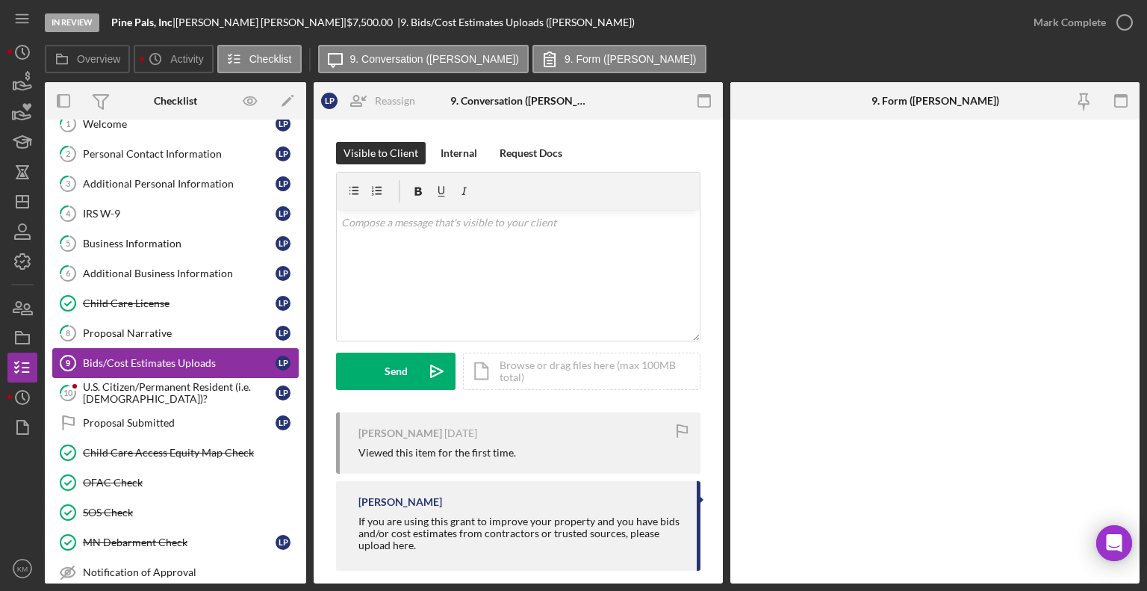
scroll to position [16, 0]
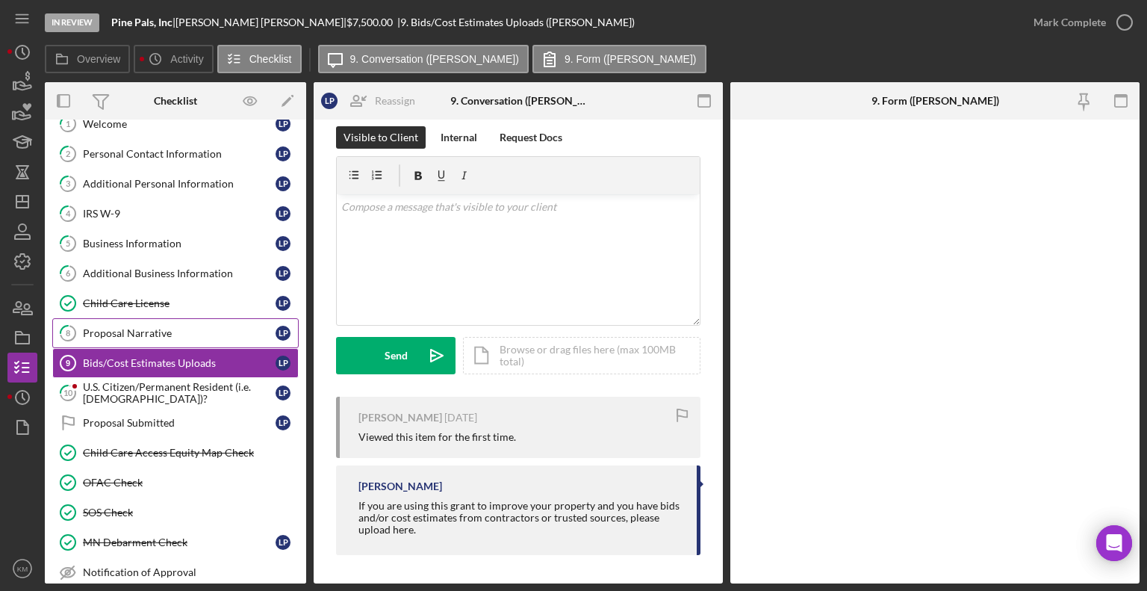
click at [171, 332] on div "Proposal Narrative" at bounding box center [179, 333] width 193 height 12
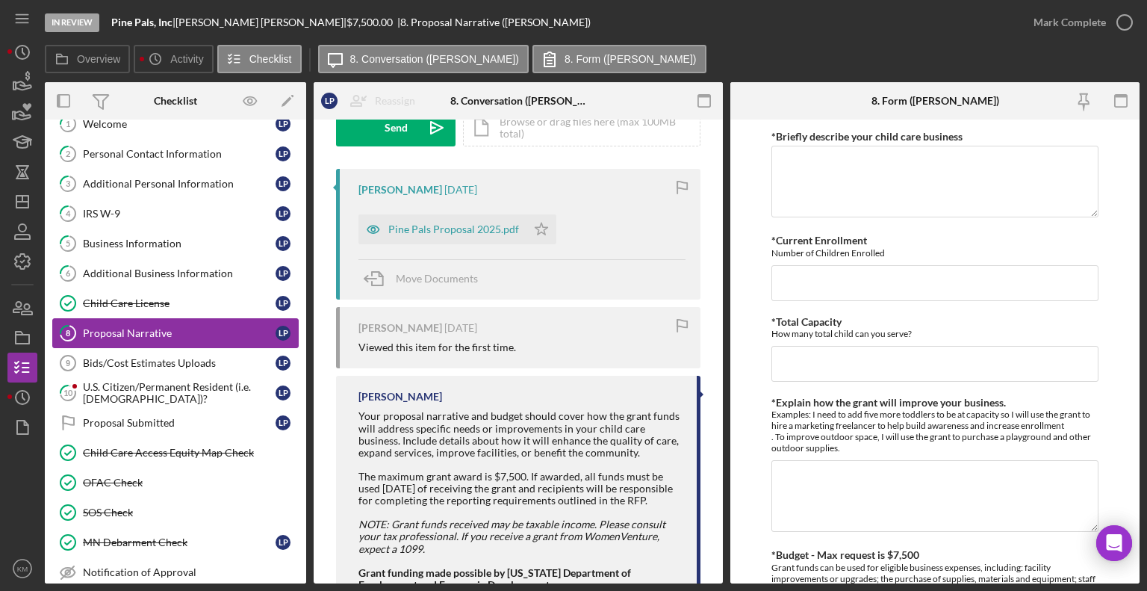
scroll to position [249, 0]
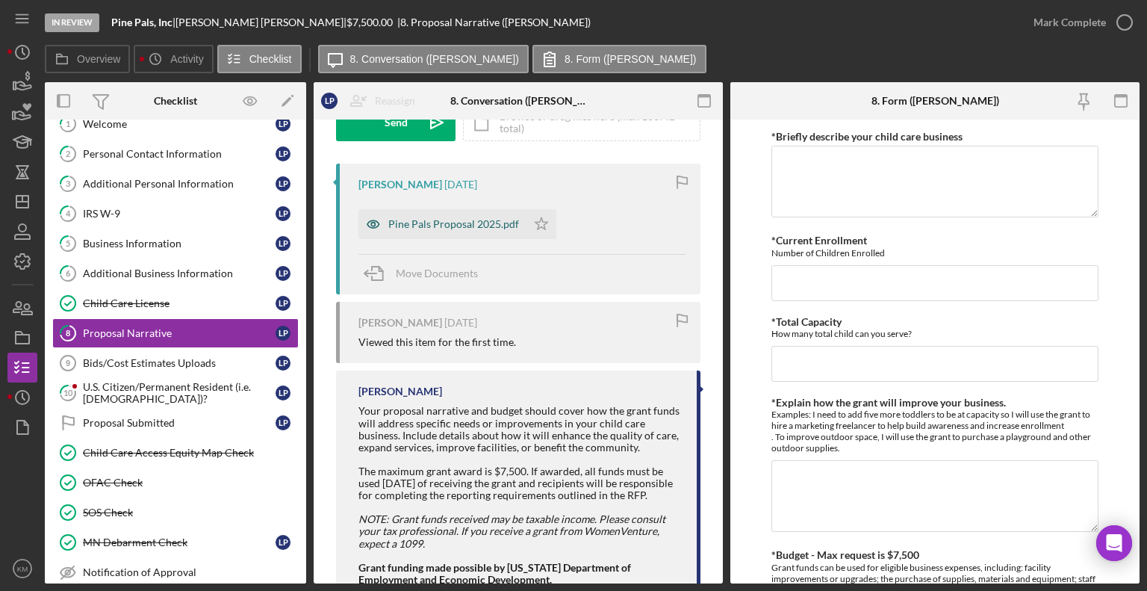
click at [509, 224] on div "Pine Pals Proposal 2025.pdf" at bounding box center [453, 224] width 131 height 12
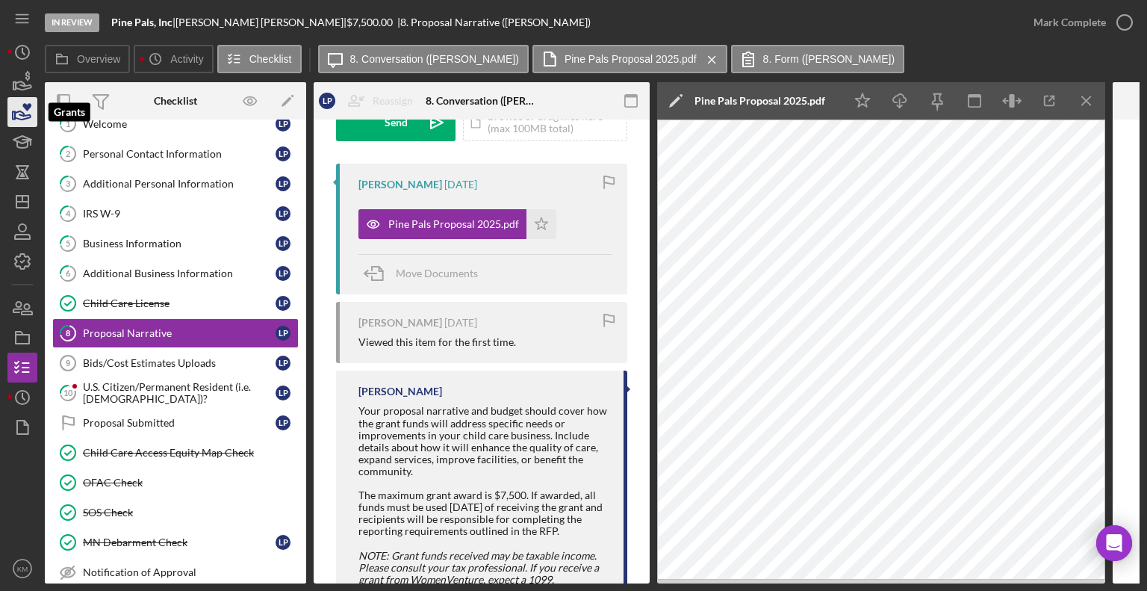
click at [22, 108] on icon "button" at bounding box center [22, 111] width 37 height 37
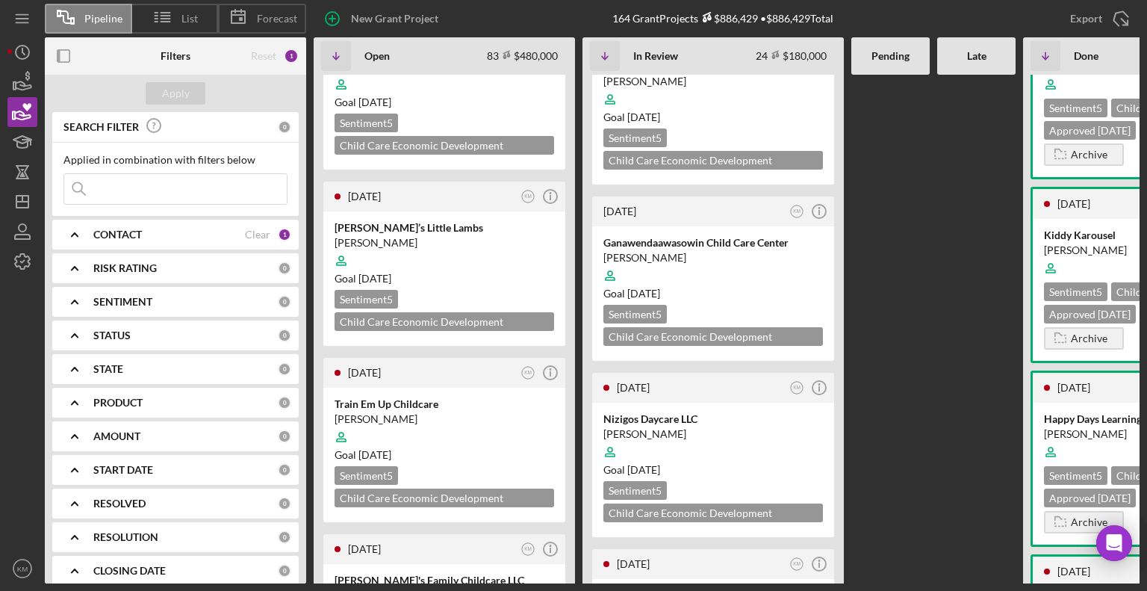
scroll to position [2129, 0]
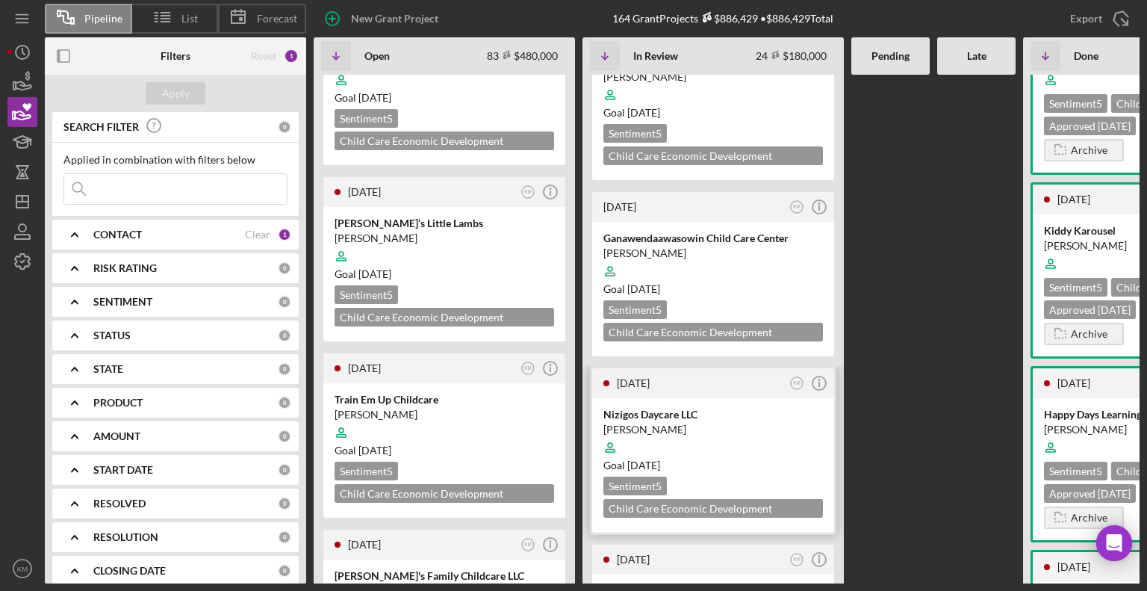
click at [774, 433] on div at bounding box center [713, 447] width 220 height 28
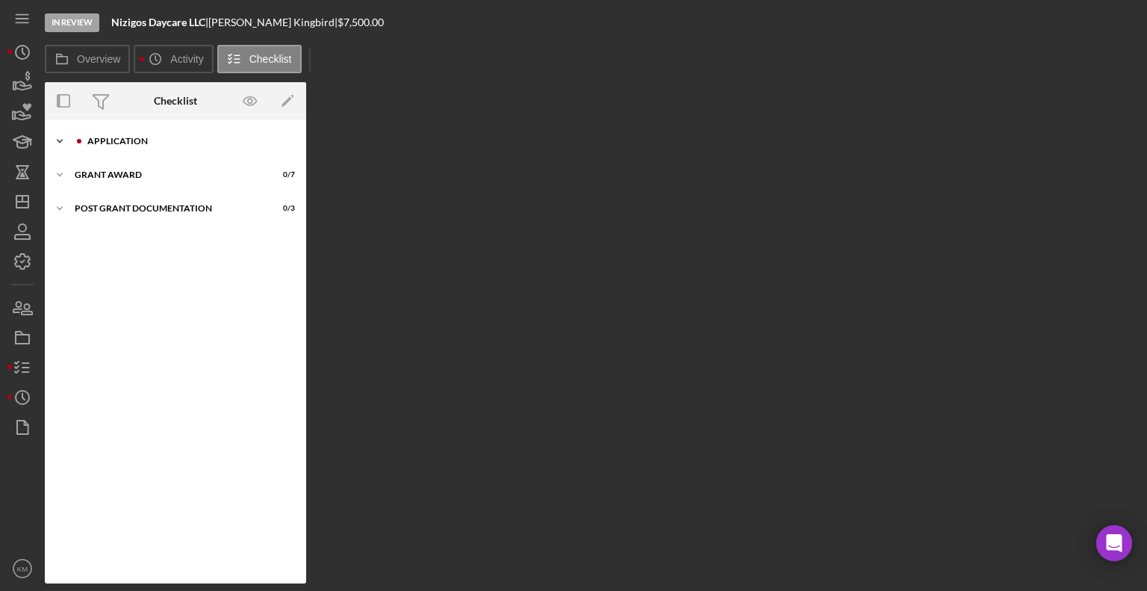
click at [49, 133] on icon "Icon/Expander" at bounding box center [60, 141] width 30 height 30
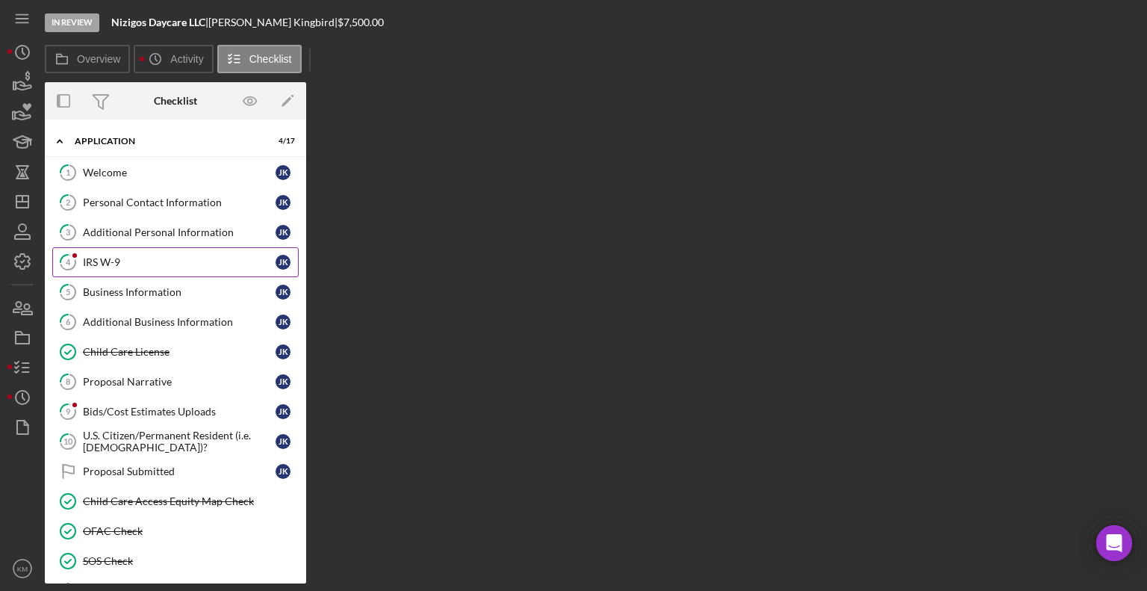
click at [113, 257] on div "IRS W-9" at bounding box center [179, 262] width 193 height 12
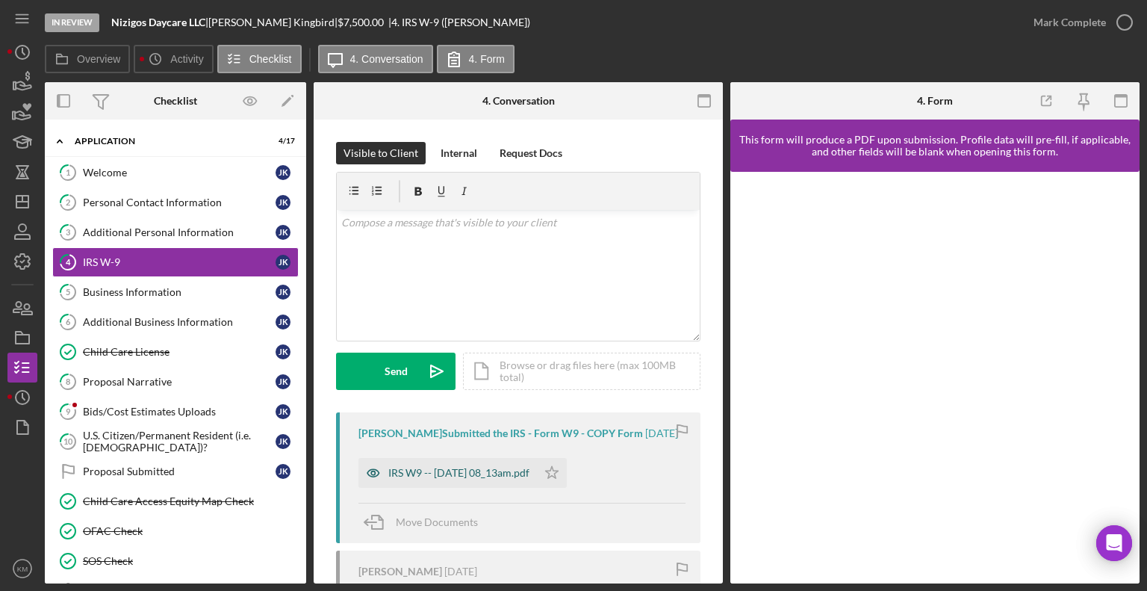
click at [532, 488] on div "IRS W9 -- [DATE] 08_13am.pdf" at bounding box center [447, 473] width 178 height 30
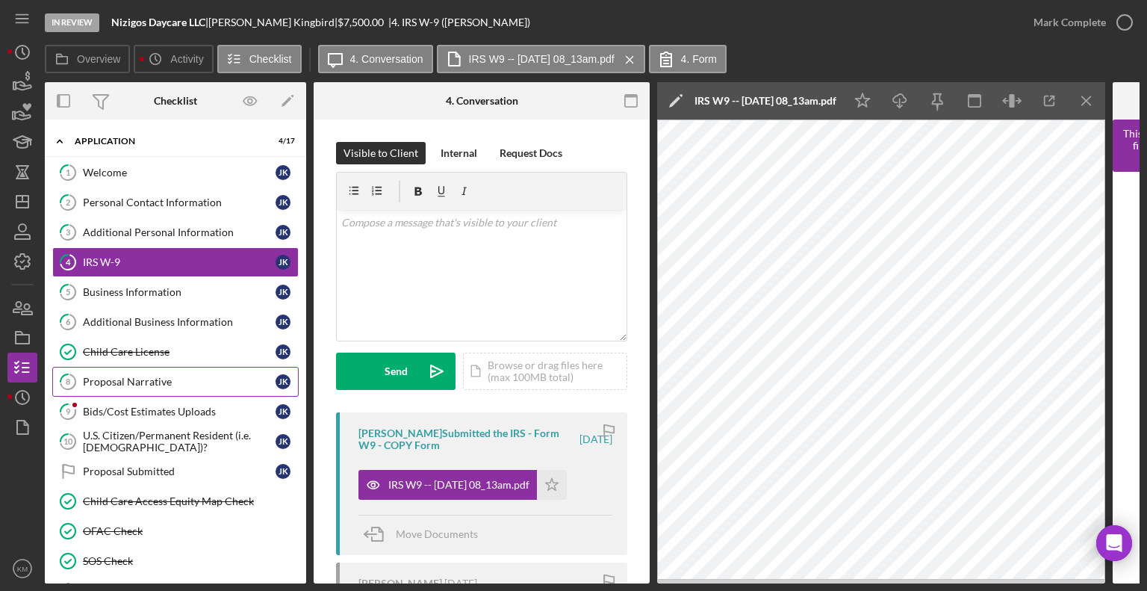
click at [167, 386] on link "8 Proposal Narrative J K" at bounding box center [175, 382] width 246 height 30
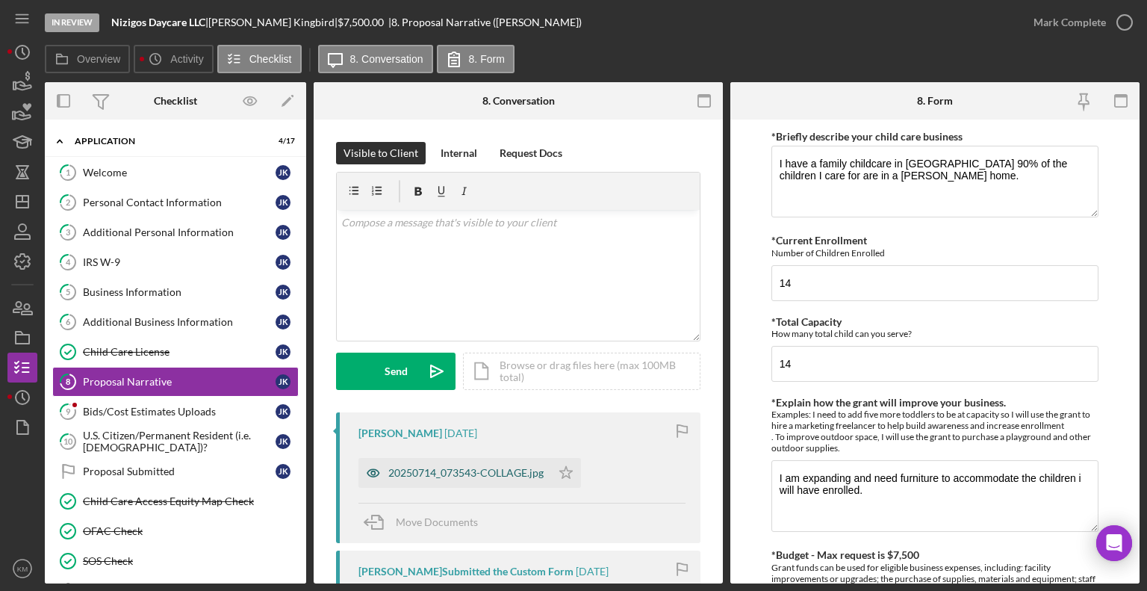
click at [521, 472] on div "20250714_073543-COLLAGE.jpg" at bounding box center [465, 473] width 155 height 12
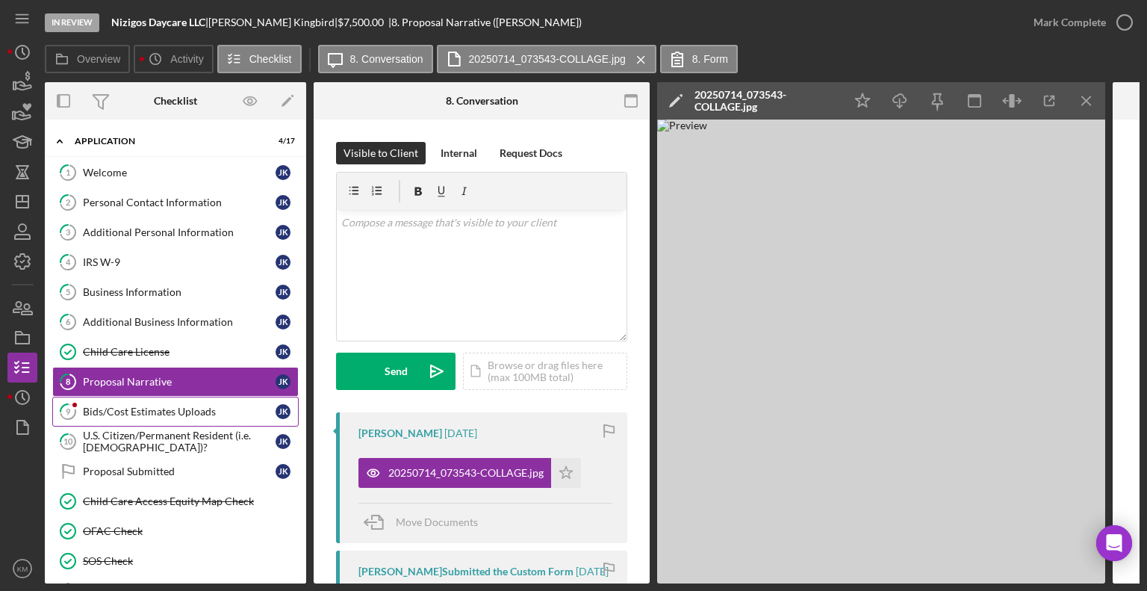
click at [214, 410] on div "Bids/Cost Estimates Uploads" at bounding box center [179, 411] width 193 height 12
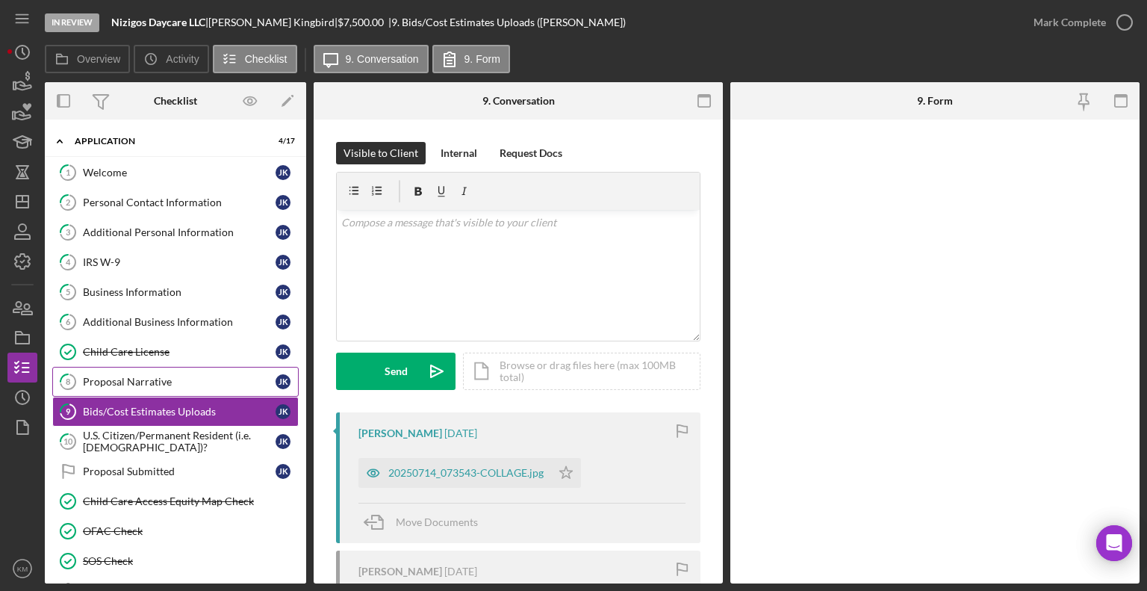
click at [163, 378] on div "Proposal Narrative" at bounding box center [179, 382] width 193 height 12
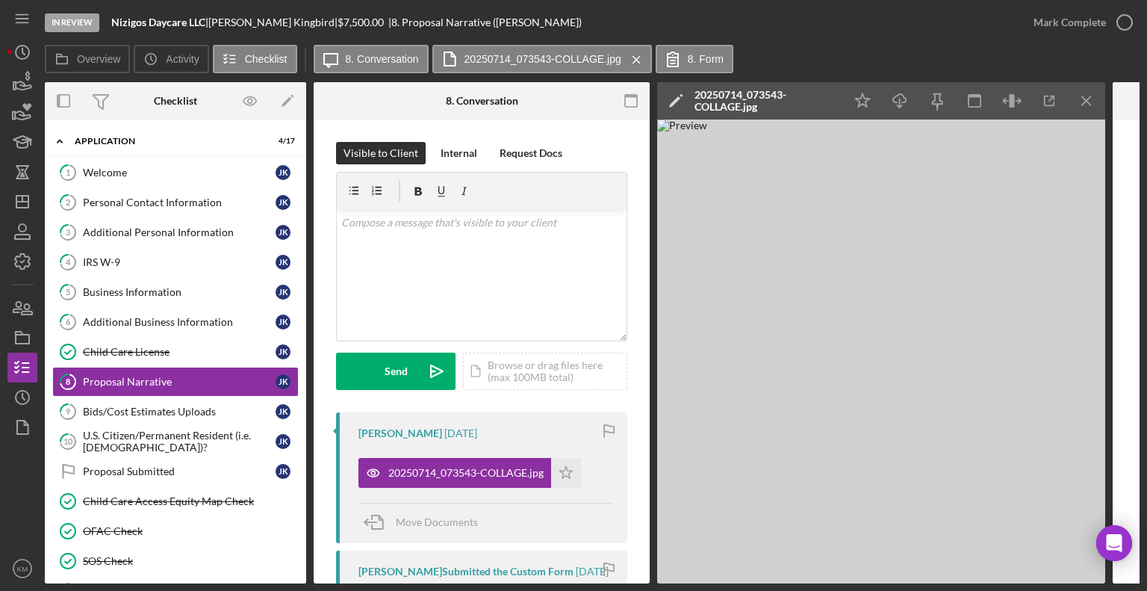
click at [1033, 515] on img at bounding box center [881, 351] width 448 height 464
click at [1077, 99] on icon "Icon/Menu Close" at bounding box center [1087, 101] width 34 height 34
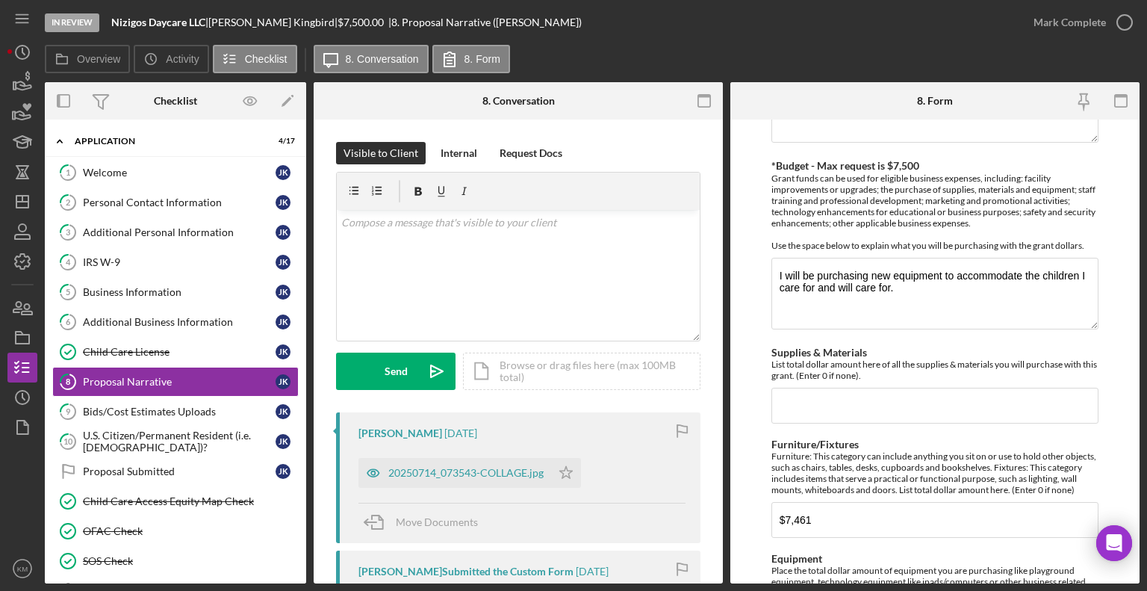
scroll to position [403, 0]
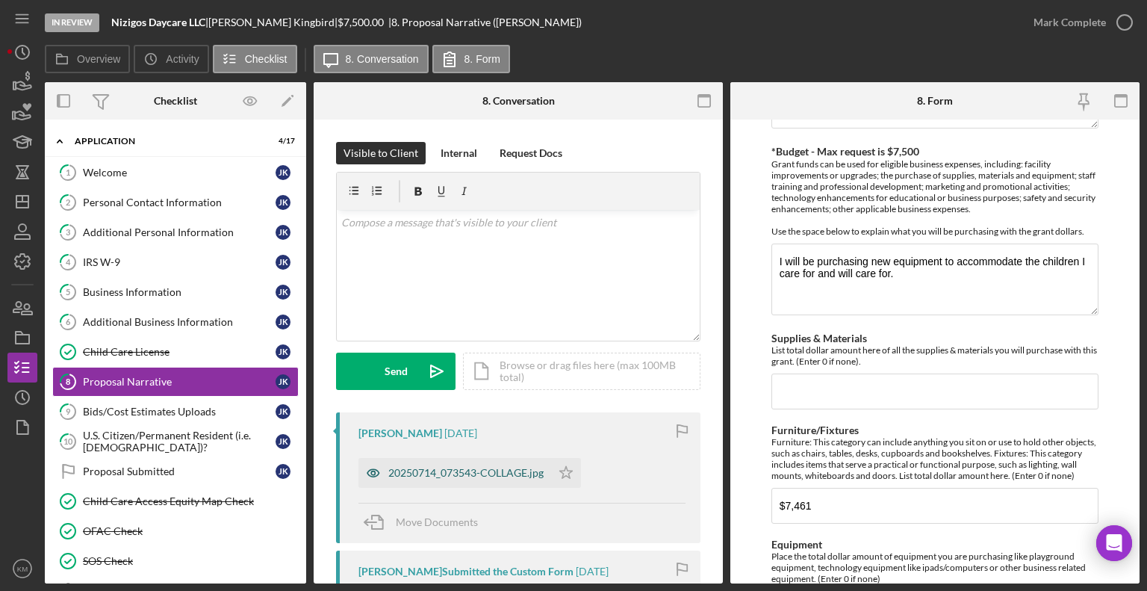
click at [490, 471] on div "20250714_073543-COLLAGE.jpg" at bounding box center [465, 473] width 155 height 12
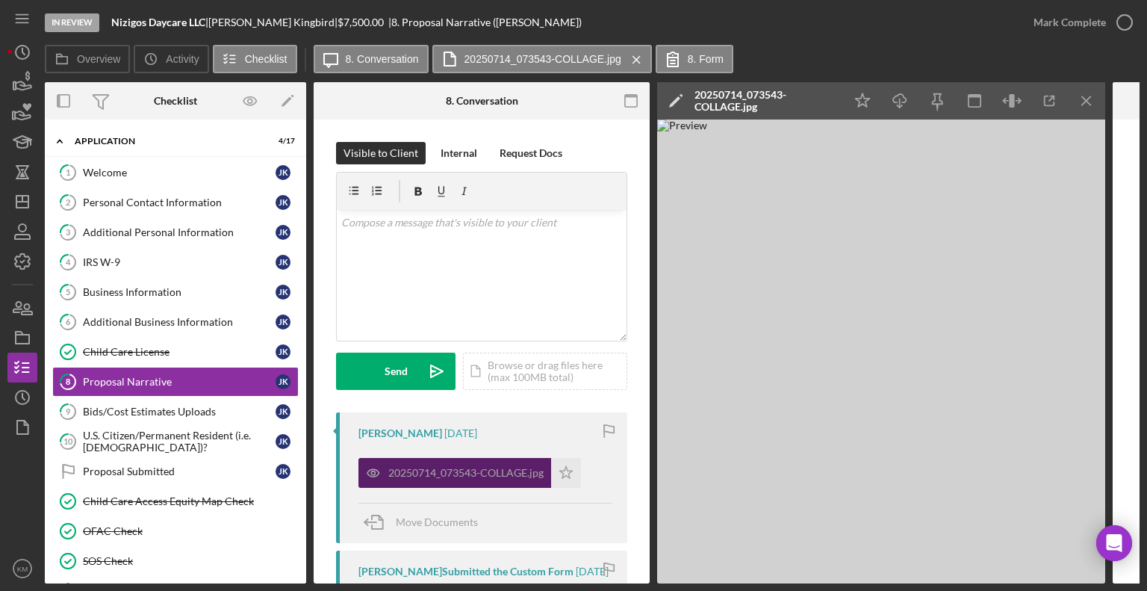
scroll to position [415, 0]
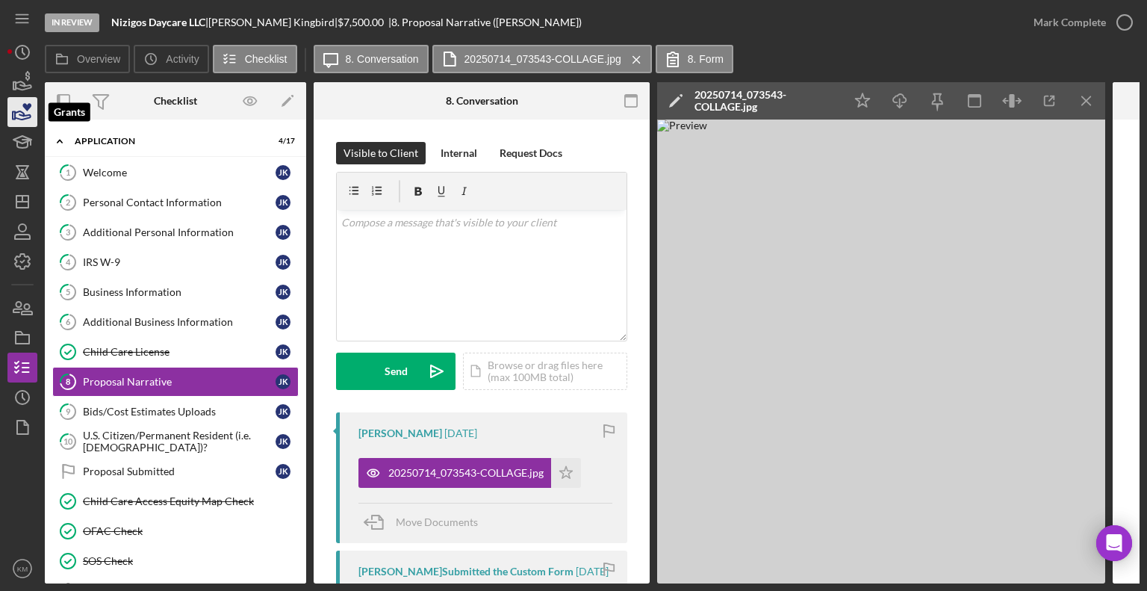
click at [24, 113] on icon "button" at bounding box center [23, 115] width 16 height 8
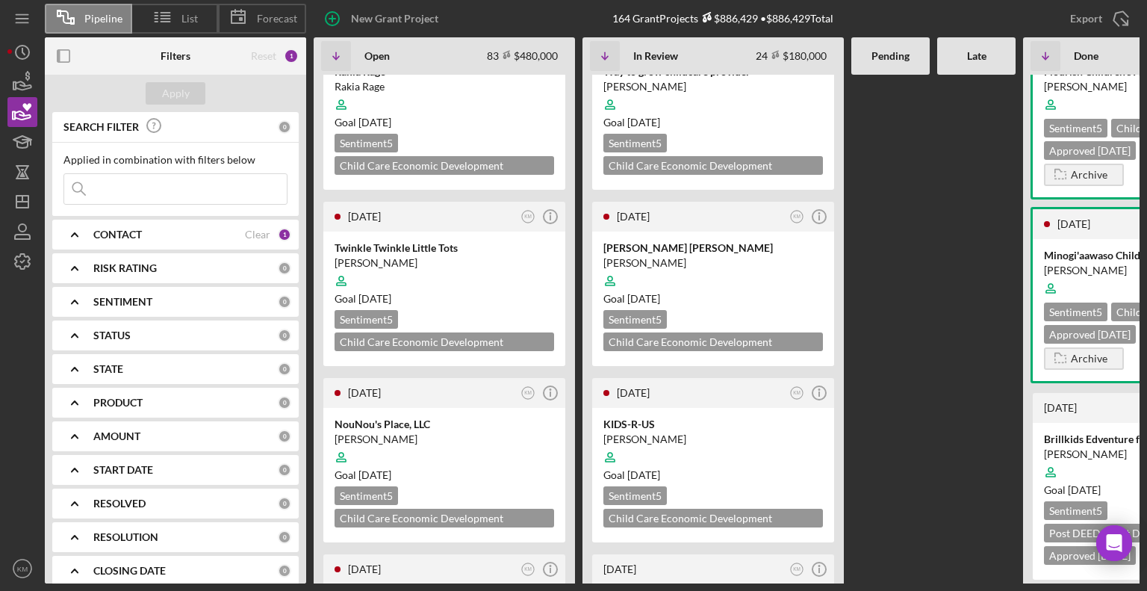
scroll to position [3440, 0]
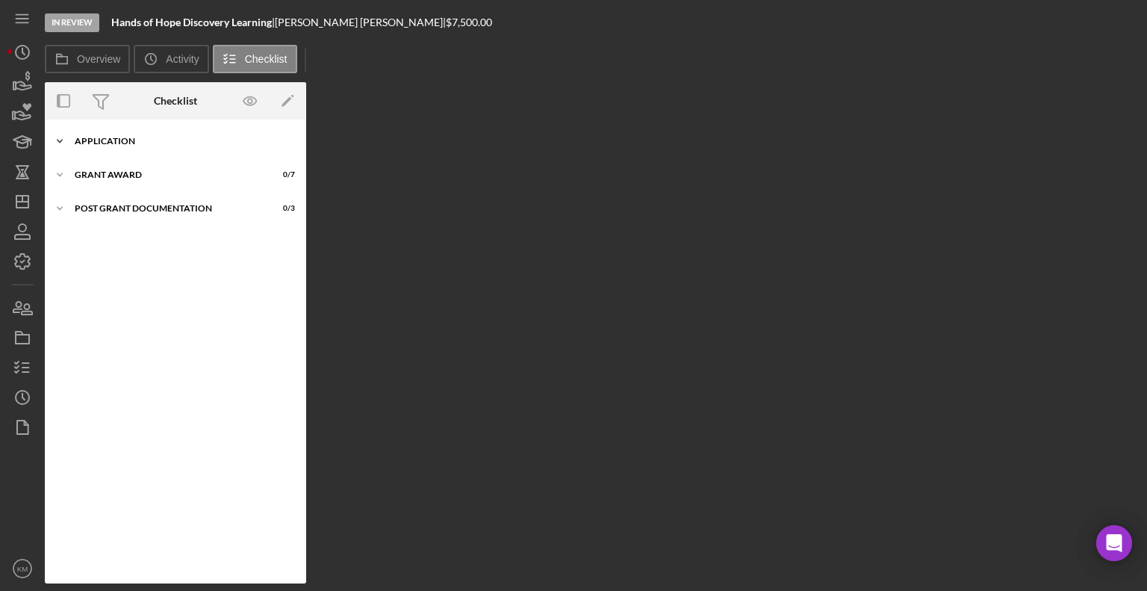
click at [60, 137] on icon "Icon/Expander" at bounding box center [60, 141] width 30 height 30
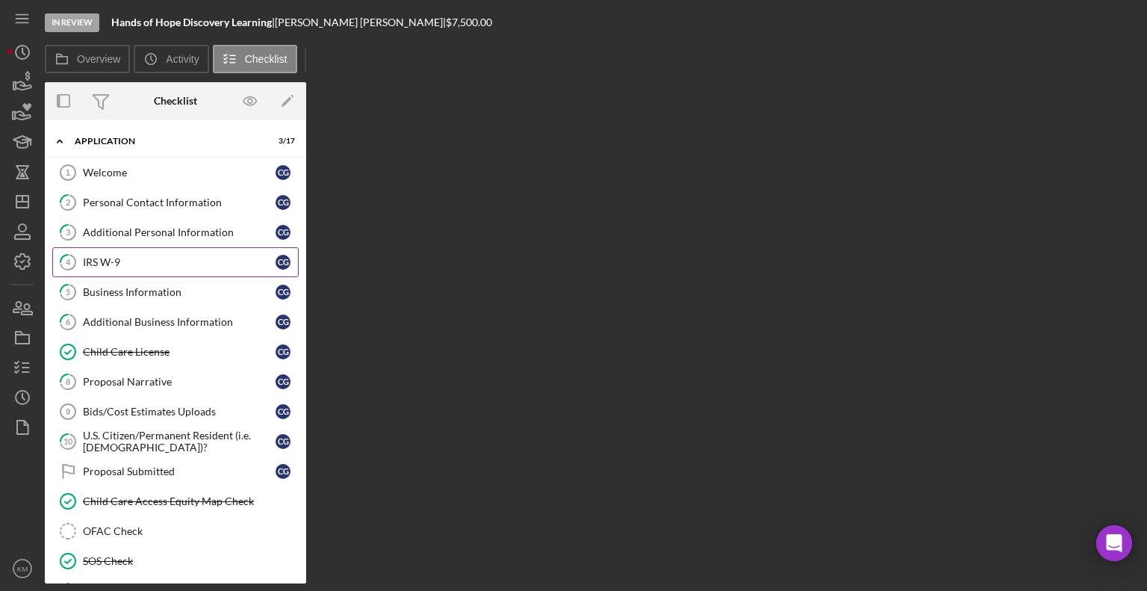
click at [90, 253] on link "4 IRS W-9 C G" at bounding box center [175, 262] width 246 height 30
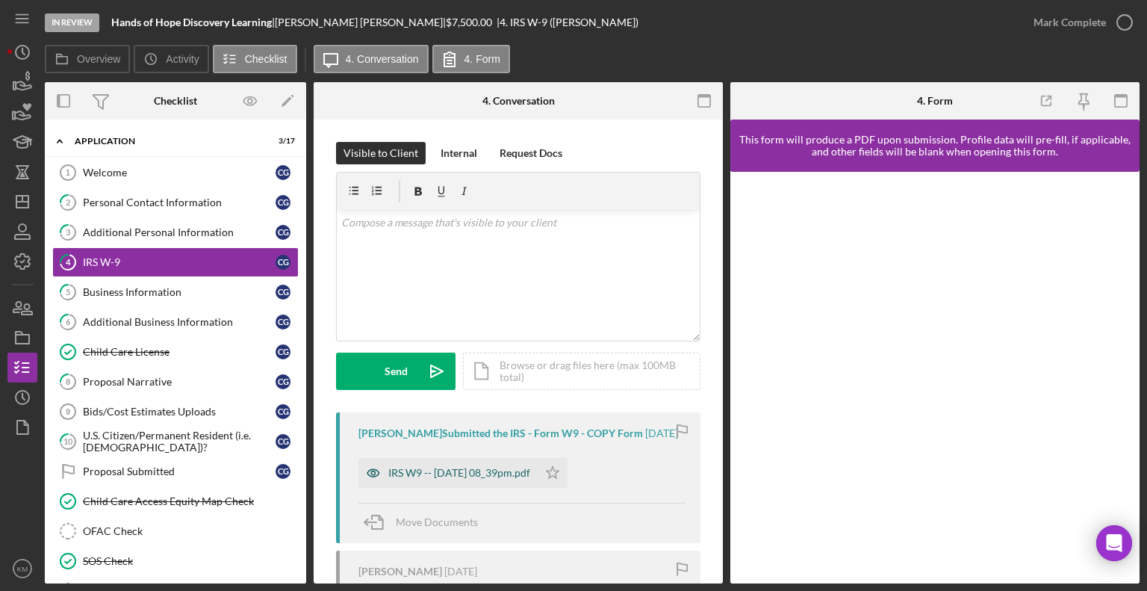
click at [494, 488] on div "IRS W9 -- [DATE] 08_39pm.pdf" at bounding box center [447, 473] width 179 height 30
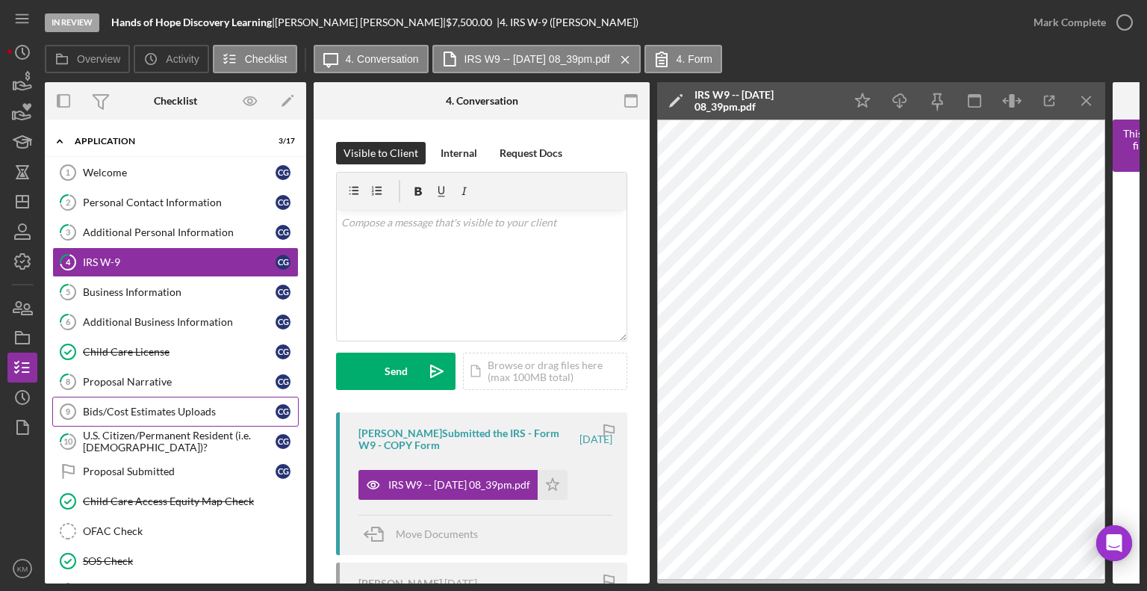
click at [78, 409] on icon "Bids/Cost Estimates Uploads 9" at bounding box center [67, 411] width 37 height 37
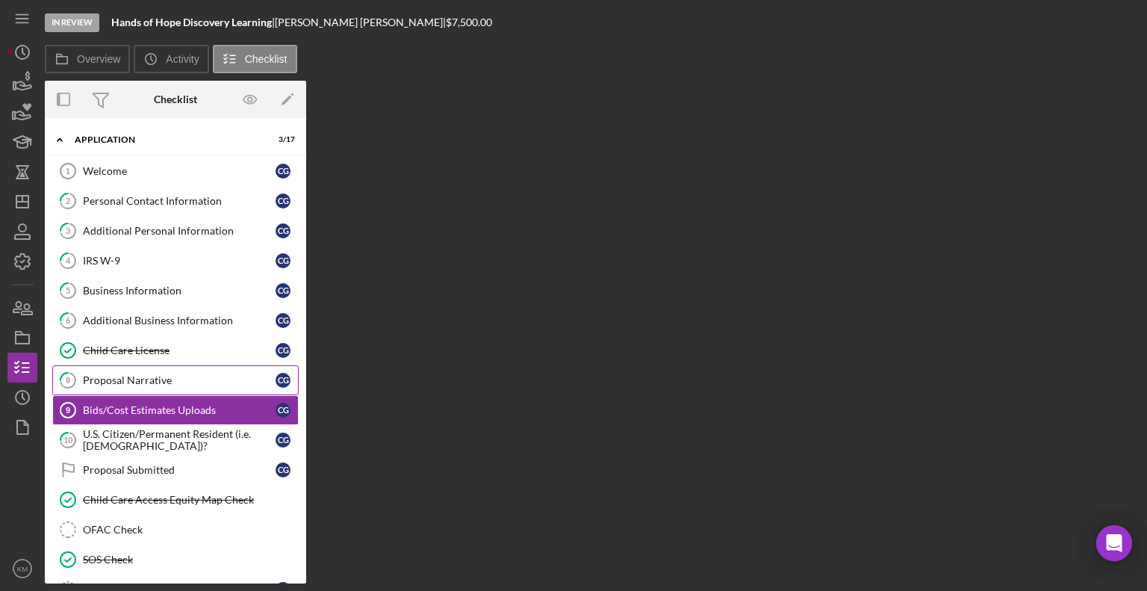
click at [99, 388] on link "8 Proposal Narrative C G" at bounding box center [175, 380] width 246 height 30
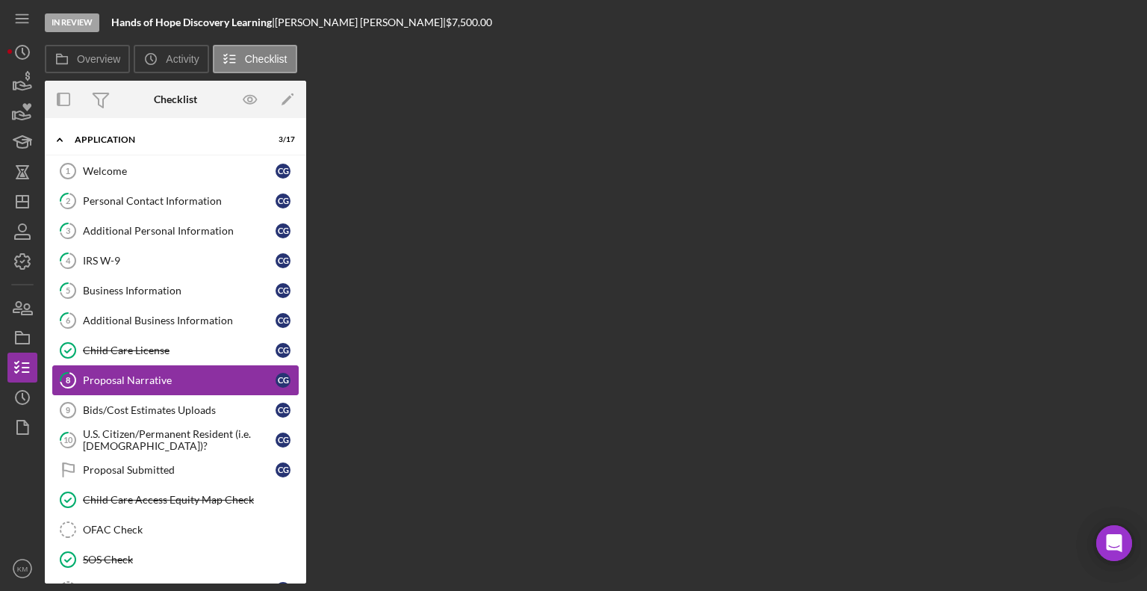
click at [99, 388] on link "8 Proposal Narrative C G" at bounding box center [175, 380] width 246 height 30
click at [131, 381] on div "Proposal Narrative" at bounding box center [179, 380] width 193 height 12
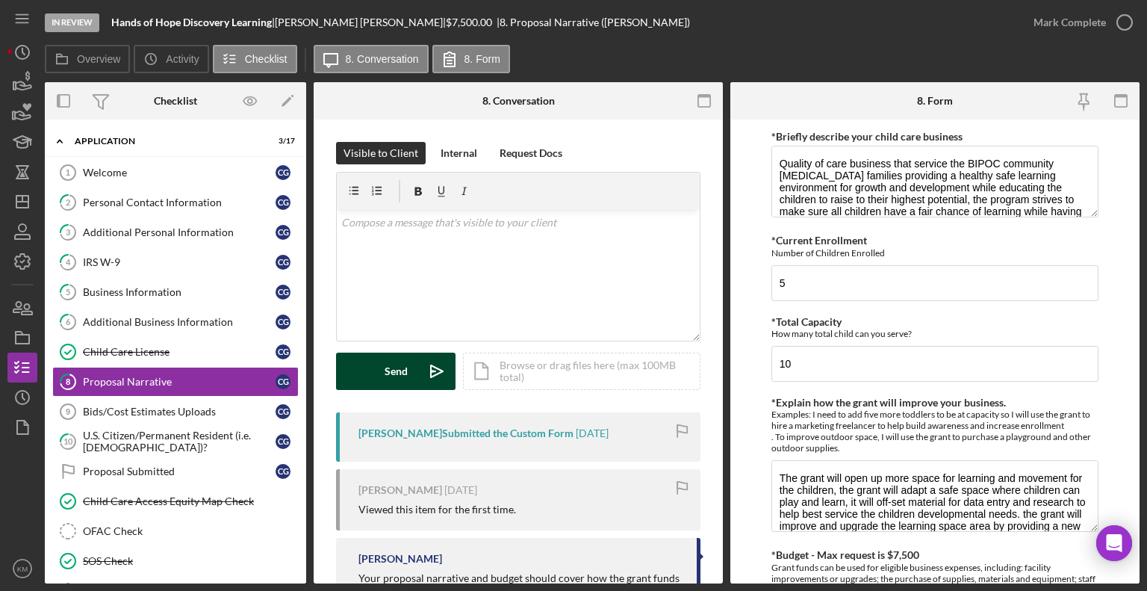
click at [404, 367] on div "Send" at bounding box center [396, 370] width 23 height 37
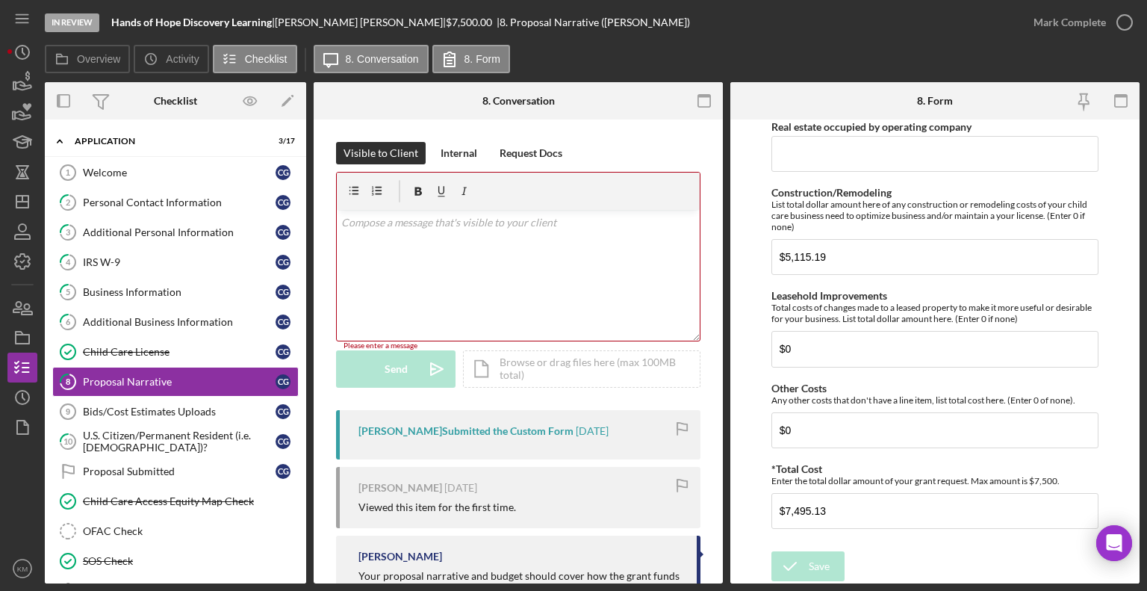
click at [609, 431] on time "[DATE]" at bounding box center [592, 431] width 33 height 12
click at [199, 415] on link "Bids/Cost Estimates Uploads 9 Bids/Cost Estimates Uploads C G" at bounding box center [175, 411] width 246 height 30
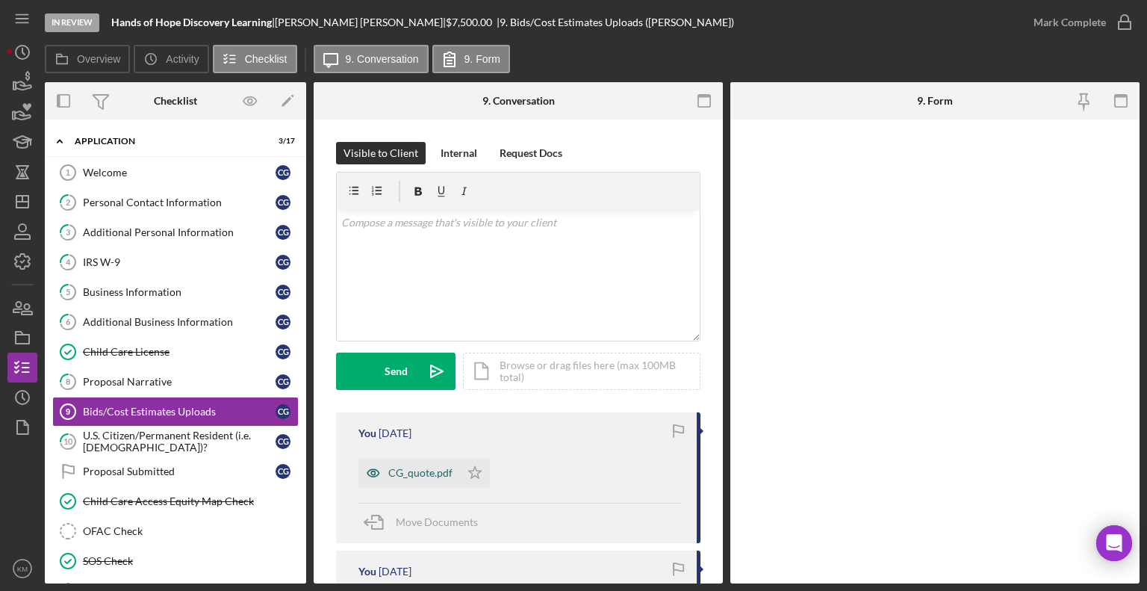
click at [430, 483] on div "CG_quote.pdf" at bounding box center [409, 473] width 102 height 30
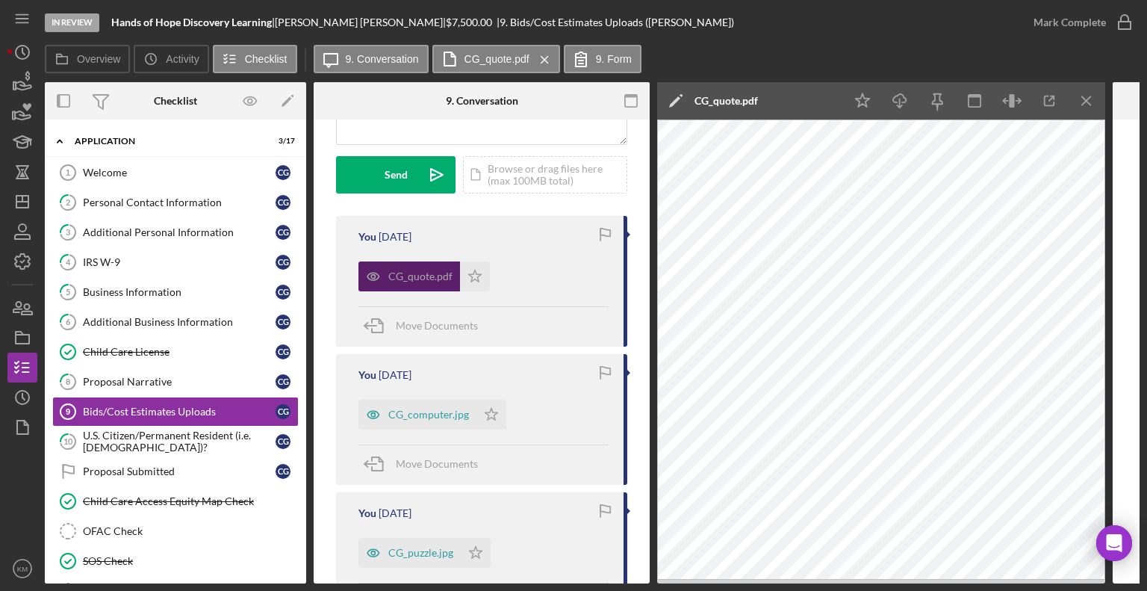
scroll to position [205, 0]
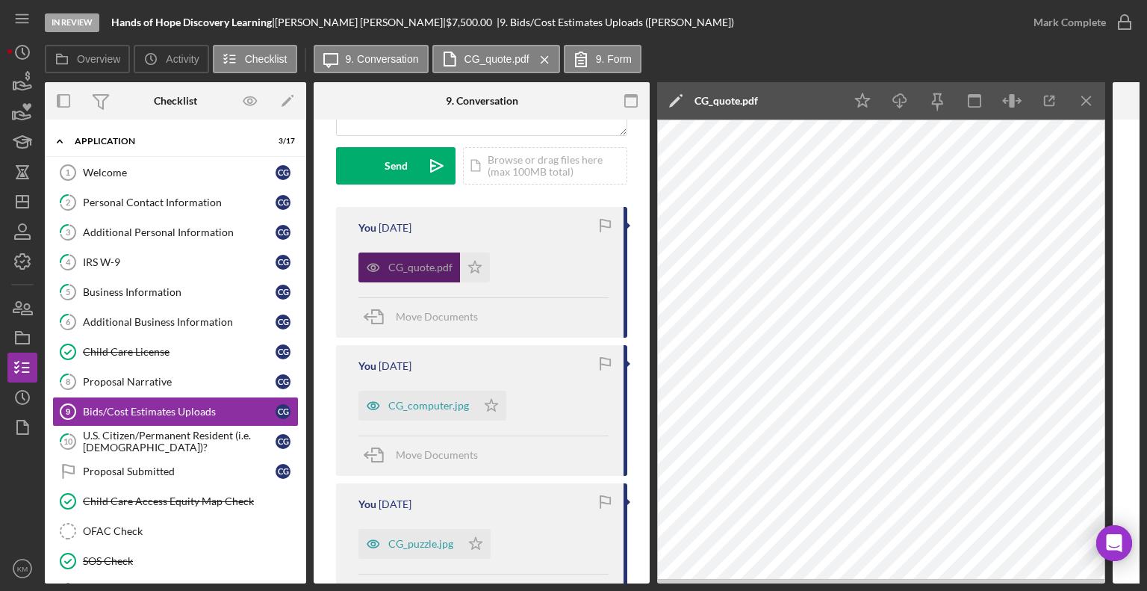
click at [453, 412] on div "CG_computer.jpg" at bounding box center [417, 405] width 118 height 30
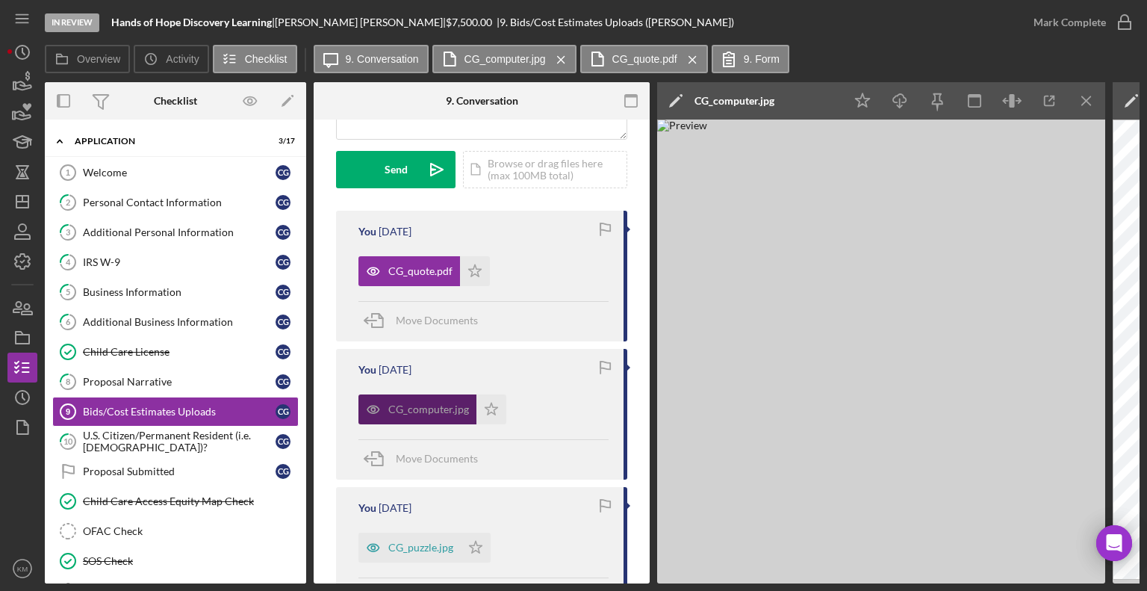
scroll to position [0, 0]
